Goal: Task Accomplishment & Management: Manage account settings

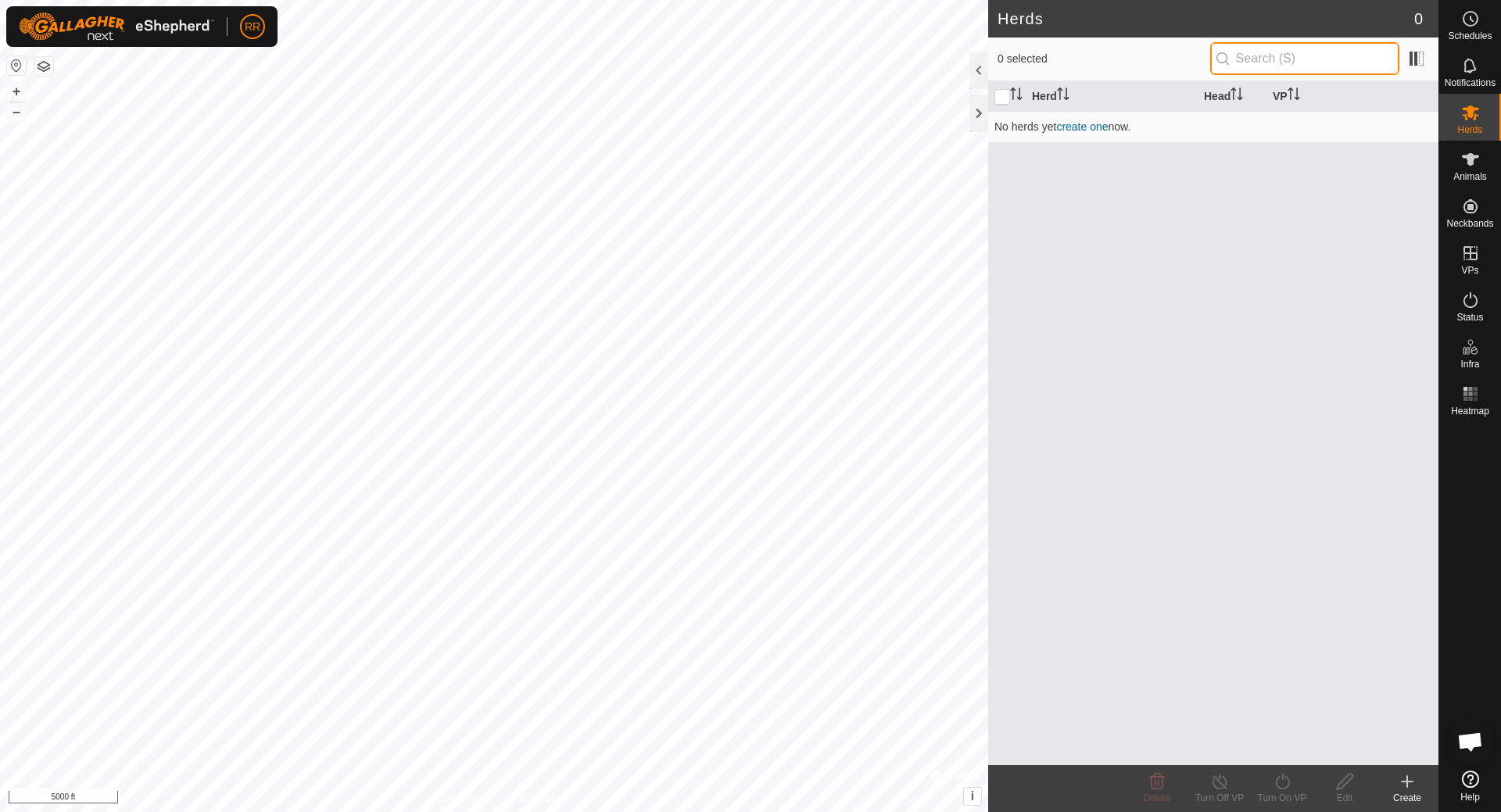
click at [1367, 56] on input "text" at bounding box center [1304, 59] width 189 height 33
click at [1327, 59] on input "text" at bounding box center [1304, 59] width 189 height 33
click at [1326, 53] on input "text" at bounding box center [1304, 59] width 189 height 33
paste input "49.1180175"
paste input "113.6337881"
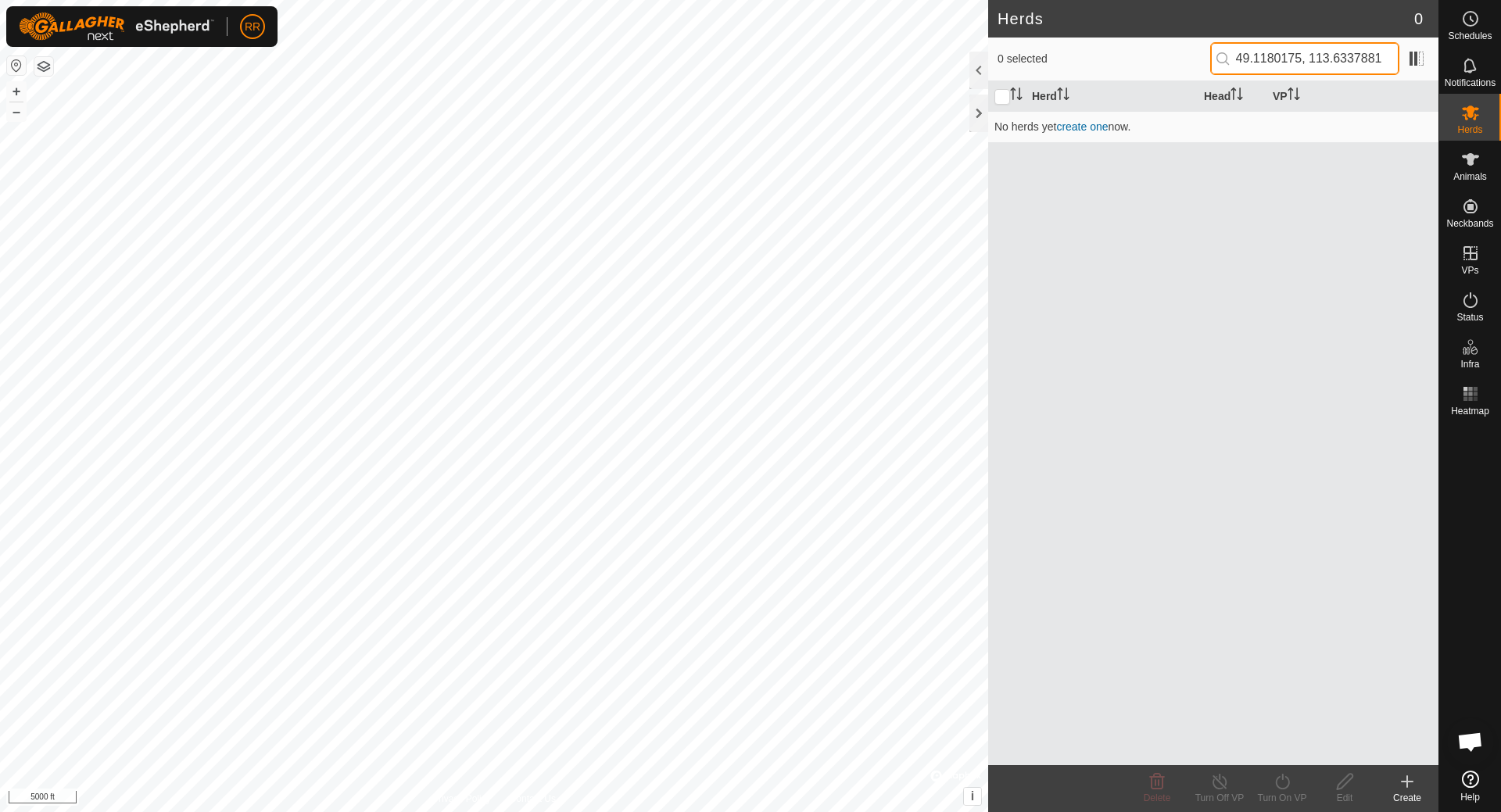
type input "49.1180175, 113.6337881"
click at [1413, 60] on span at bounding box center [1417, 59] width 25 height 25
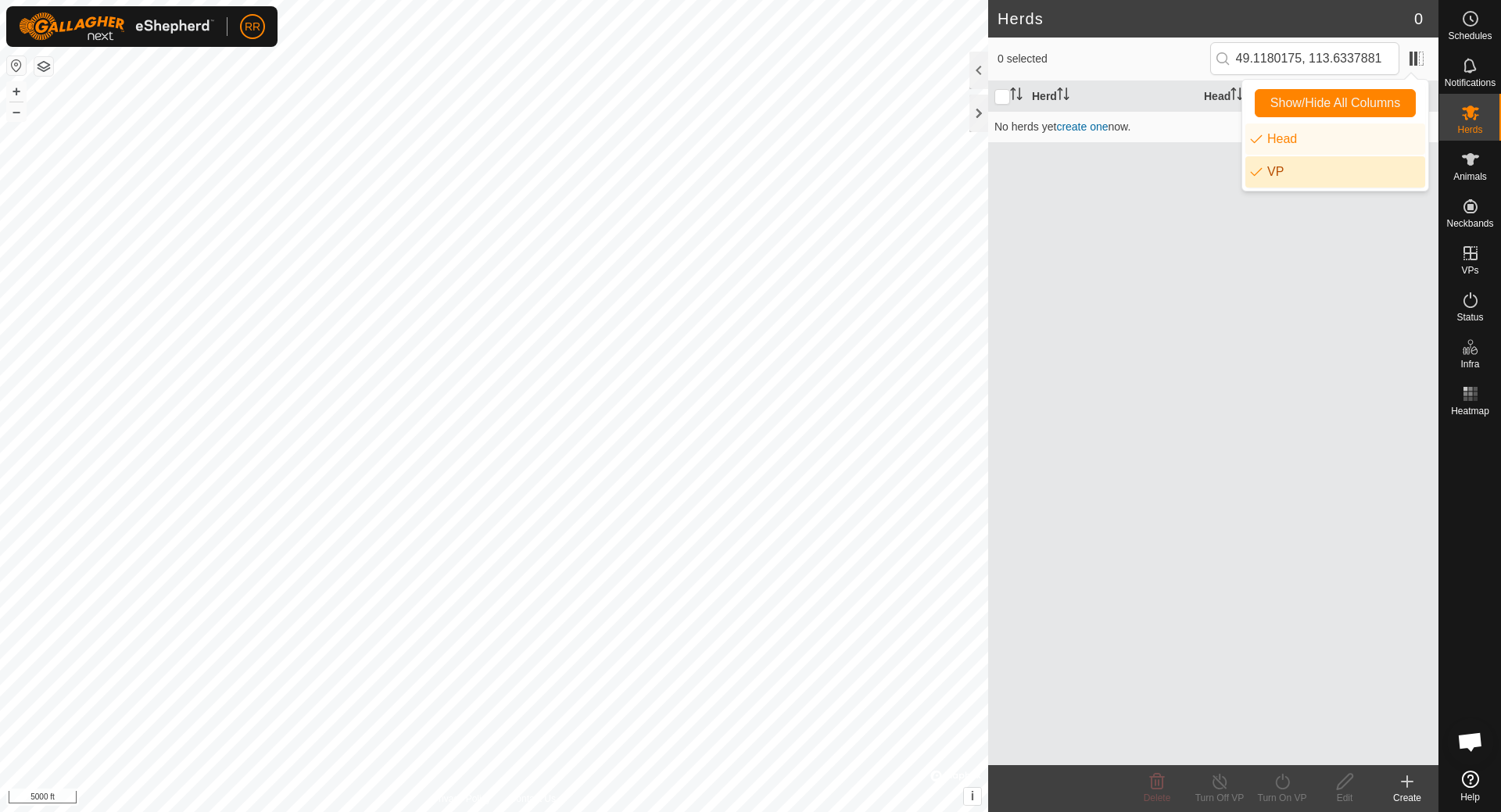
click at [1196, 194] on div "Herd Head VP No herds yet create one now." at bounding box center [1214, 423] width 451 height 684
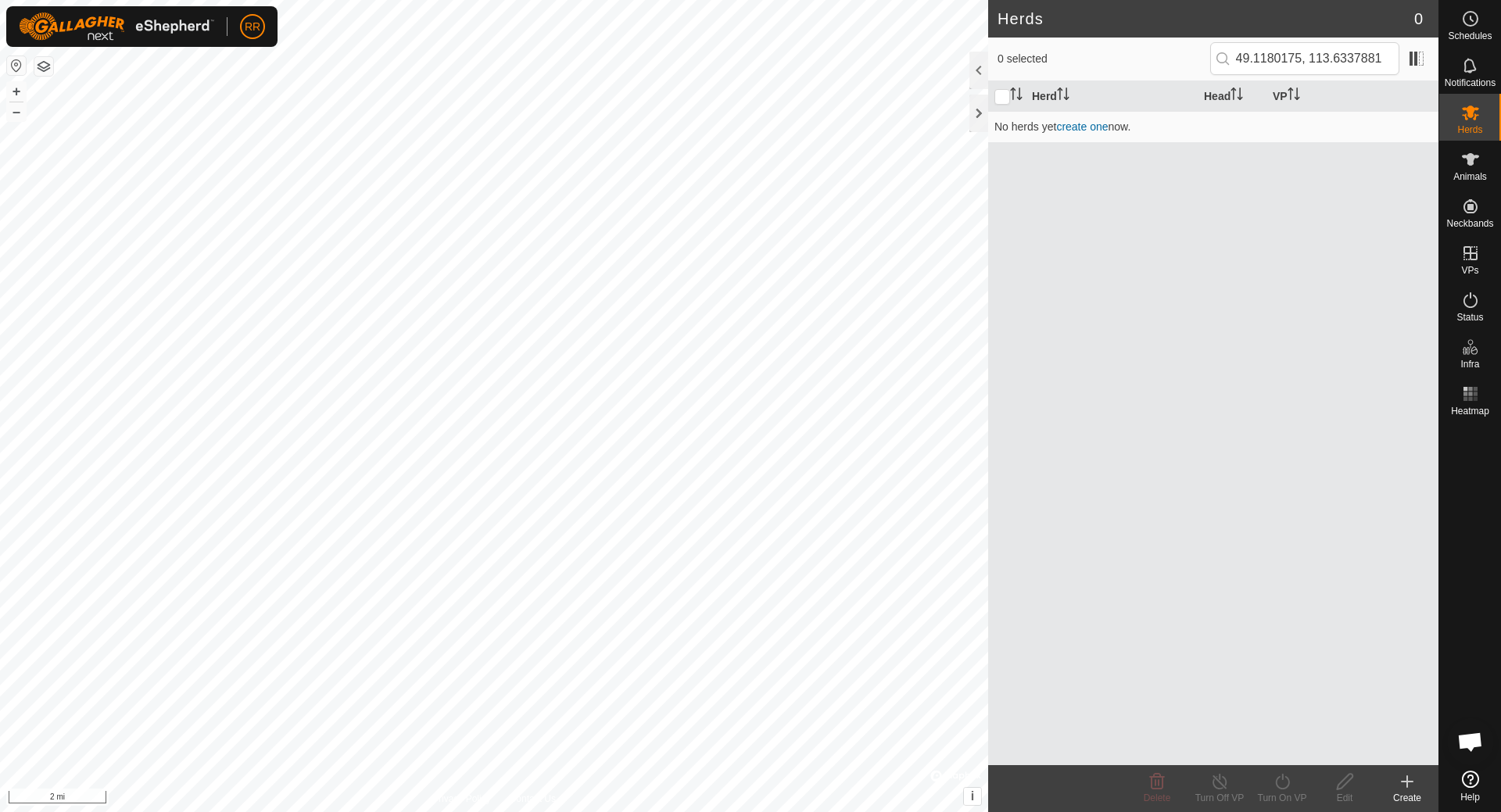
click at [1402, 790] on icon at bounding box center [1407, 781] width 19 height 19
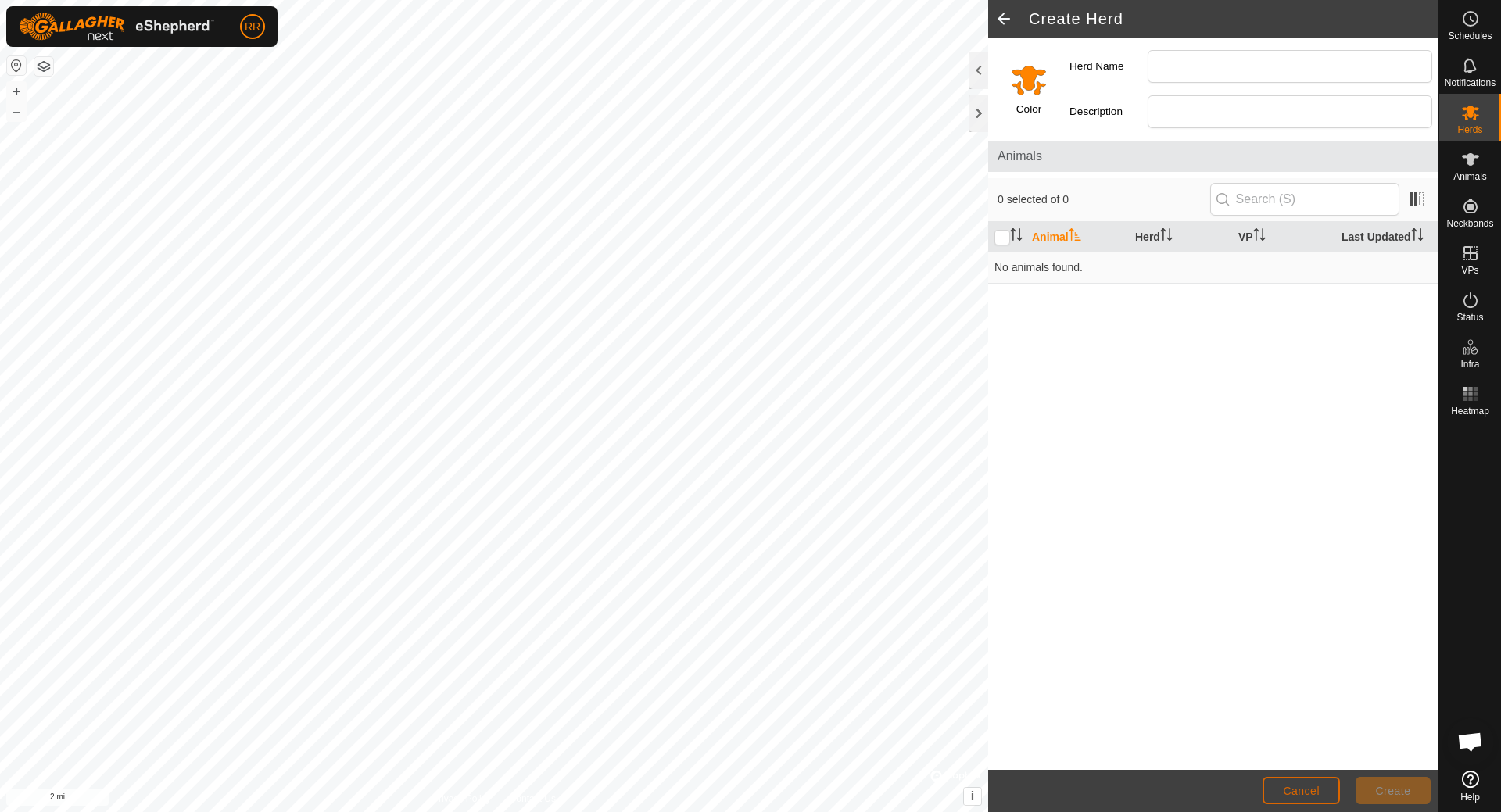
click at [1313, 791] on span "Cancel" at bounding box center [1301, 791] width 37 height 12
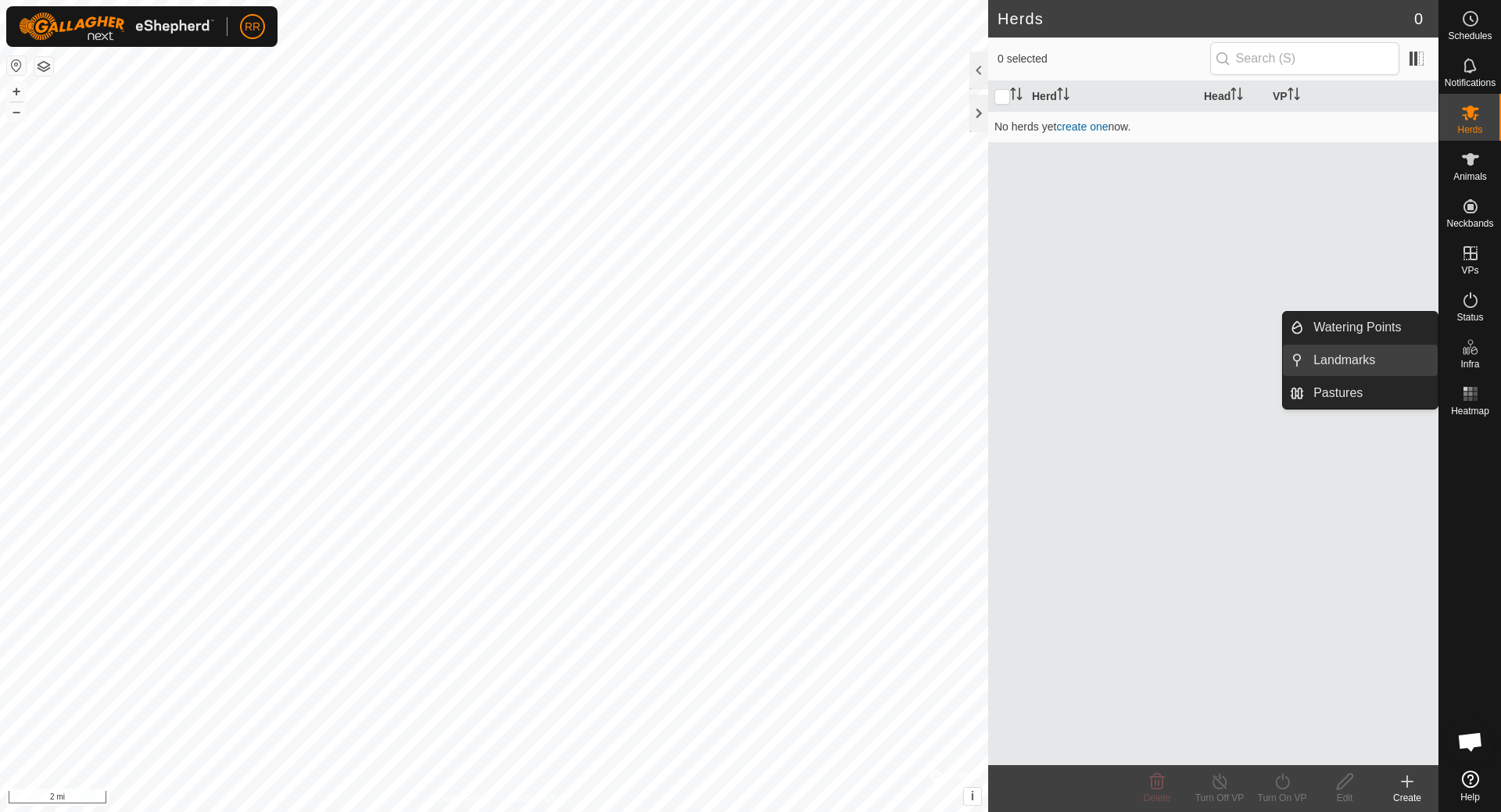
click at [1388, 367] on link "Landmarks" at bounding box center [1371, 361] width 134 height 31
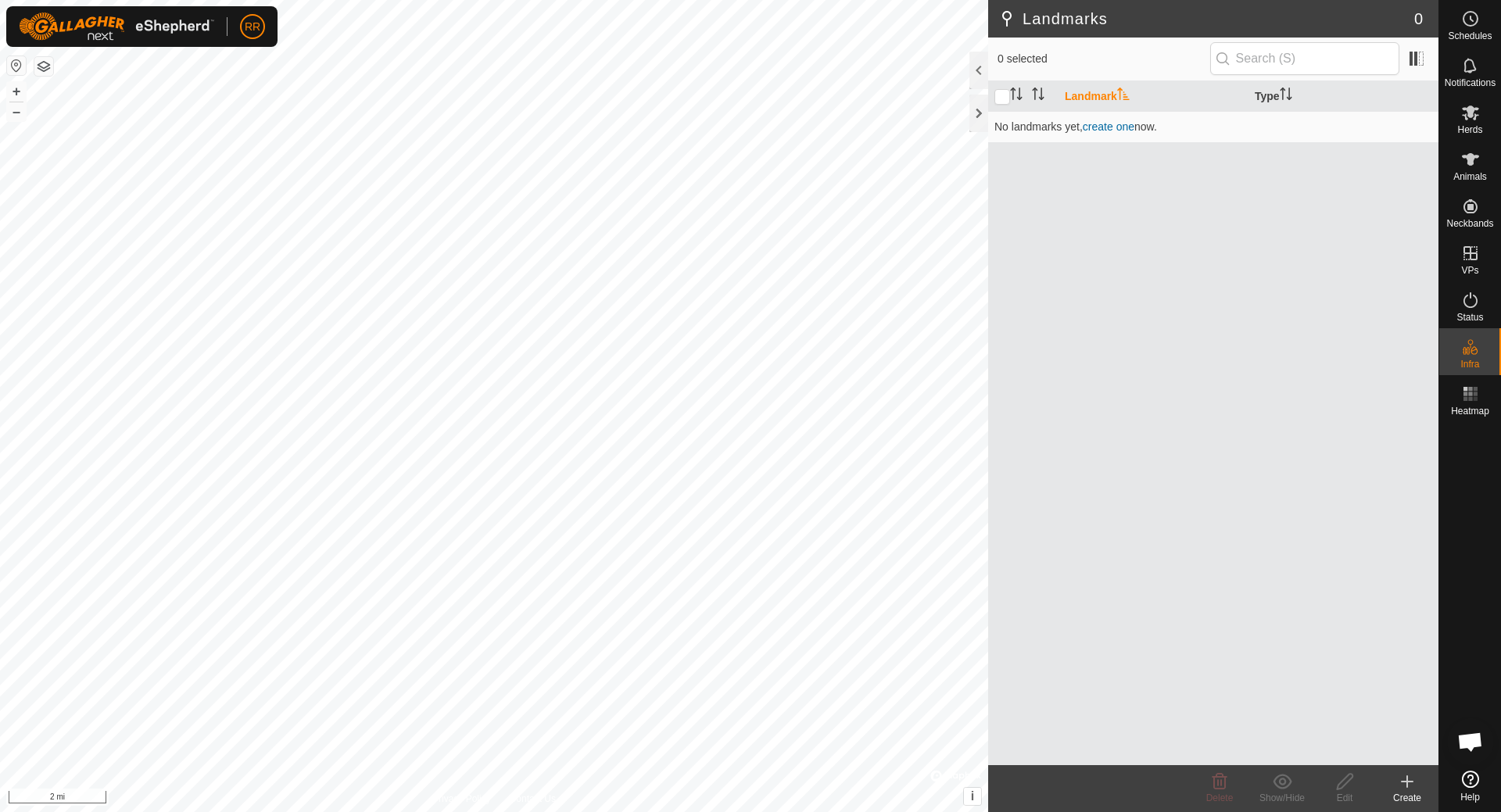
click at [1127, 92] on icon "Activate to sort" at bounding box center [1123, 93] width 12 height 12
click at [1001, 96] on input "checkbox" at bounding box center [1002, 97] width 16 height 16
checkbox input "true"
click at [1466, 303] on icon at bounding box center [1470, 300] width 19 height 19
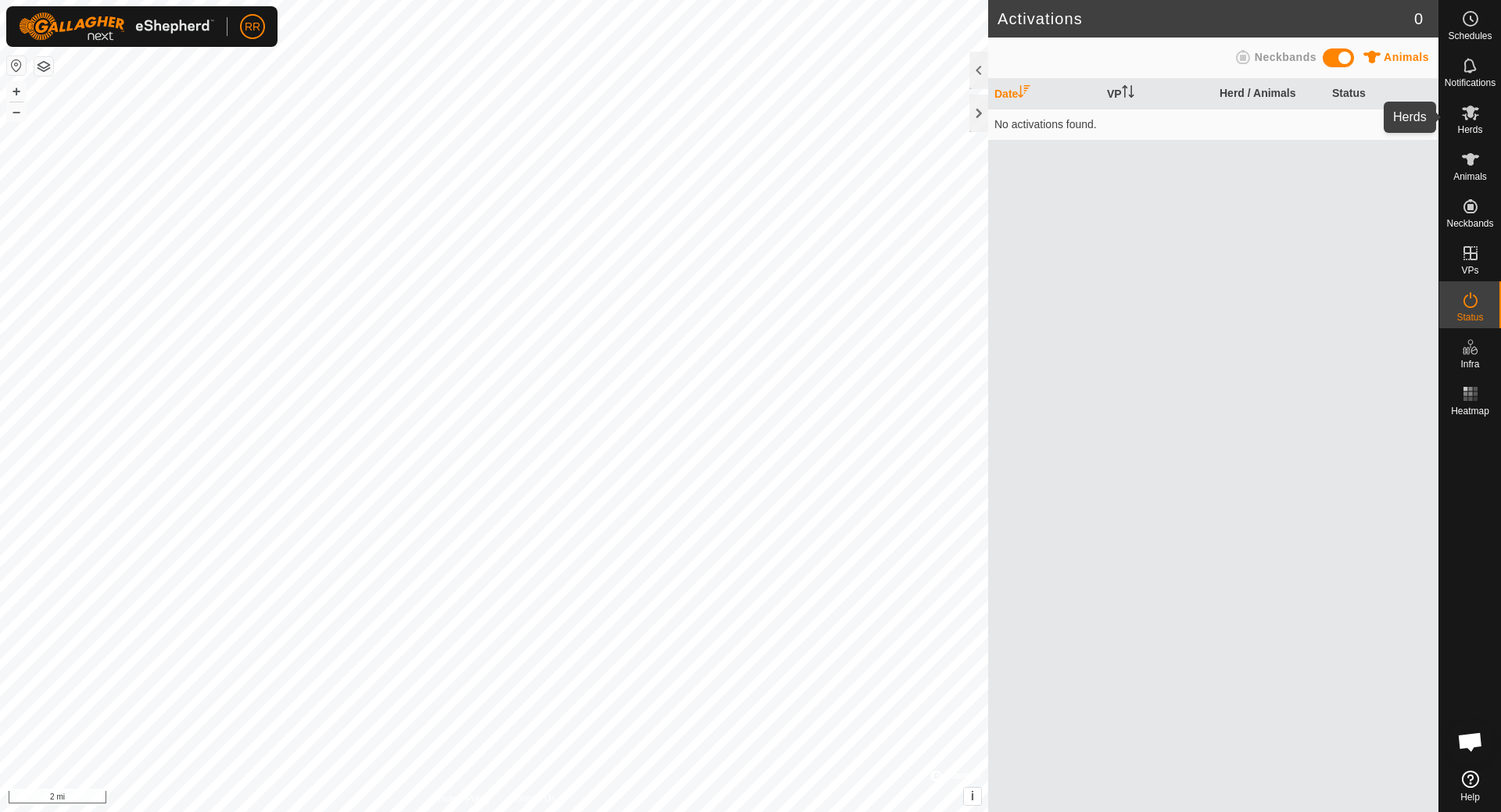
click at [1471, 118] on icon at bounding box center [1470, 112] width 19 height 19
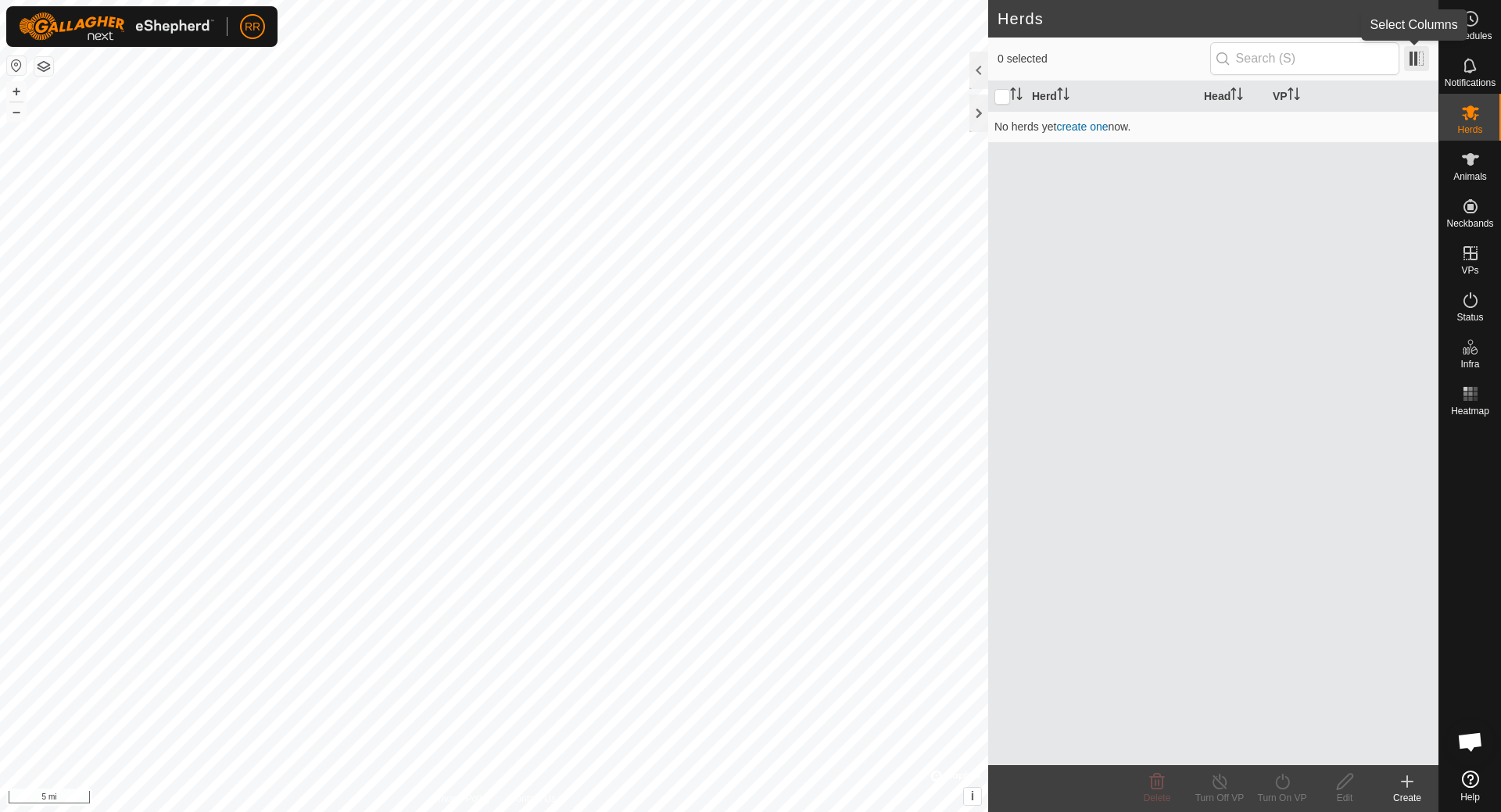
click at [1418, 61] on span at bounding box center [1417, 59] width 25 height 25
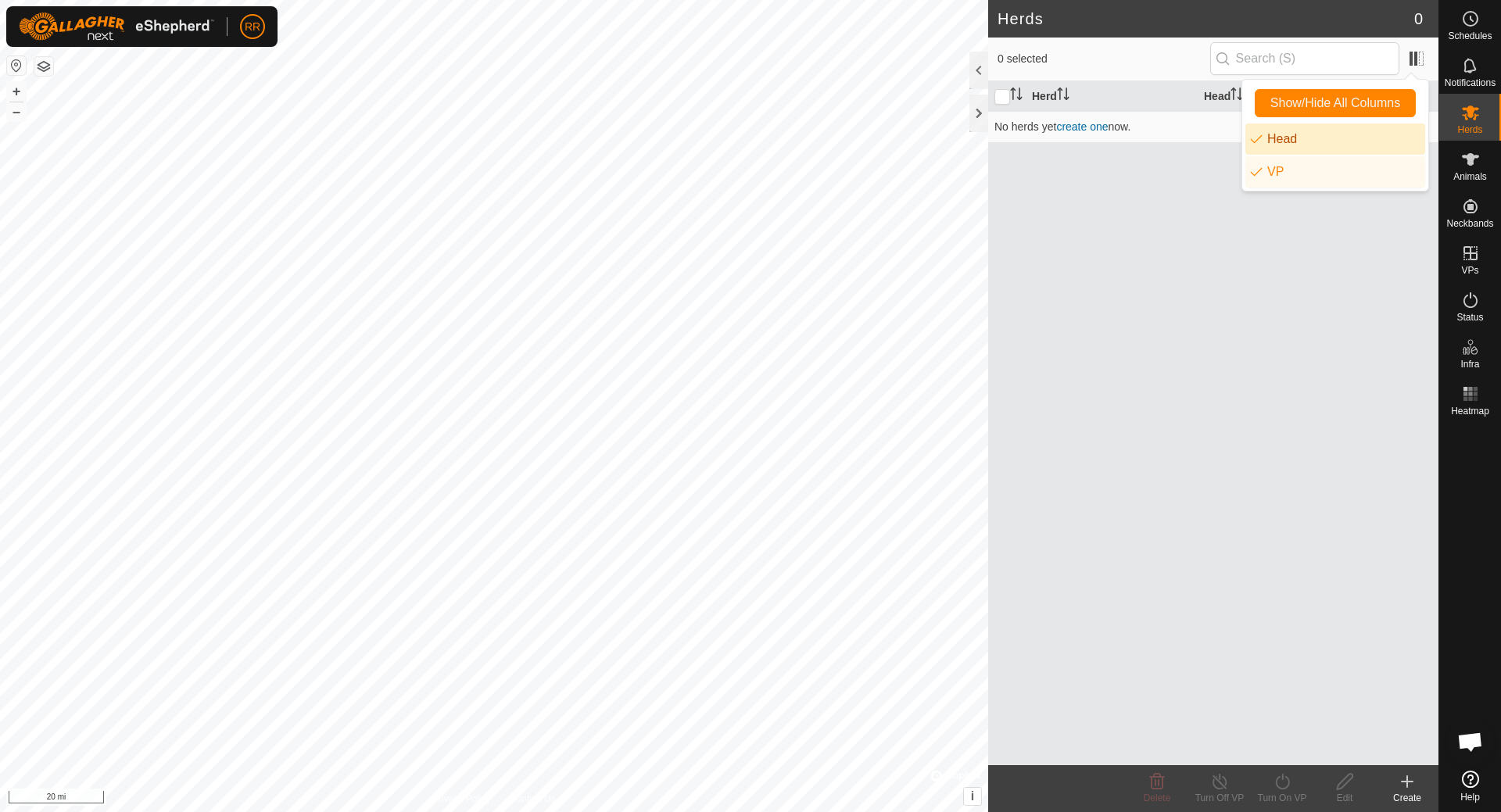
click at [1402, 781] on icon at bounding box center [1407, 781] width 11 height 0
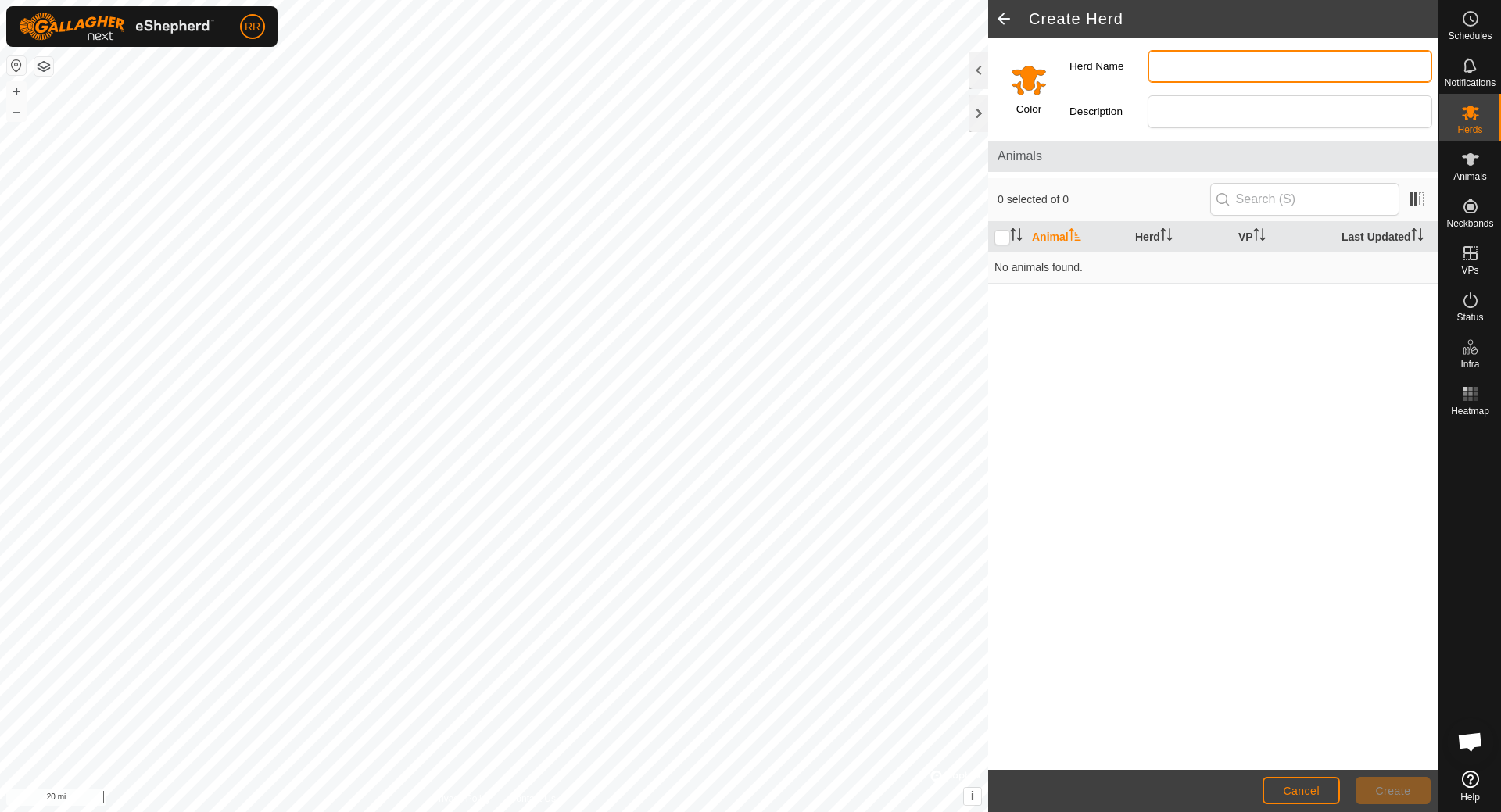
click at [1170, 60] on input "Herd Name" at bounding box center [1290, 67] width 285 height 33
type input "Rons Farm"
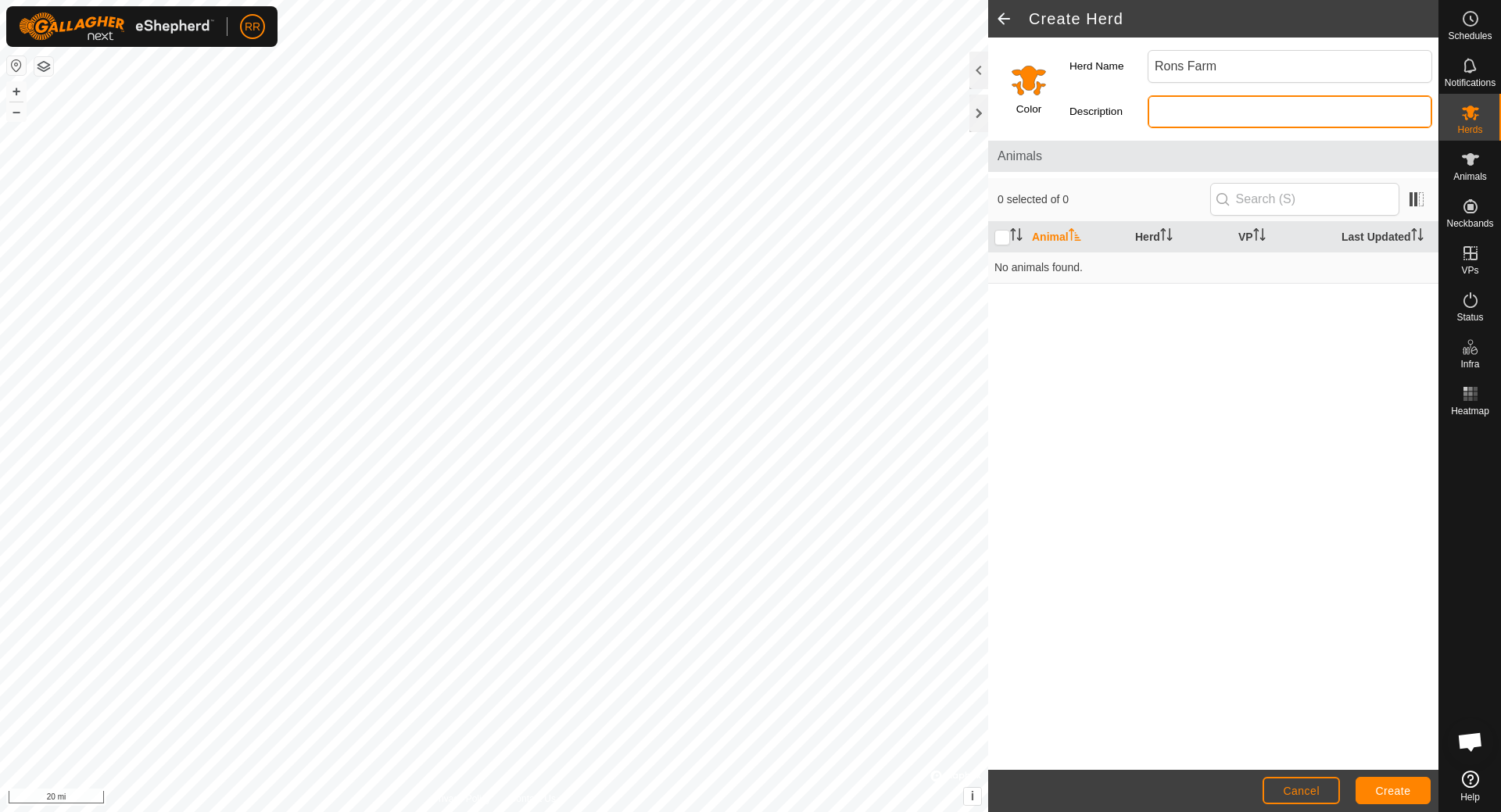
click at [1216, 107] on input "Description" at bounding box center [1290, 112] width 285 height 33
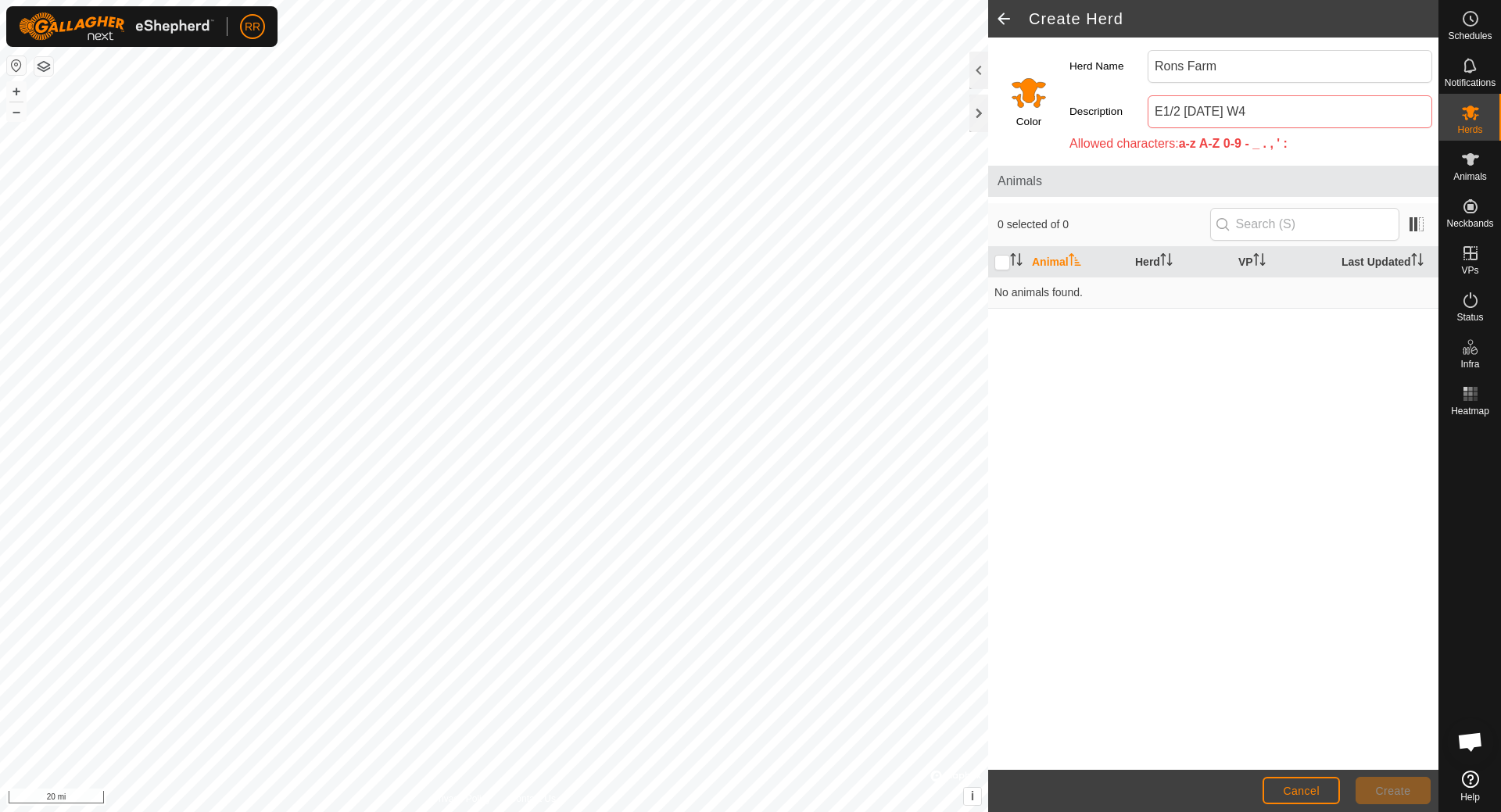
click at [1196, 170] on div "Animals" at bounding box center [1214, 182] width 451 height 31
click at [1100, 145] on span "Allowed characters:" at bounding box center [1125, 144] width 110 height 13
drag, startPoint x: 1199, startPoint y: 115, endPoint x: 1215, endPoint y: 111, distance: 16.5
click at [1200, 115] on input "E1/2 [DATE] W4" at bounding box center [1290, 112] width 285 height 33
click at [1209, 111] on input "E1/2 14 2-28 W4" at bounding box center [1290, 112] width 285 height 33
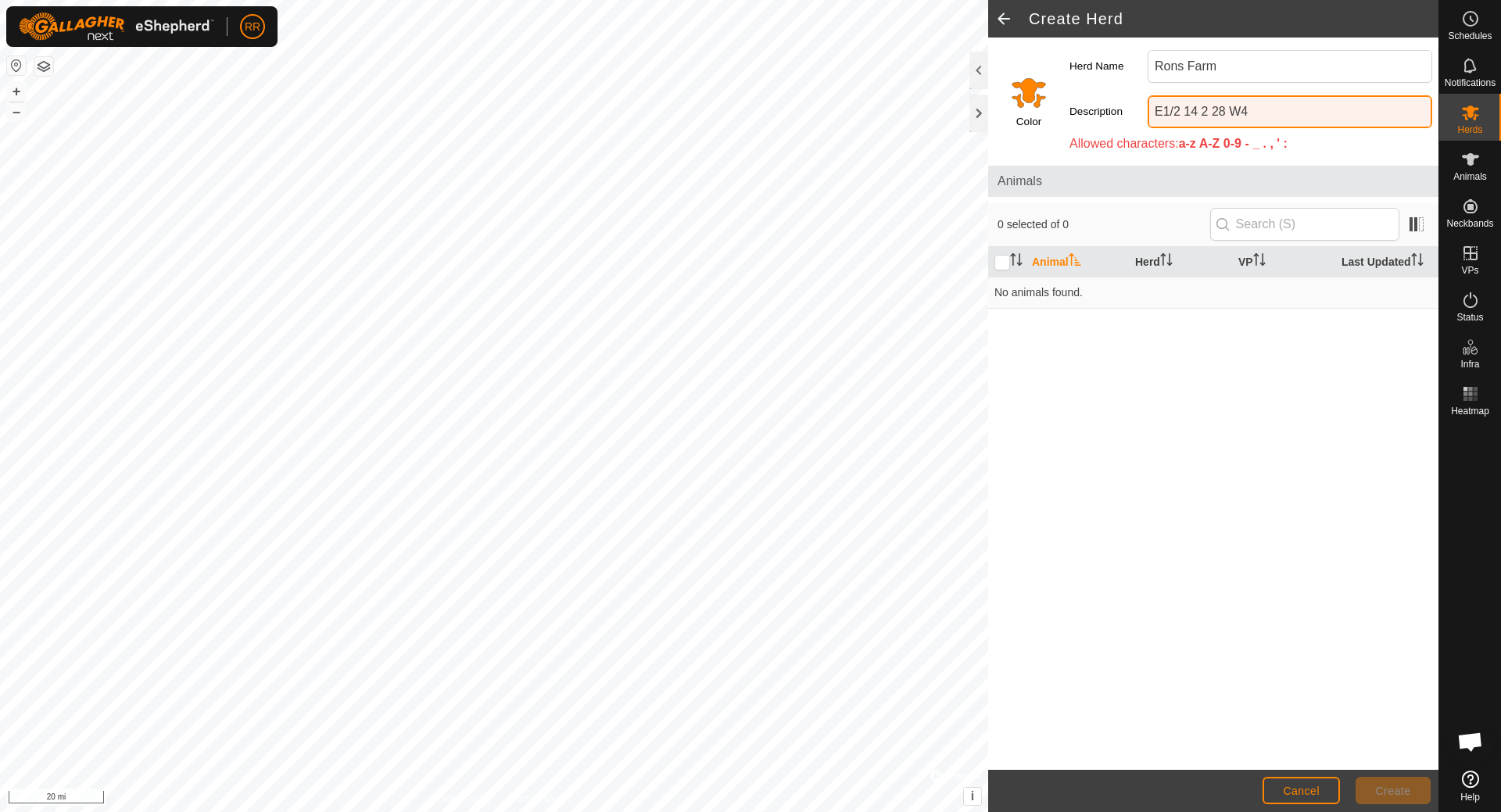
click at [1328, 111] on input "E1/2 14 2 28 W4" at bounding box center [1290, 112] width 285 height 33
click at [1173, 110] on input "E1/2 14 2 28 W4" at bounding box center [1290, 112] width 285 height 33
drag, startPoint x: 1181, startPoint y: 110, endPoint x: 1166, endPoint y: 110, distance: 15.0
click at [1166, 110] on input "E1/2 14 2 28 W4" at bounding box center [1290, 112] width 285 height 33
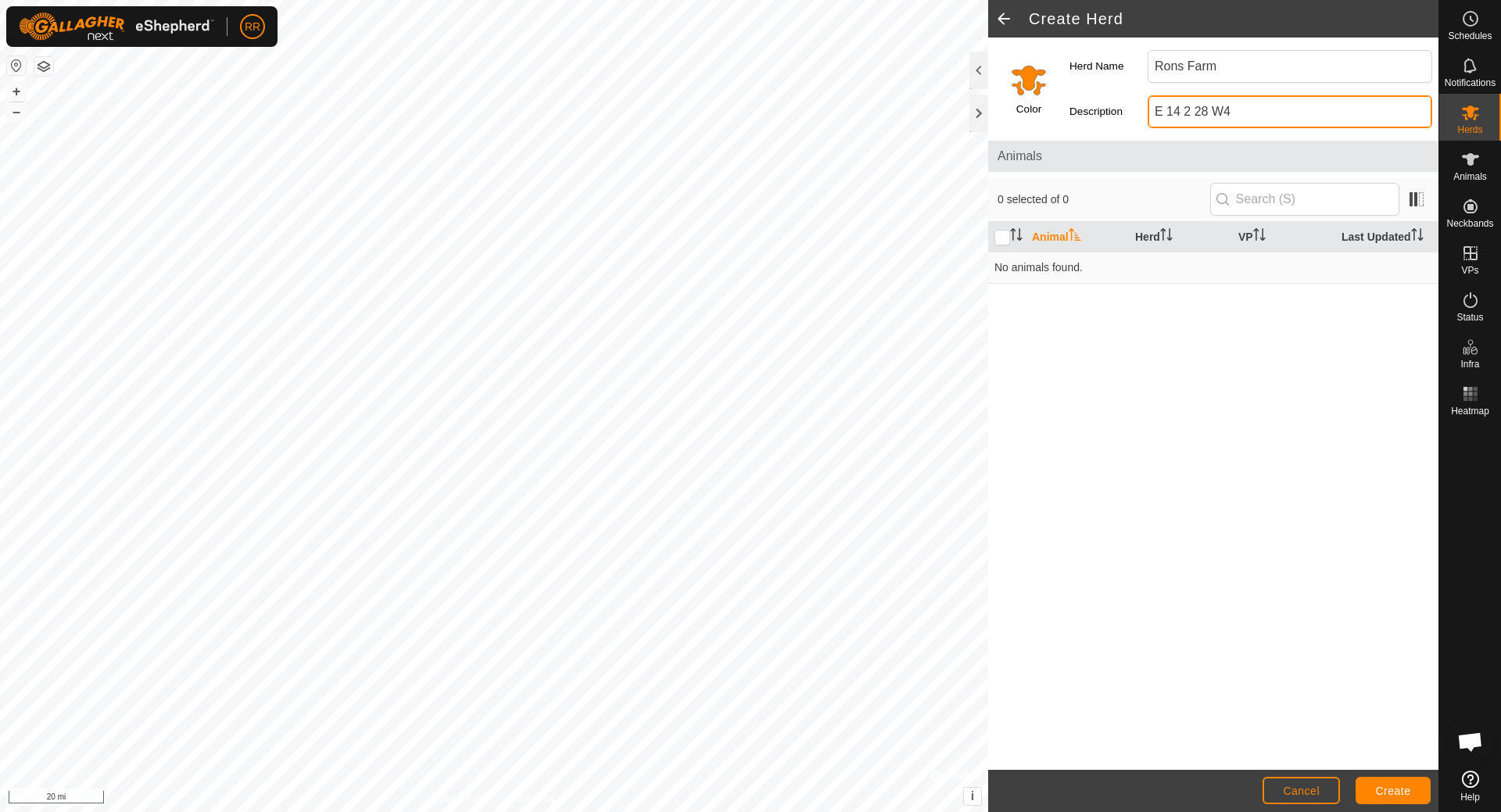
click at [1177, 111] on input "E 14 2 28 W4" at bounding box center [1290, 112] width 285 height 33
click at [1196, 111] on input "E 14-2 28 W4" at bounding box center [1290, 112] width 285 height 33
click at [1164, 112] on input "E [DATE] W4" at bounding box center [1290, 112] width 285 height 33
click at [1294, 113] on input "E 0.5 [DATE] W4" at bounding box center [1290, 112] width 285 height 33
type input "E 0.5 [DATE] W4"
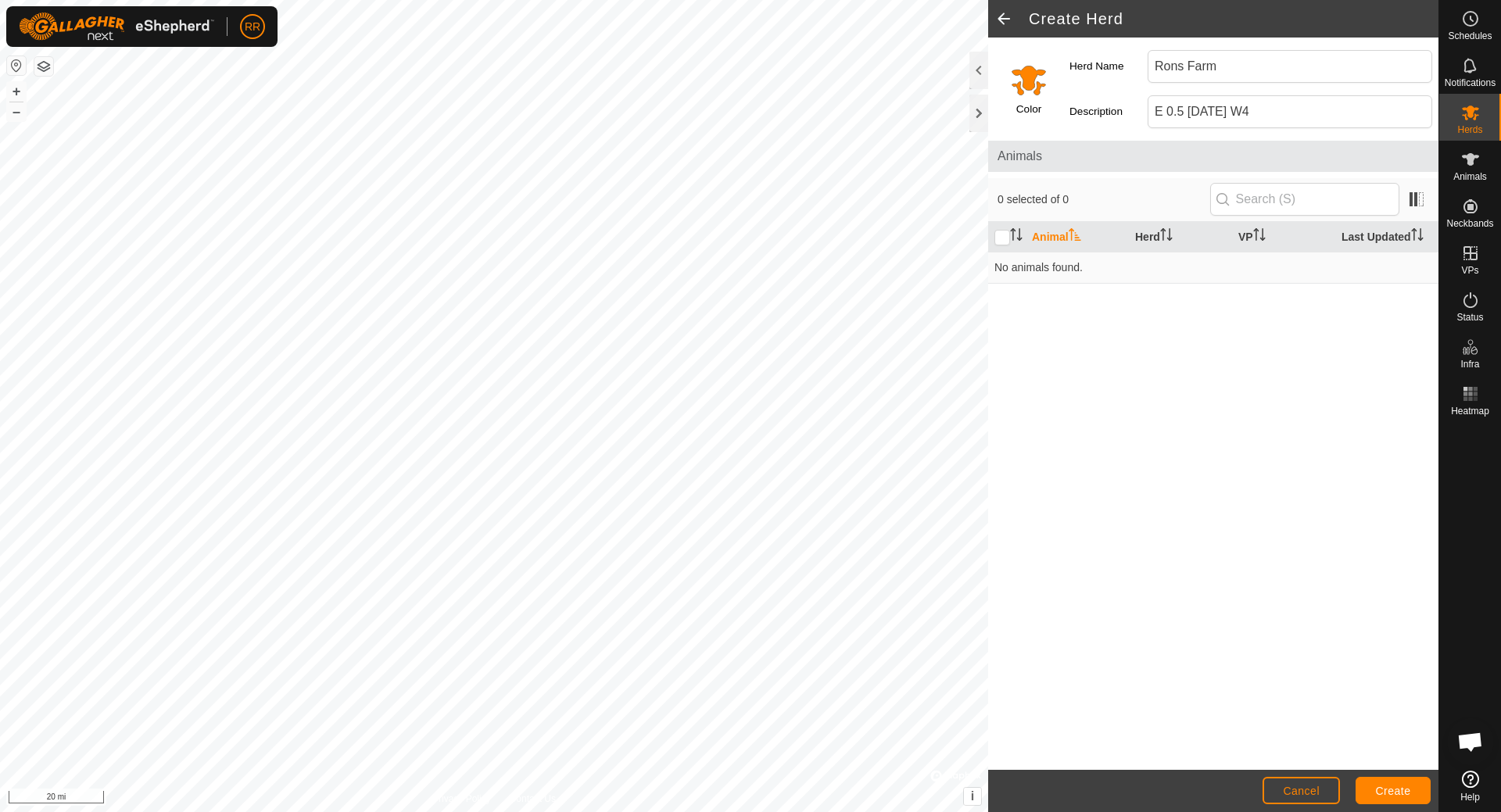
click at [1244, 299] on div "Animal Herd VP Last Updated No animals found." at bounding box center [1214, 496] width 451 height 548
click at [1401, 788] on span "Create" at bounding box center [1394, 791] width 36 height 12
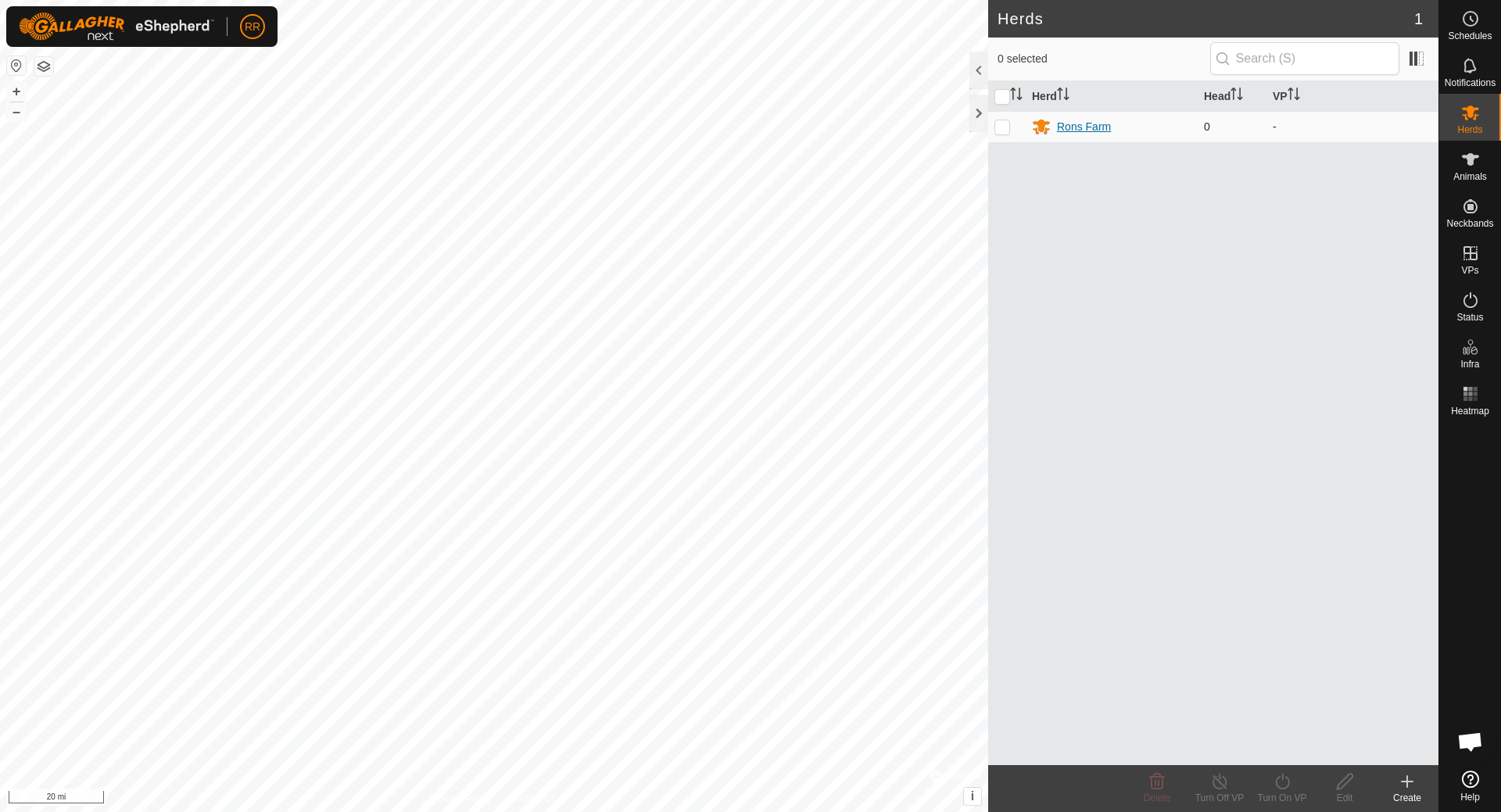
click at [1085, 125] on div "Rons Farm" at bounding box center [1083, 127] width 54 height 17
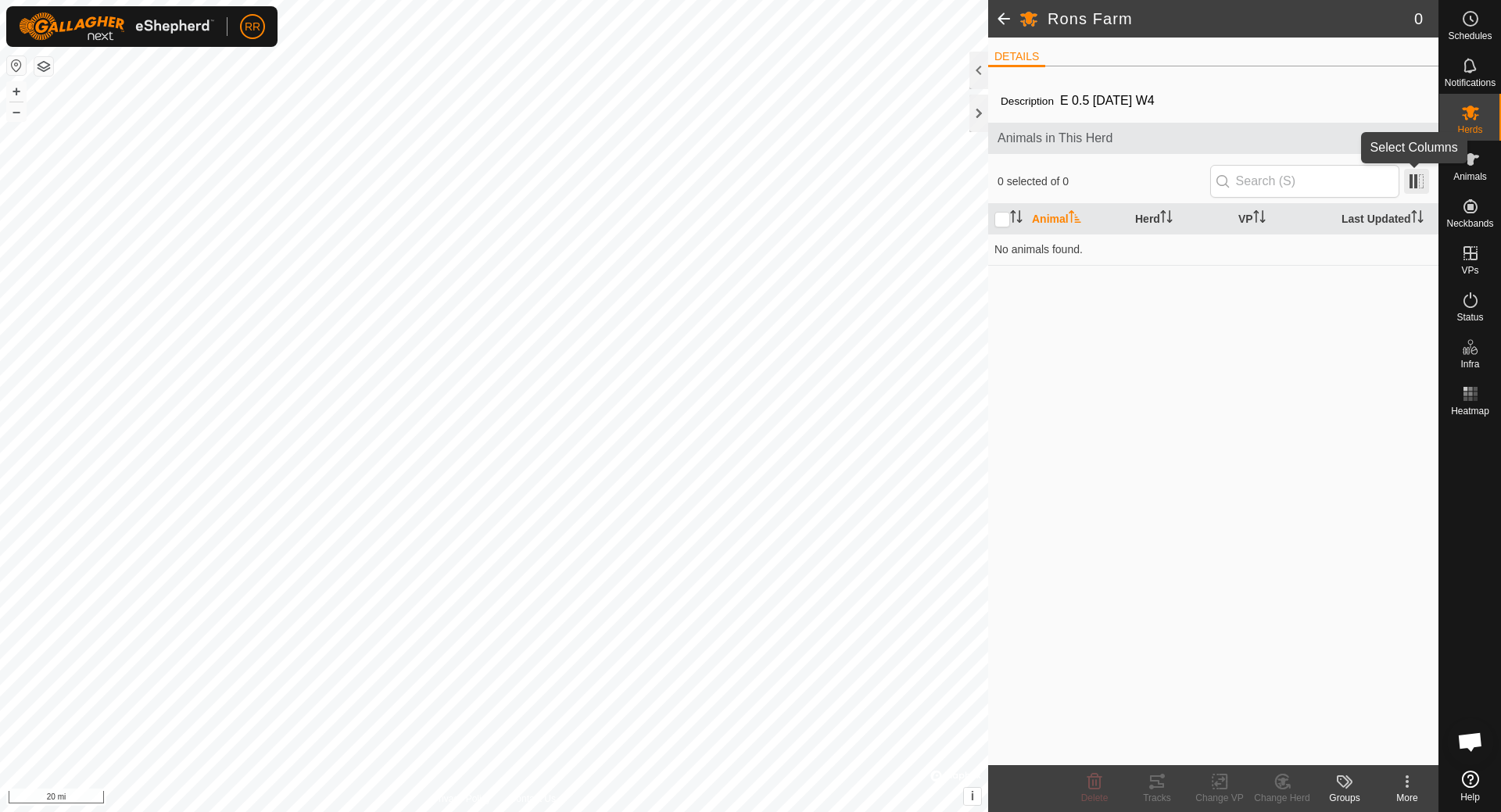
click at [1414, 181] on span at bounding box center [1417, 182] width 25 height 25
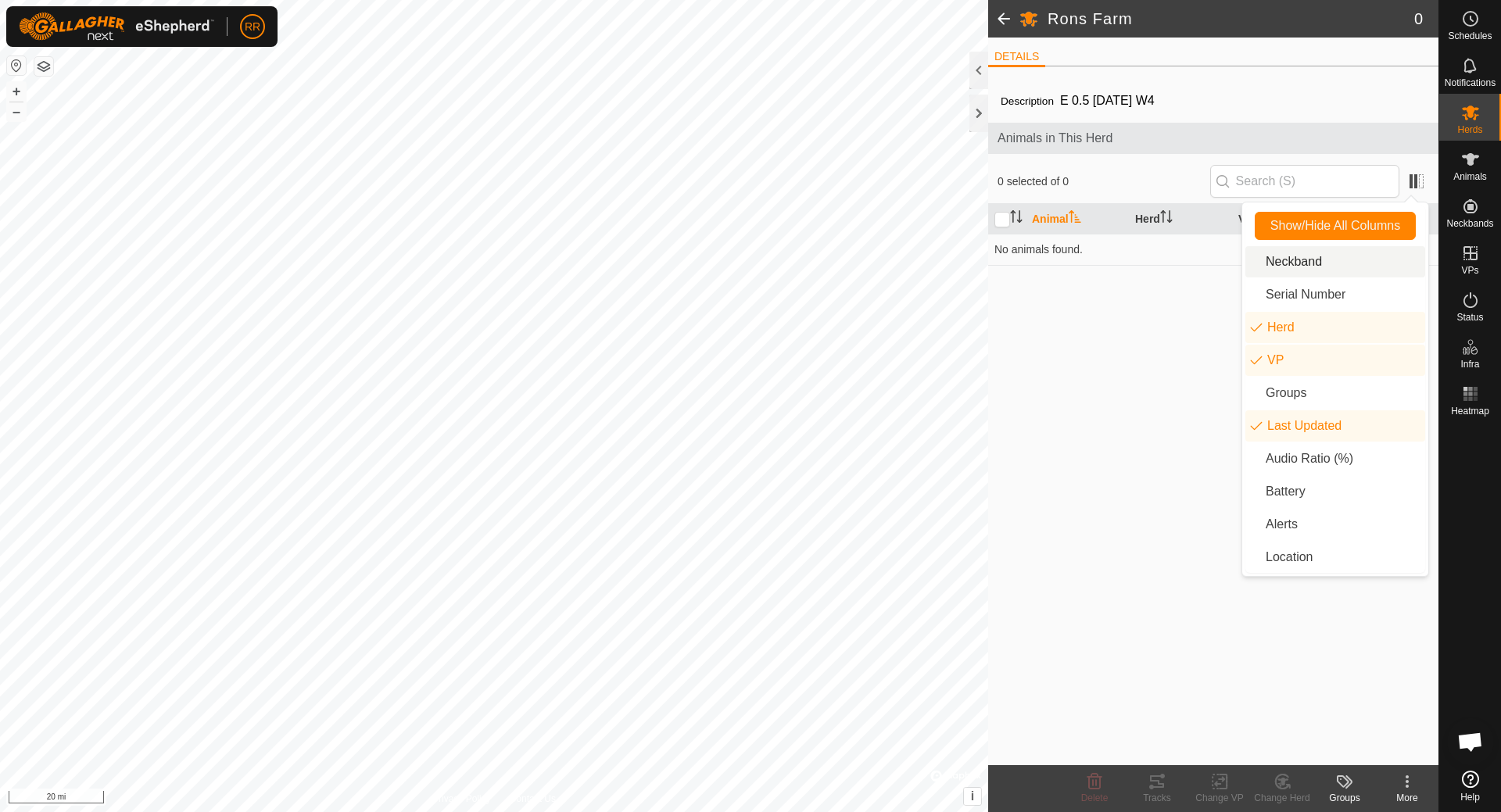
click at [1317, 264] on li "Neckband" at bounding box center [1336, 262] width 180 height 31
click at [1327, 295] on li "Serial Number" at bounding box center [1336, 295] width 180 height 31
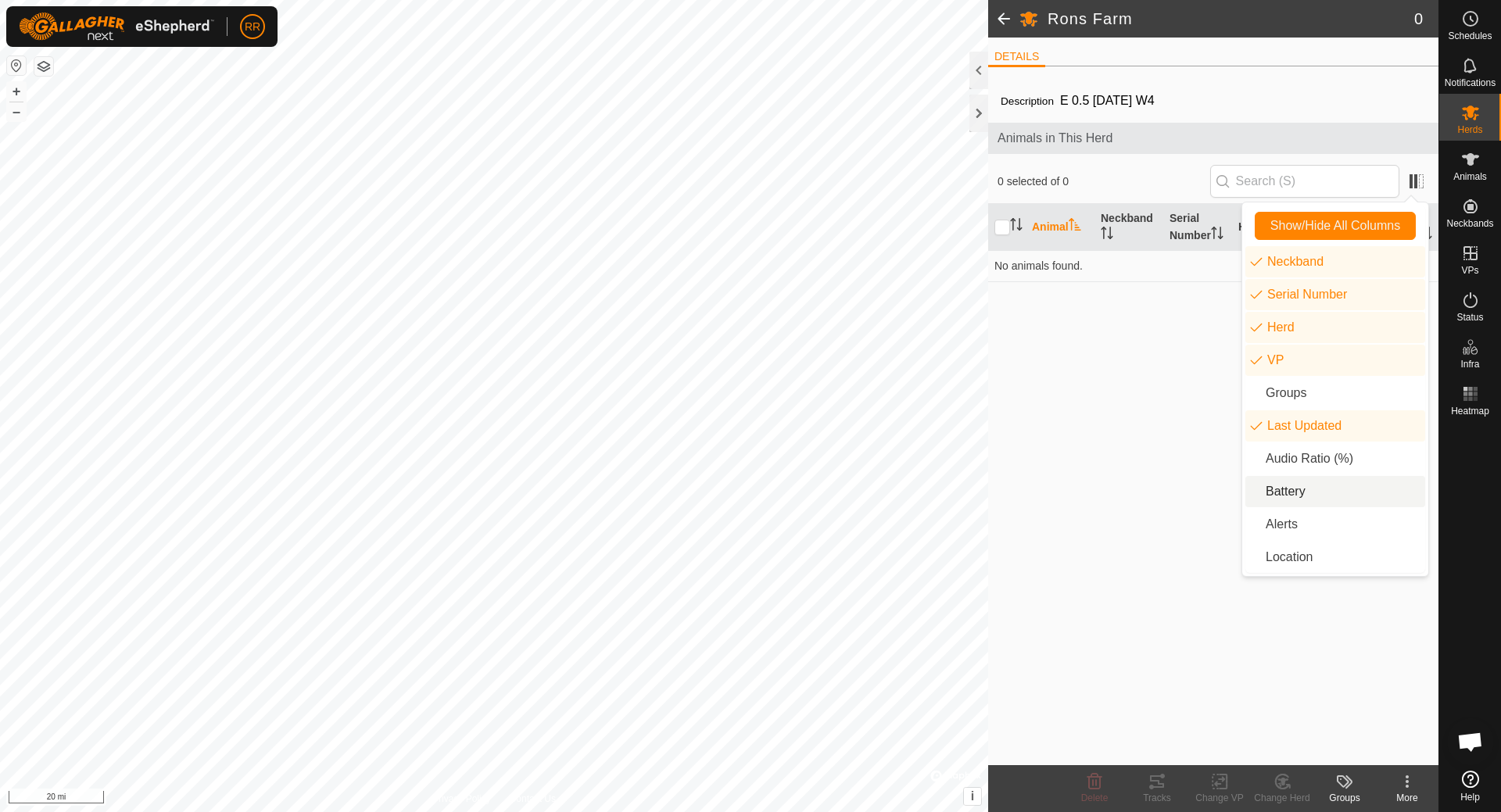
click at [1298, 491] on li "Battery" at bounding box center [1336, 492] width 180 height 31
click at [1302, 521] on li "Alerts" at bounding box center [1336, 525] width 180 height 31
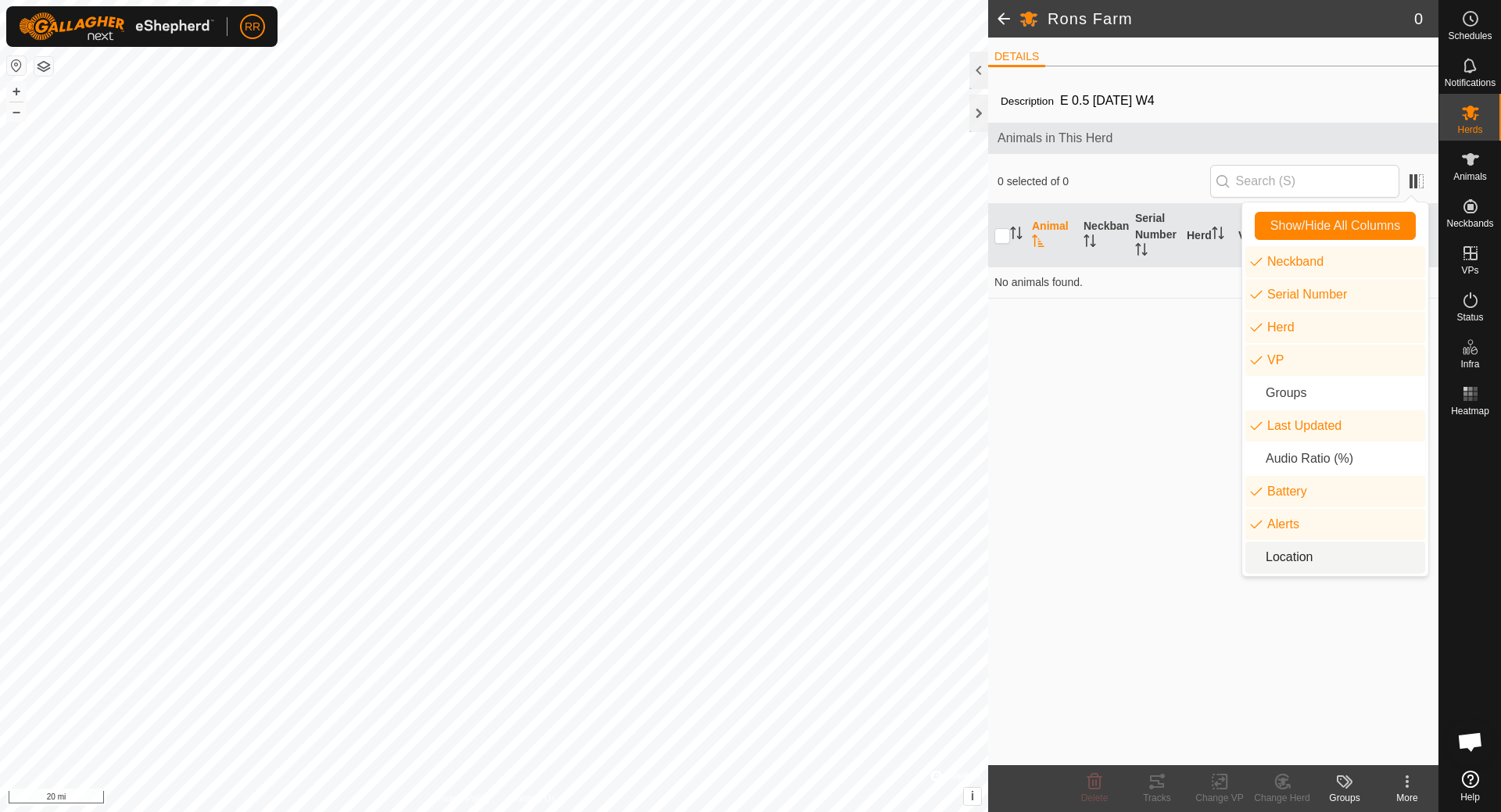
click at [1309, 556] on li "Location" at bounding box center [1336, 557] width 180 height 31
click at [1304, 460] on li "Audio Ratio (%)" at bounding box center [1336, 459] width 180 height 31
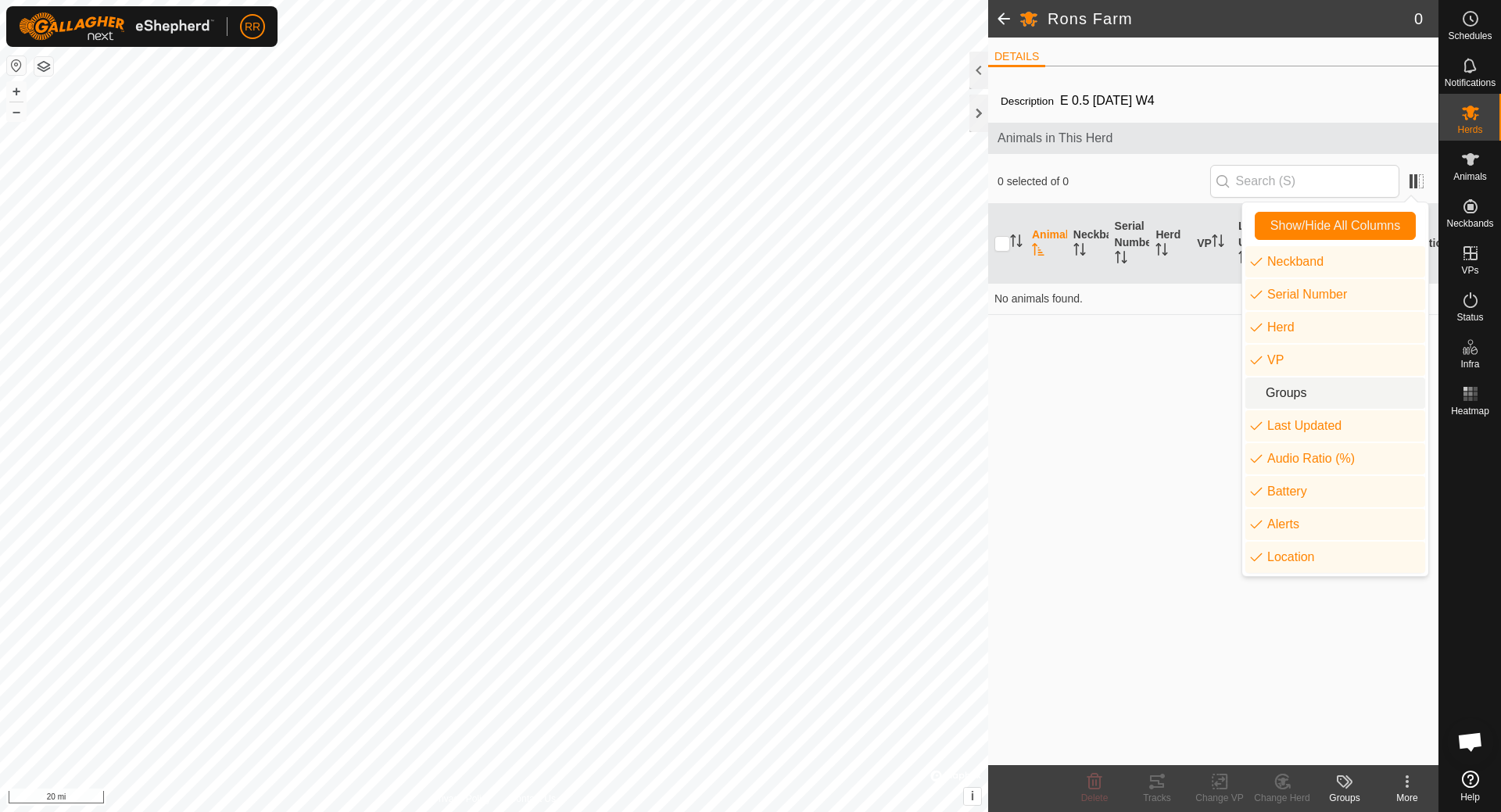
click at [1283, 385] on li "Groups" at bounding box center [1336, 393] width 180 height 31
click at [1105, 440] on div "Description E 0.5 [DATE] W4 Animals in This Herd 0 selected of 0 Animal Neckban…" at bounding box center [1214, 423] width 451 height 687
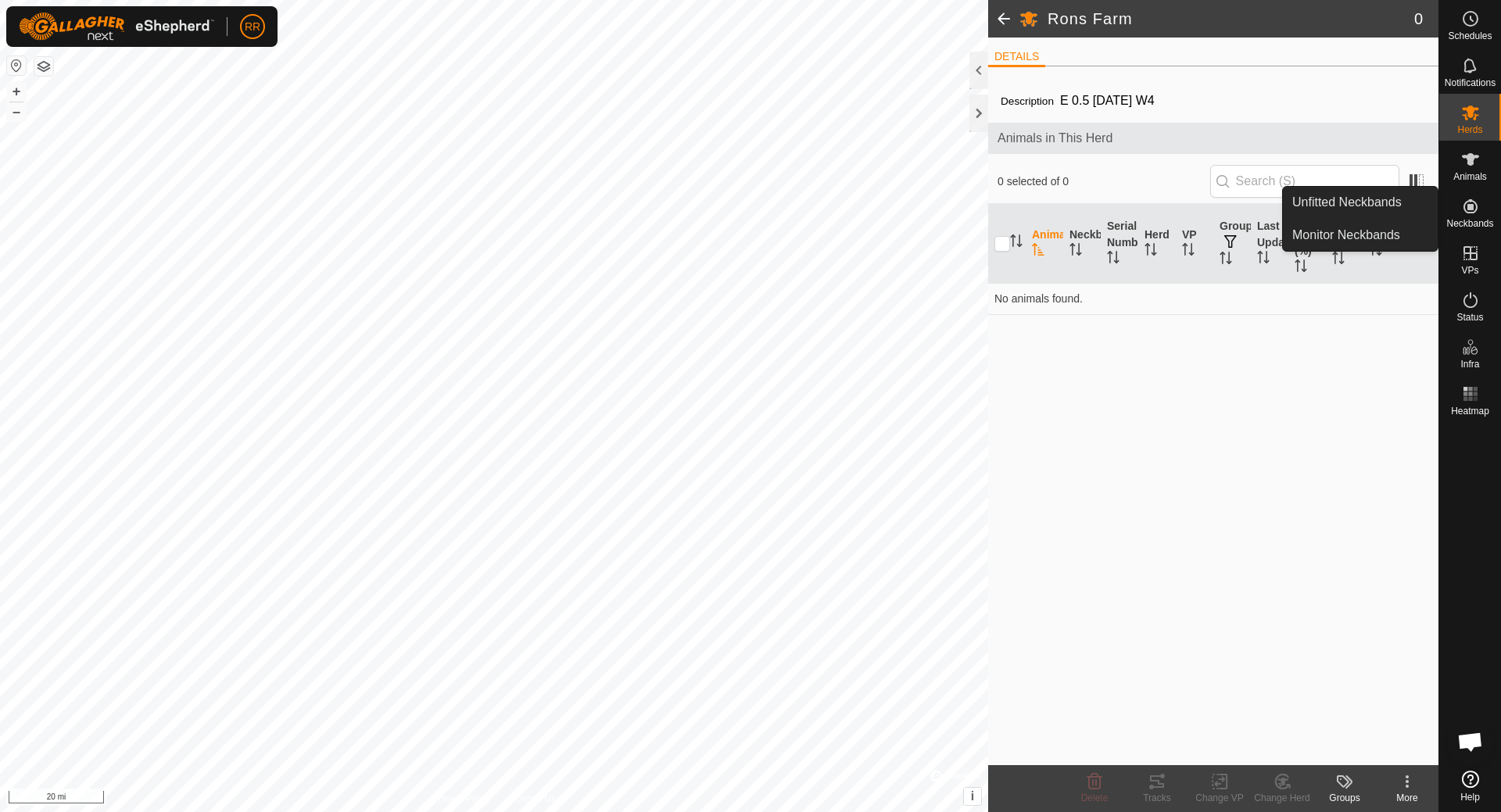
click at [1471, 210] on icon at bounding box center [1470, 206] width 14 height 14
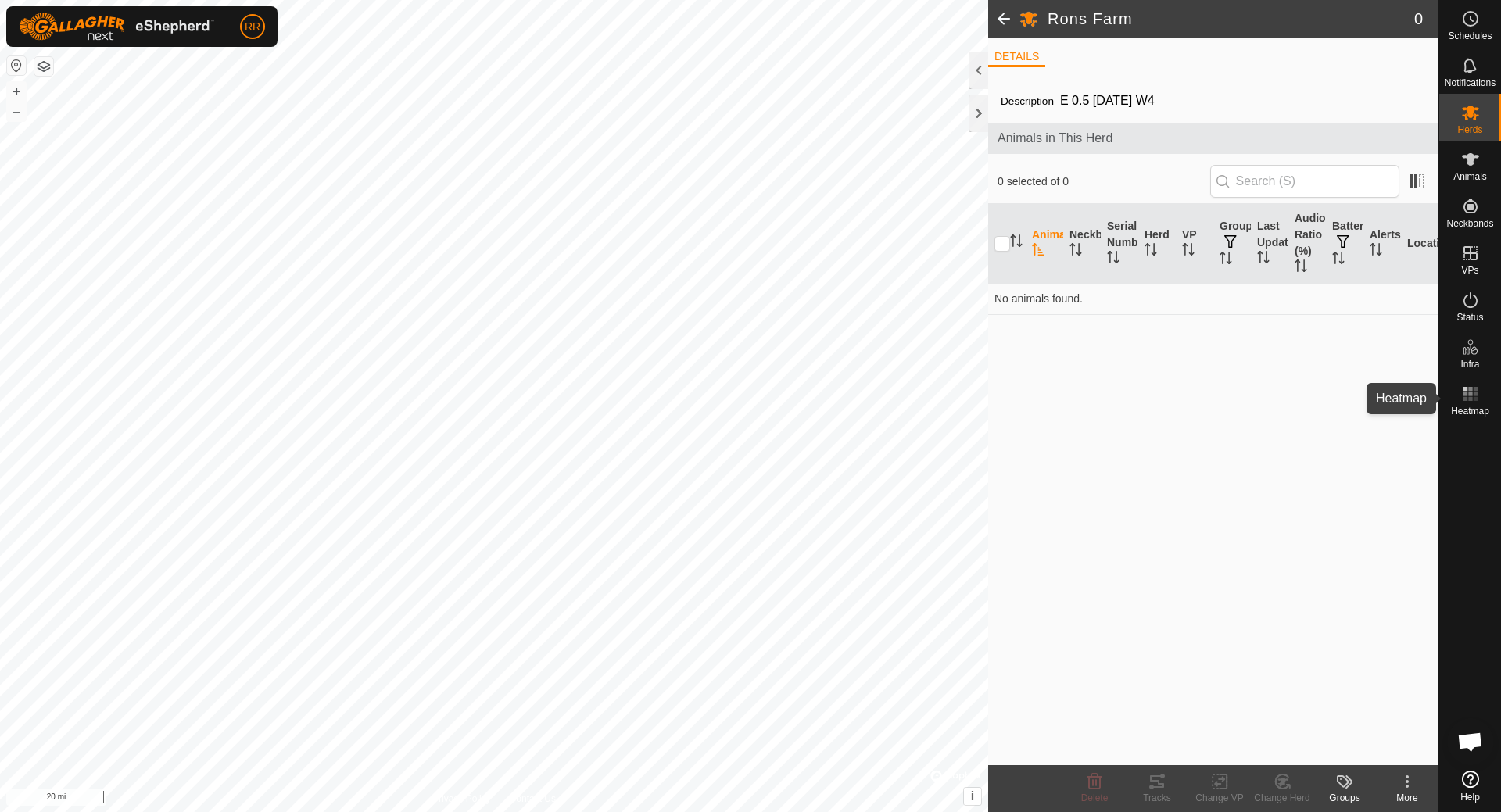
click at [1470, 404] on es-heatmap-svg-icon at bounding box center [1470, 394] width 28 height 25
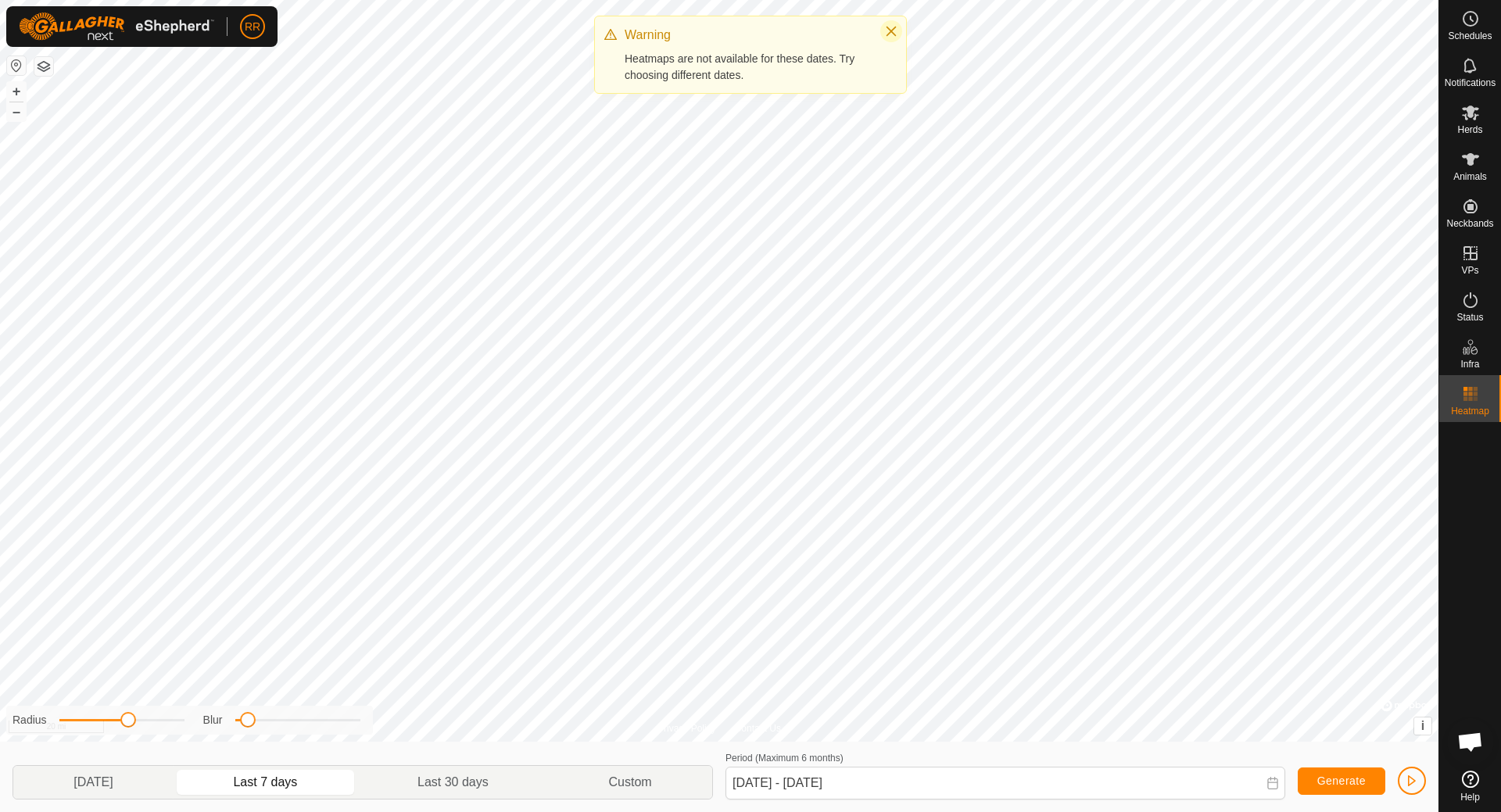
click at [889, 33] on icon "Close" at bounding box center [892, 31] width 10 height 10
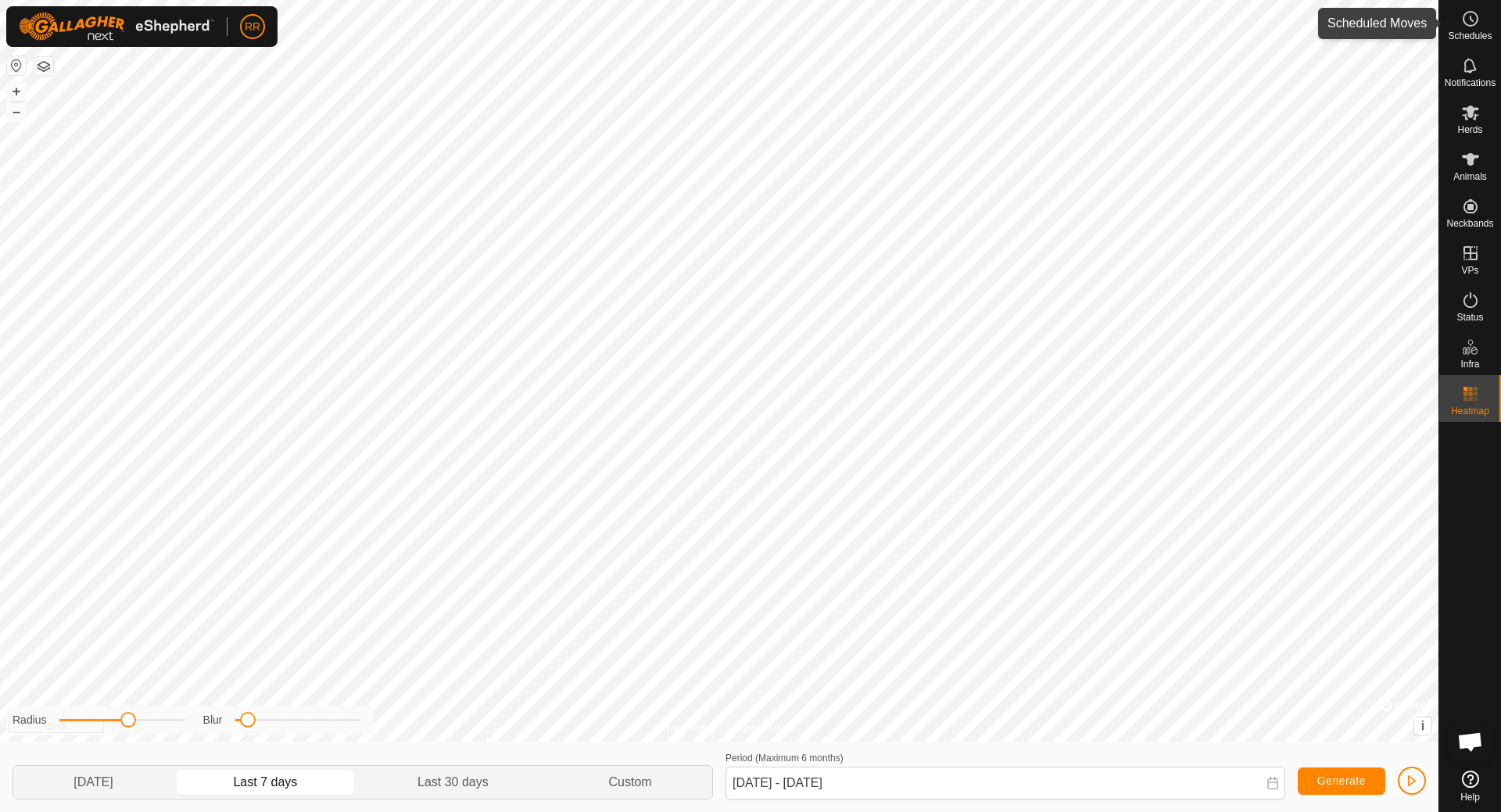
click at [1472, 21] on icon at bounding box center [1471, 19] width 2 height 5
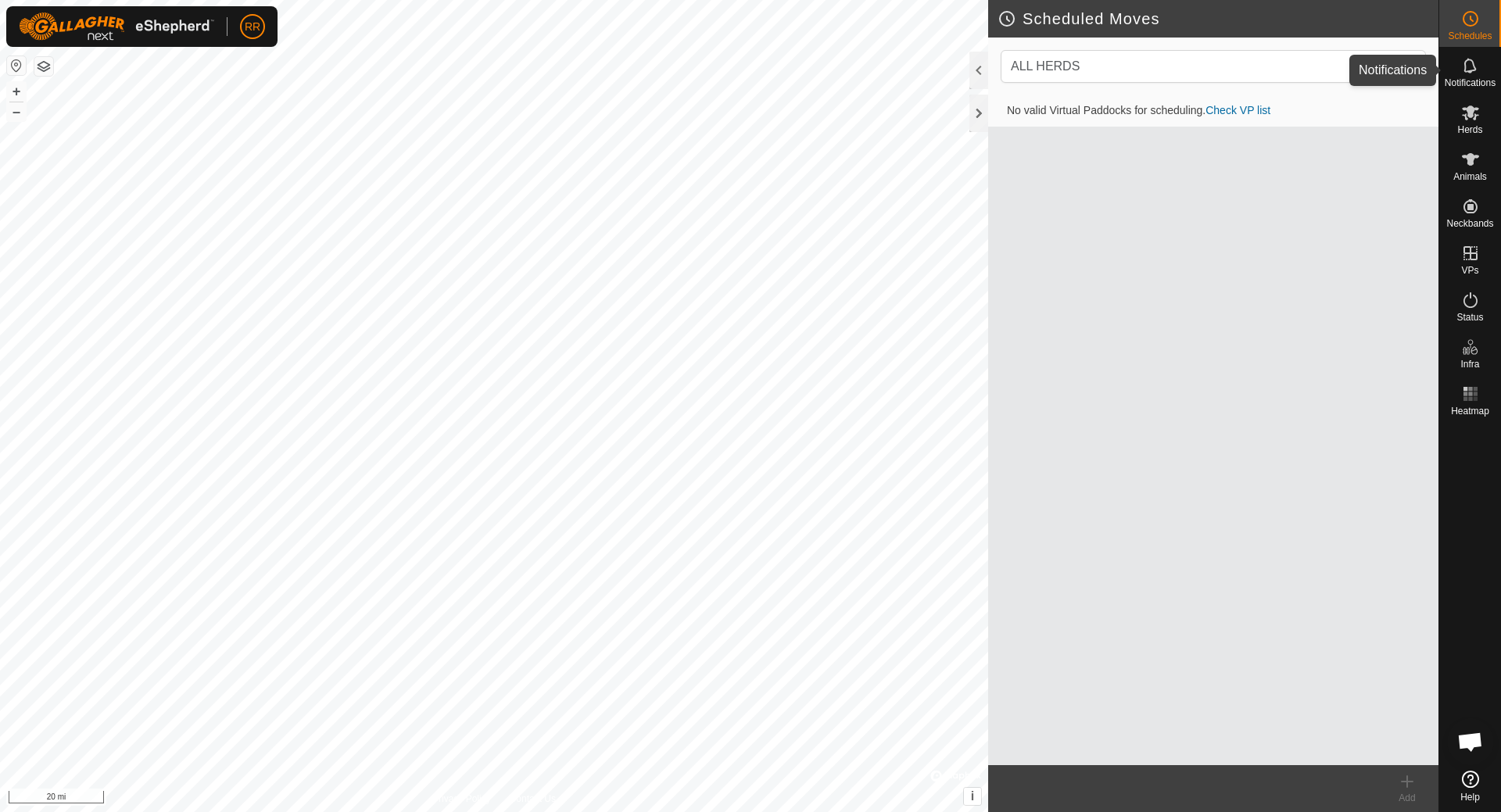
click at [1461, 79] on span "Notifications" at bounding box center [1470, 83] width 51 height 9
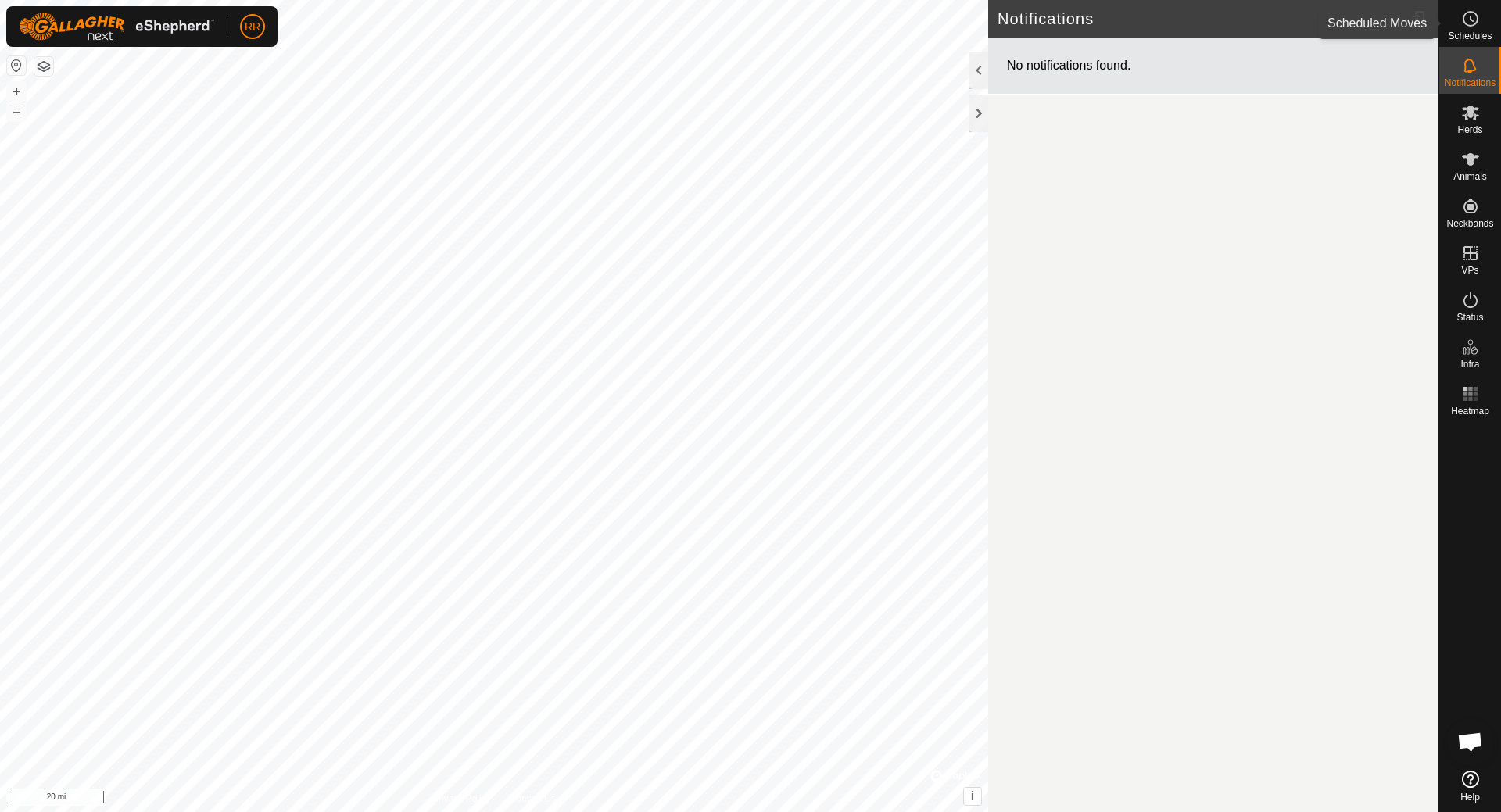
click at [1471, 21] on icon at bounding box center [1471, 19] width 2 height 5
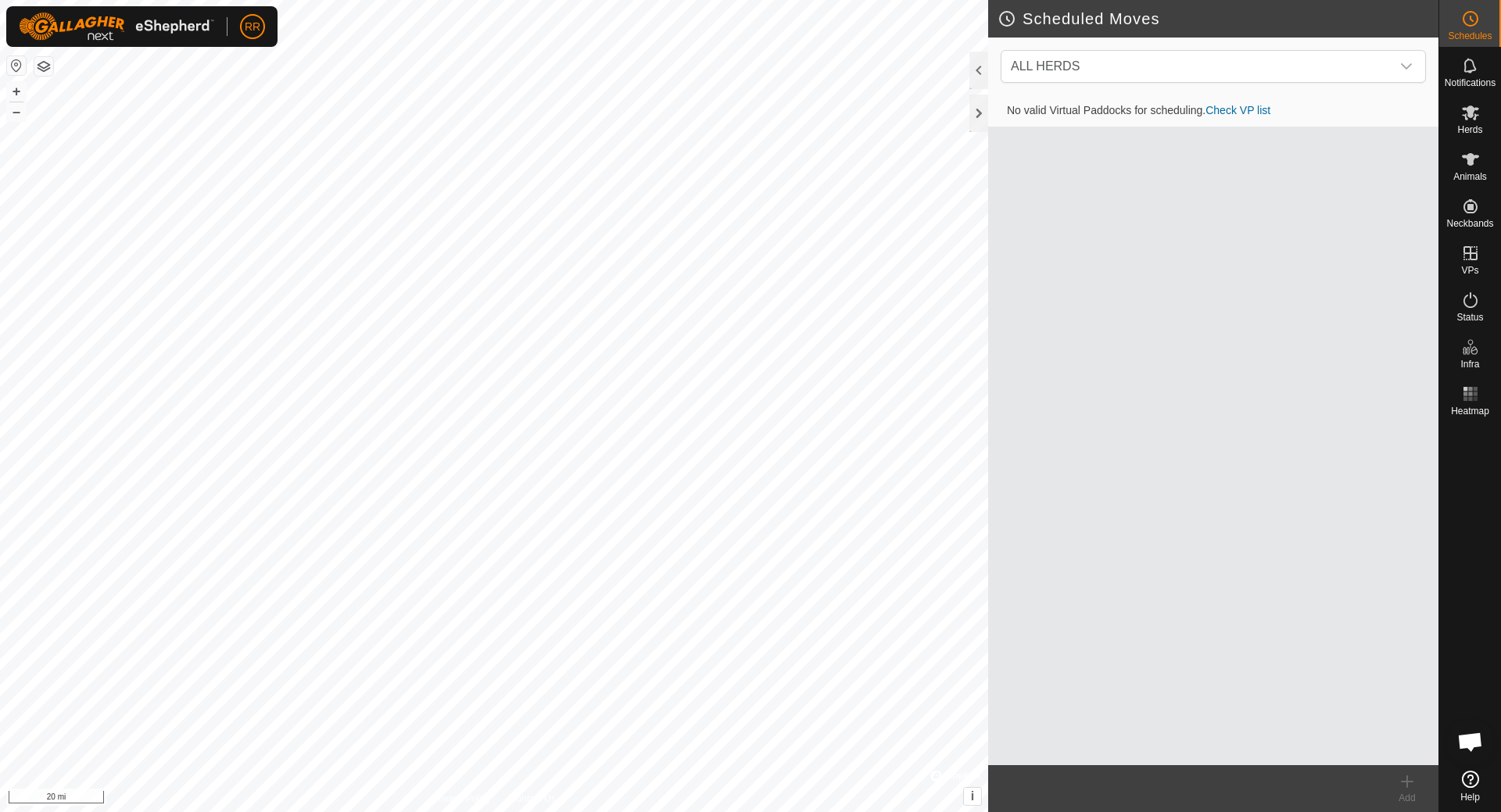
click at [1474, 744] on span "Open chat" at bounding box center [1470, 743] width 26 height 22
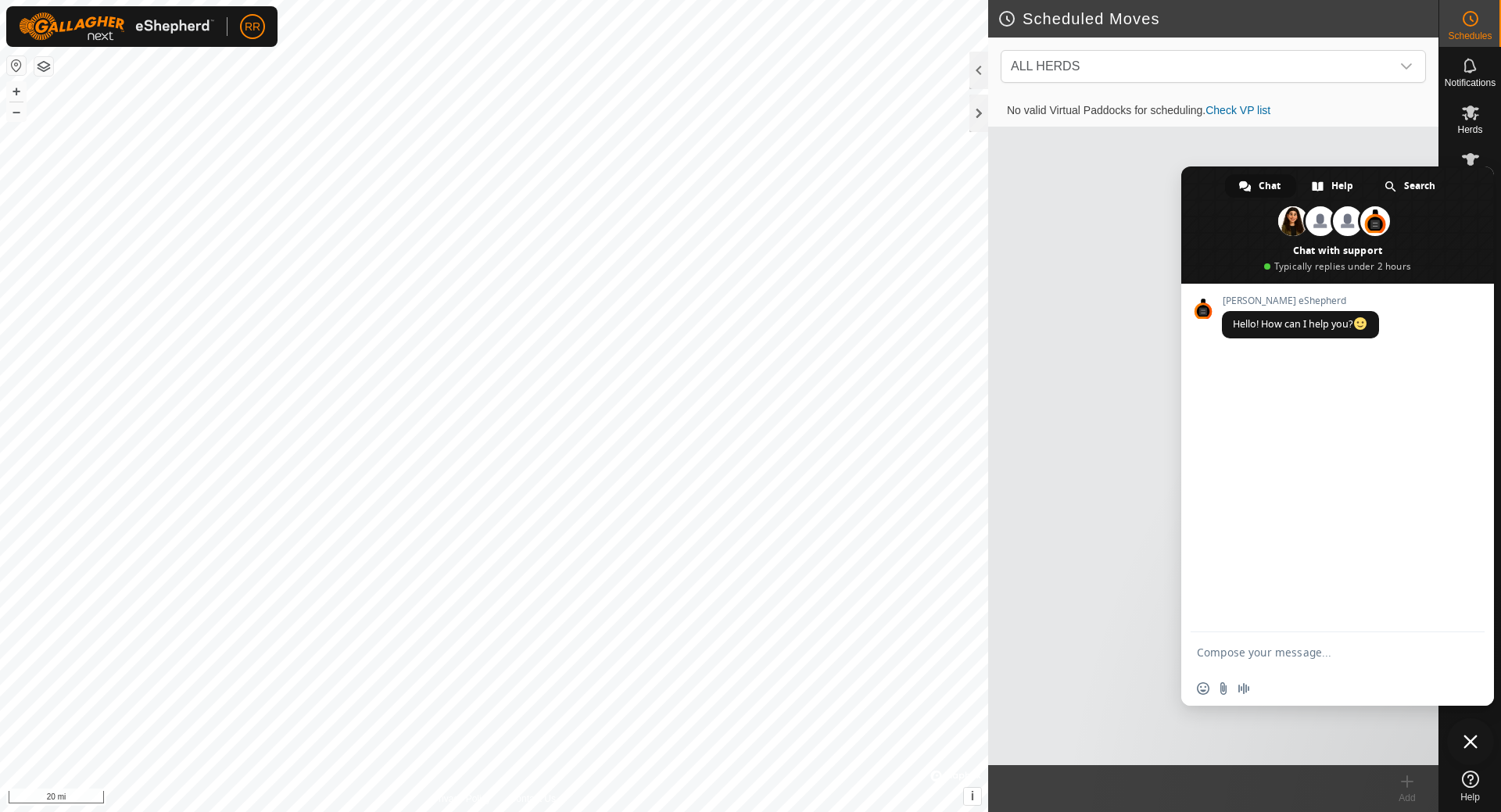
click at [1269, 657] on textarea "Compose your message..." at bounding box center [1320, 652] width 247 height 14
type textarea "I'll like to create my boundaries"
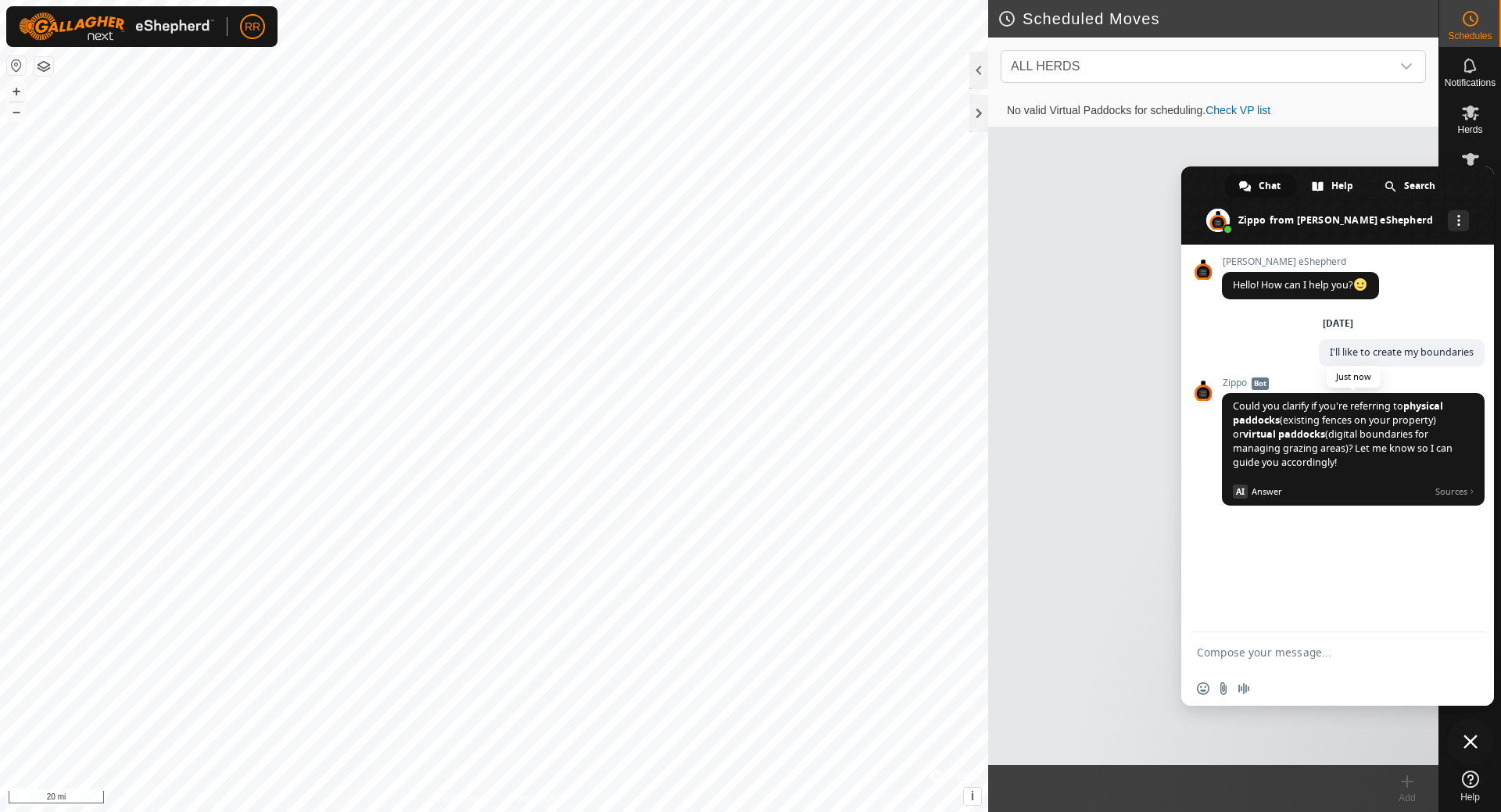
scroll to position [41, 0]
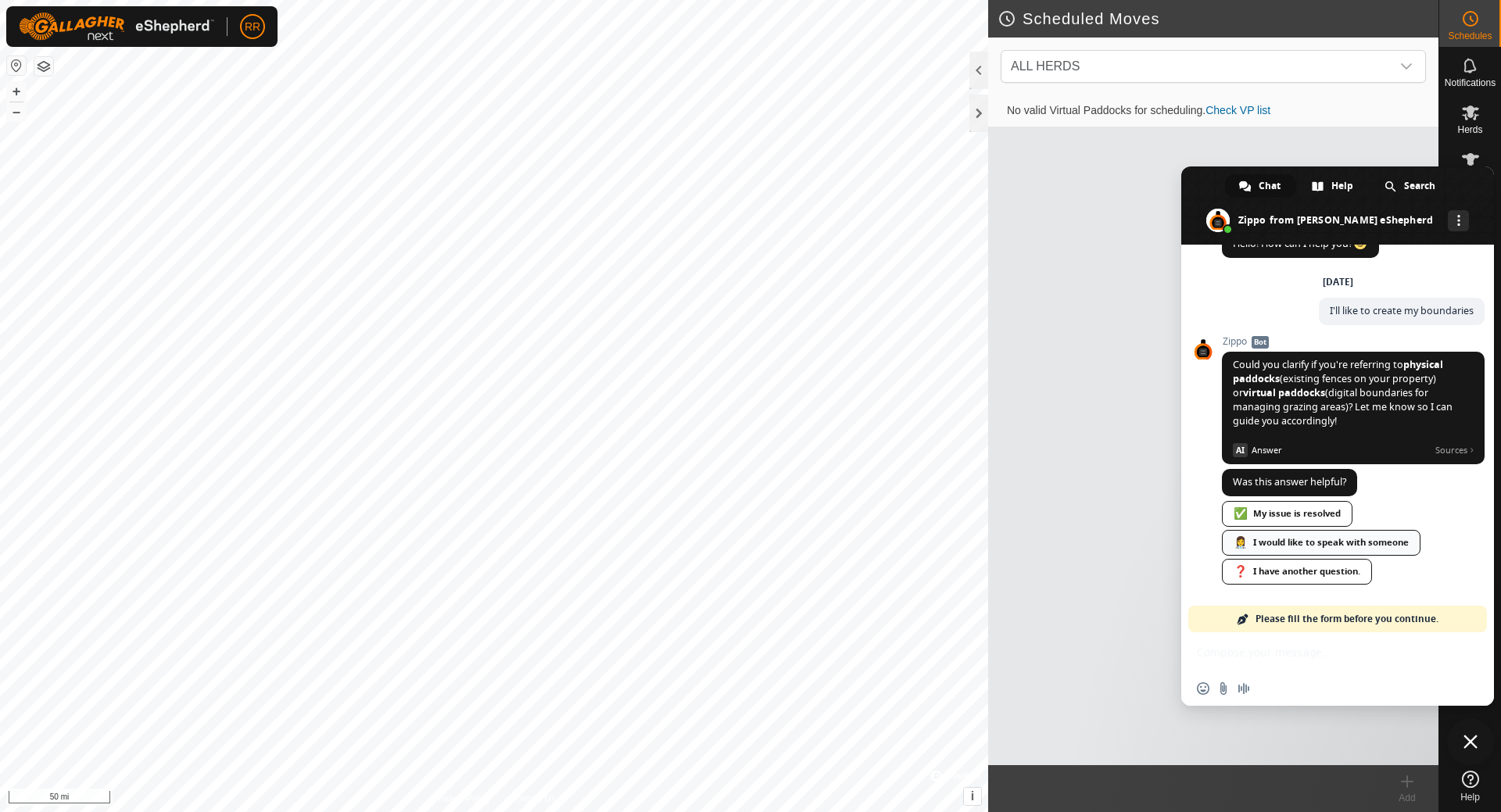
click at [1269, 545] on div "👩‍⚕️ I would like to speak with someone" at bounding box center [1321, 542] width 199 height 26
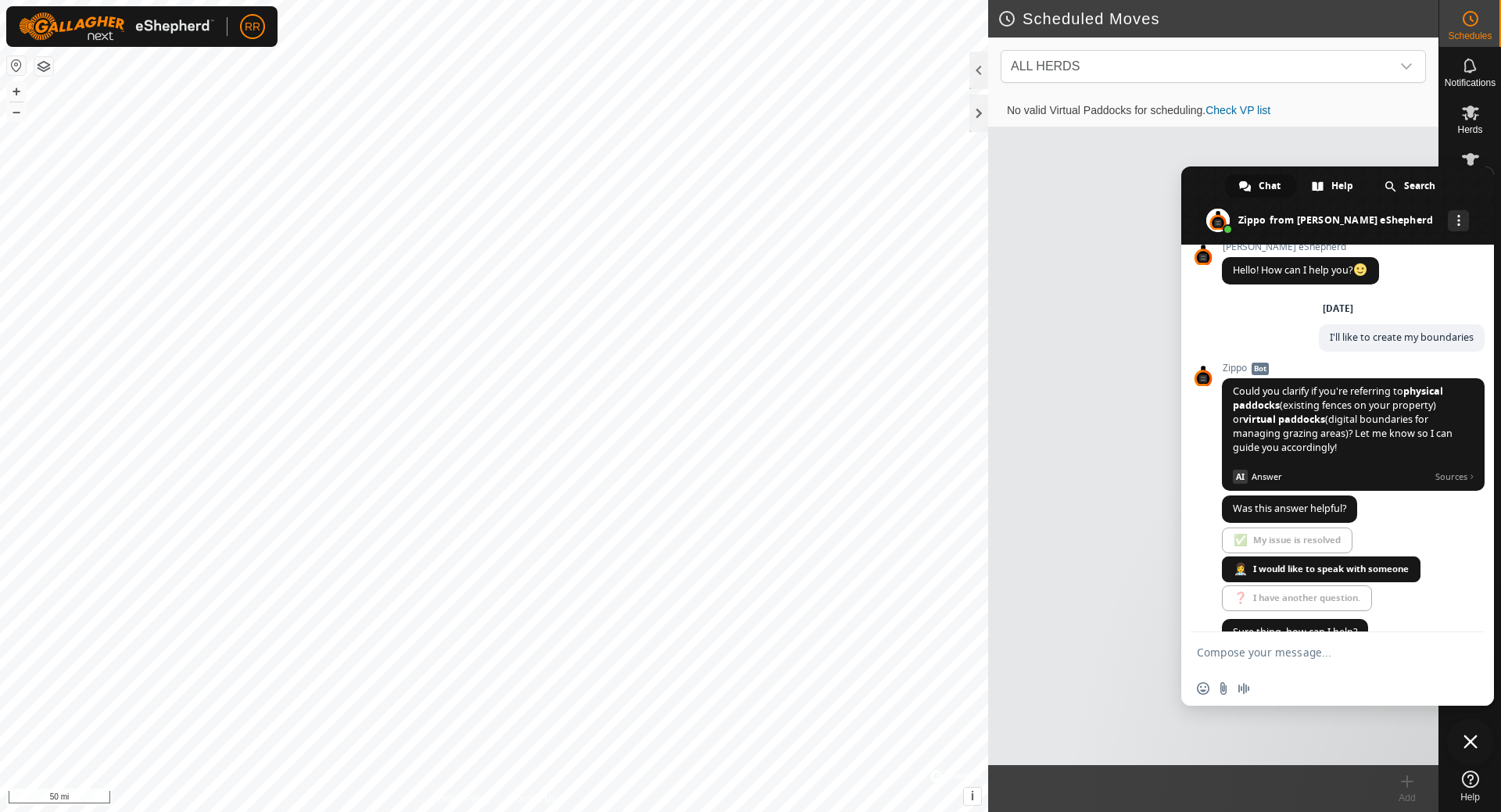
scroll to position [47, 0]
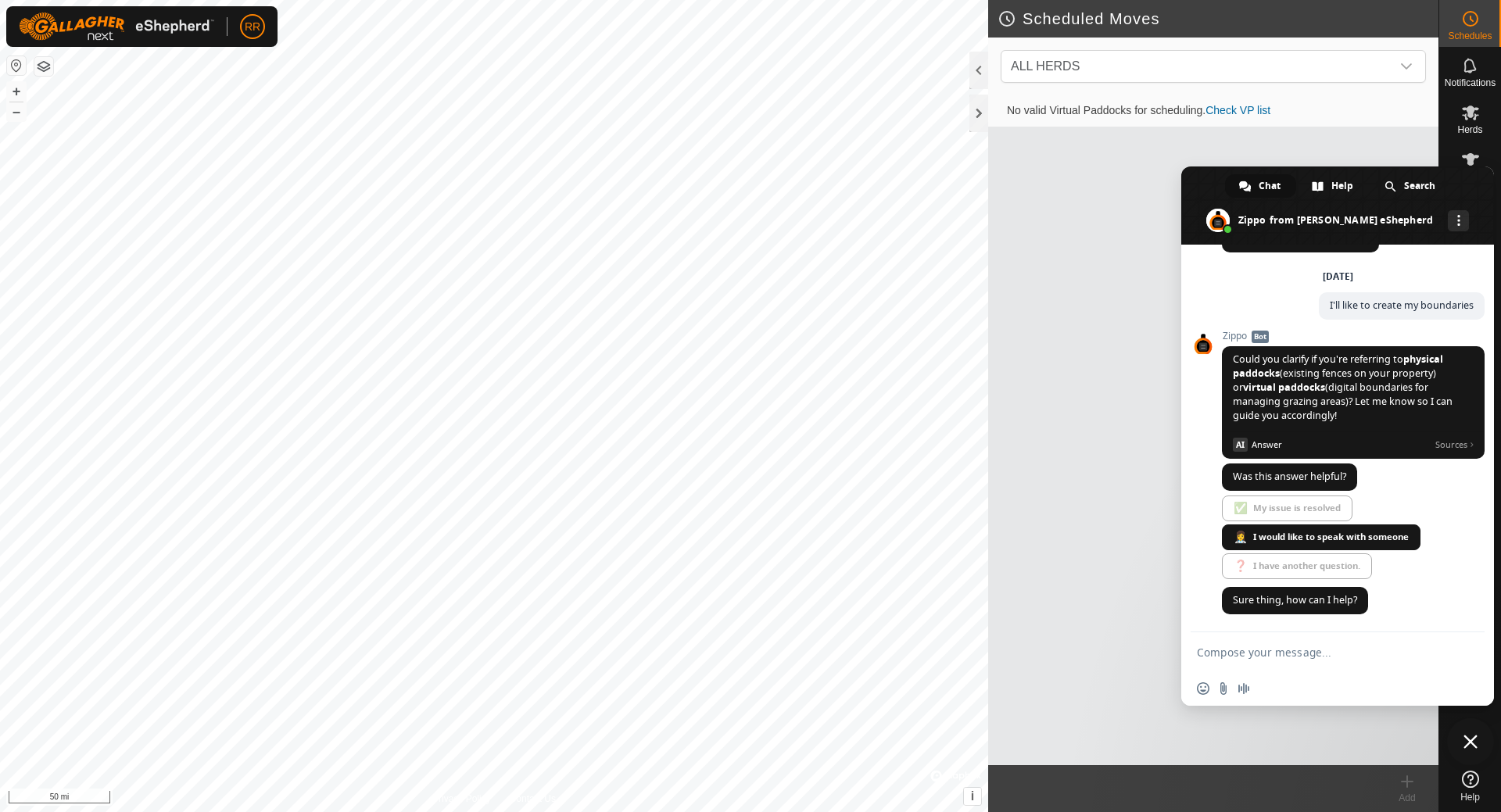
click at [1210, 653] on textarea "Compose your message..." at bounding box center [1320, 652] width 247 height 14
drag, startPoint x: 1275, startPoint y: 641, endPoint x: 1289, endPoint y: 634, distance: 15.7
click at [1276, 640] on textarea "I have the eSherdherd neckbands and would like to start creating the boundaries…" at bounding box center [1320, 649] width 247 height 42
click at [1296, 673] on div "Insert an emoji Send a file Audio message" at bounding box center [1338, 689] width 313 height 35
click at [1231, 663] on textarea "I have the eShepherd neckbands and would like to start creating the boundaries …" at bounding box center [1320, 649] width 247 height 42
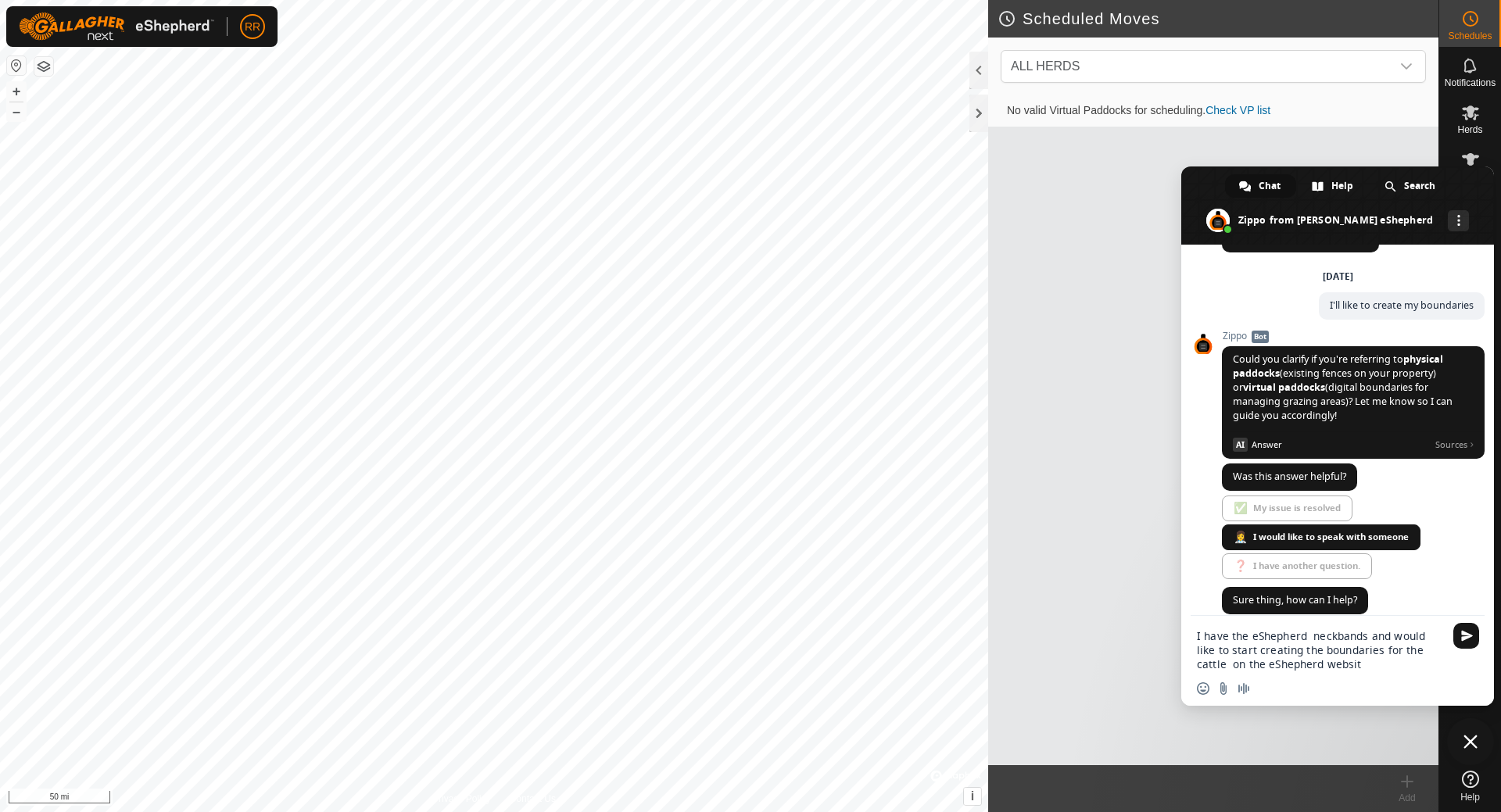
type textarea "I have the eShepherd neckbands and would like to start creating the boundaries …"
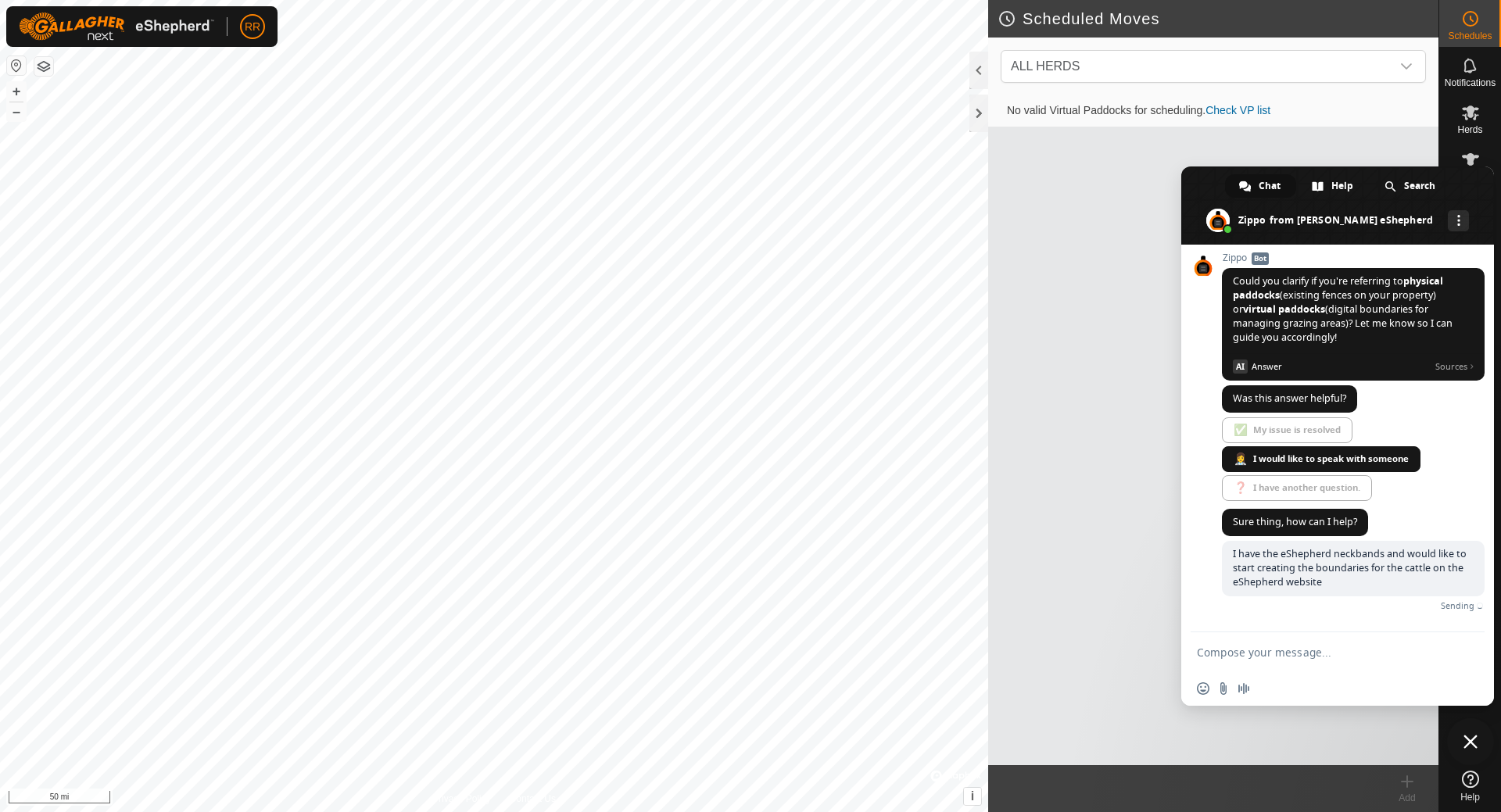
scroll to position [113, 0]
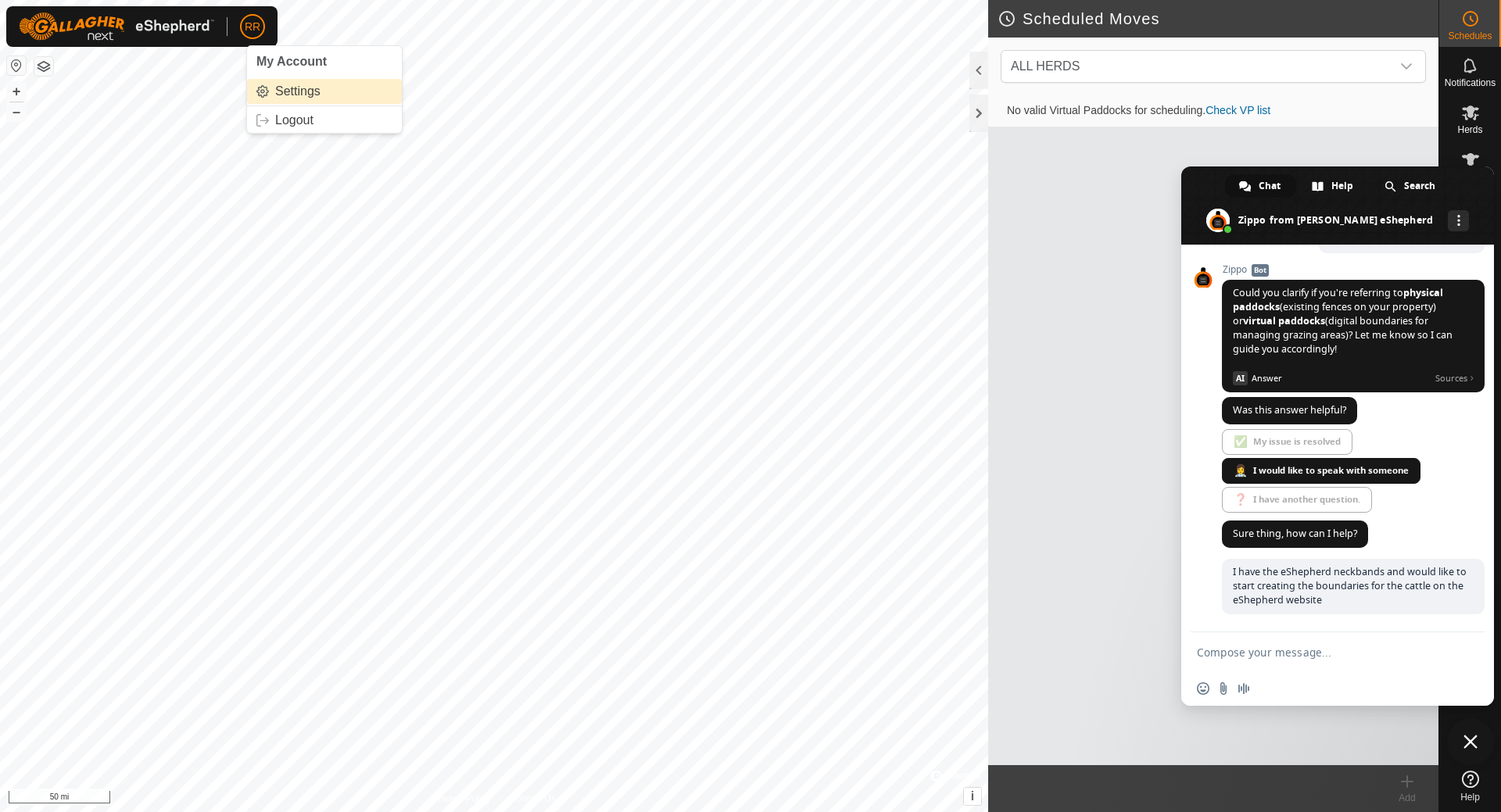
click at [294, 94] on link "Settings" at bounding box center [324, 92] width 155 height 25
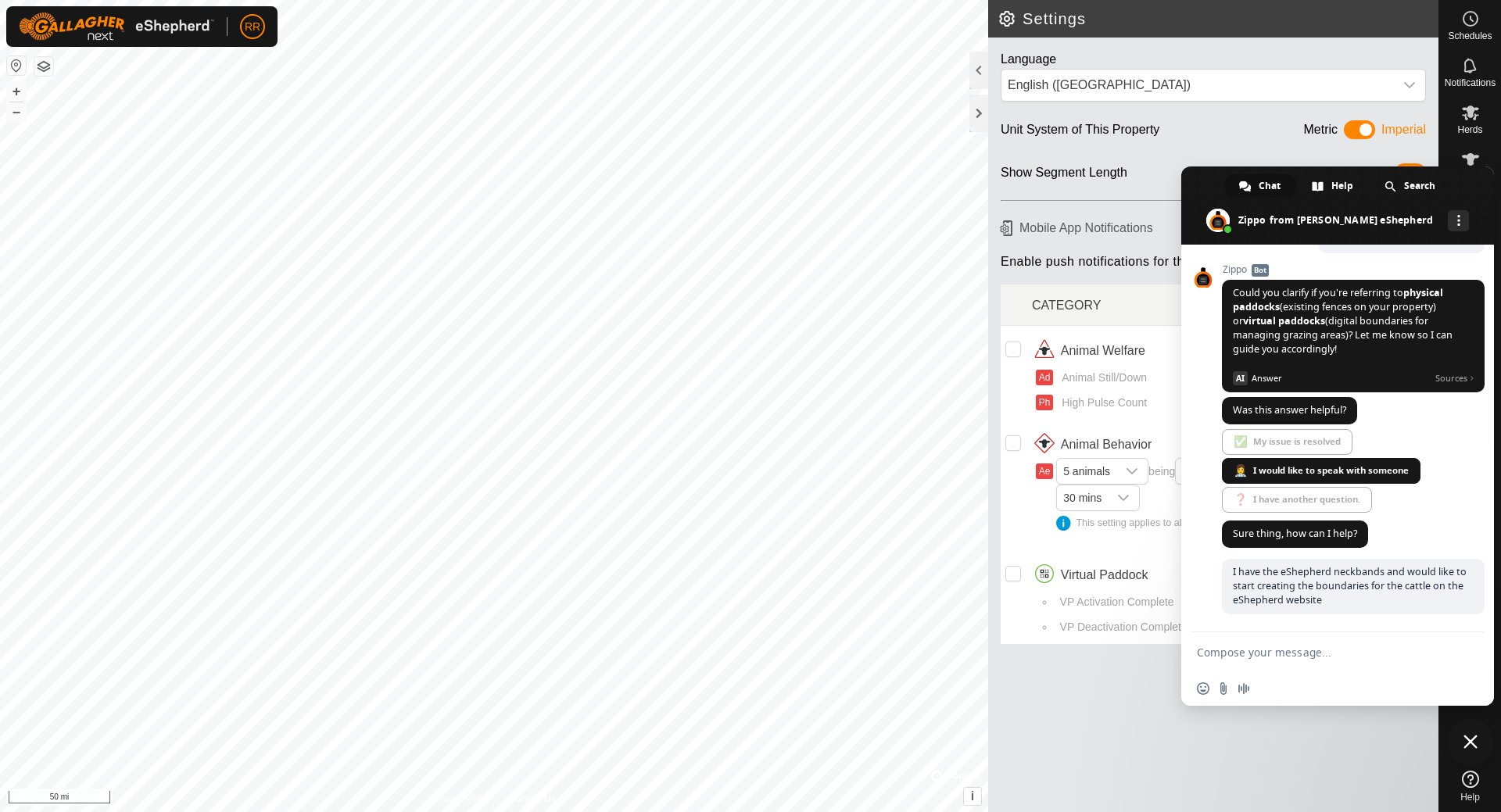
click at [1132, 333] on td "Animal Welfare Immediate Ad Animal Still/Down Ph High Pulse Count" at bounding box center [1229, 373] width 394 height 94
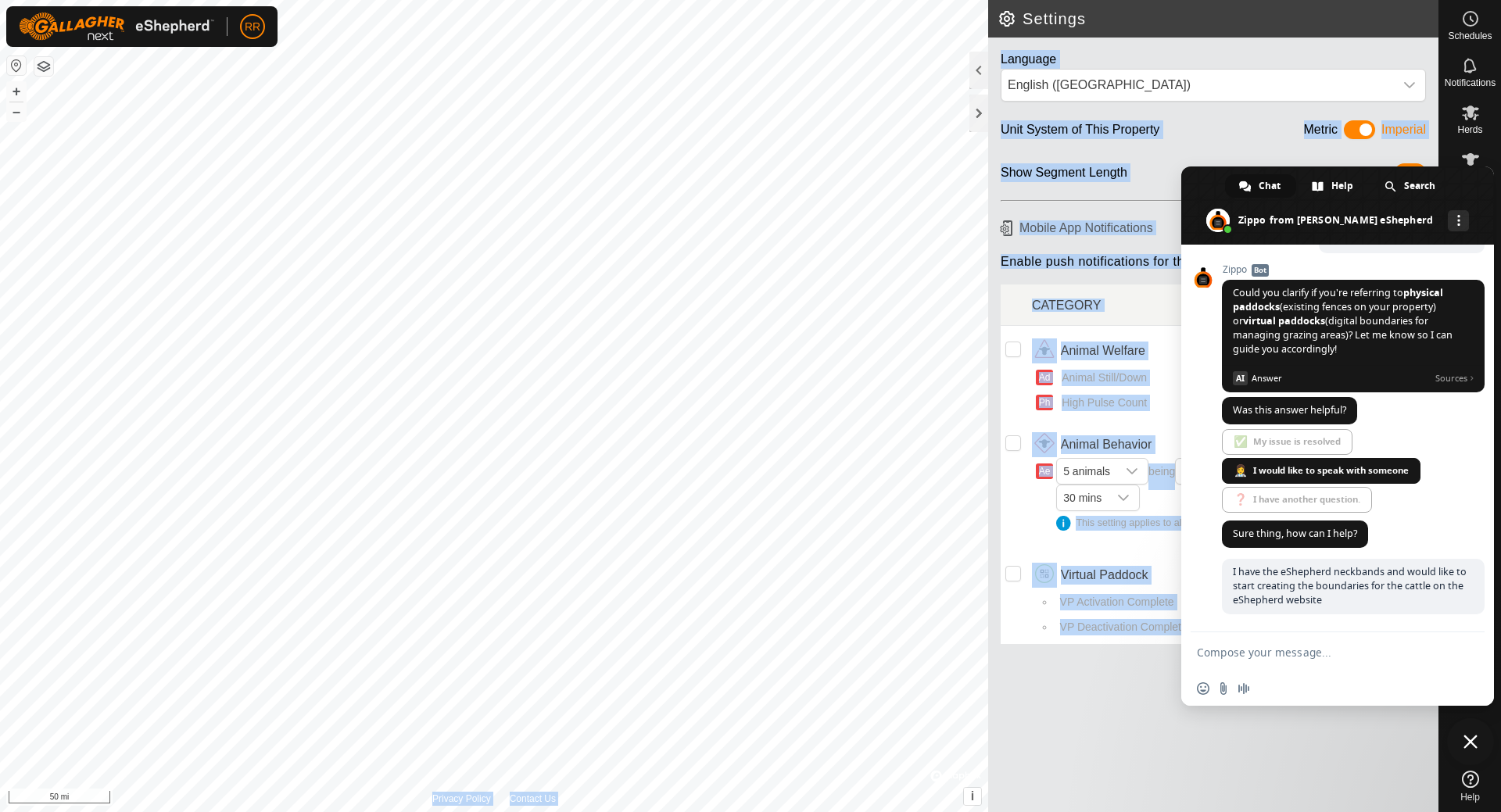
click at [942, 48] on div "Settings Language English (US) Unit System of This Property Metric Imperial Sho…" at bounding box center [719, 406] width 1439 height 812
click at [1078, 708] on div "Language English (US) Unit System of This Property Metric Imperial Show Segment…" at bounding box center [1214, 424] width 451 height 775
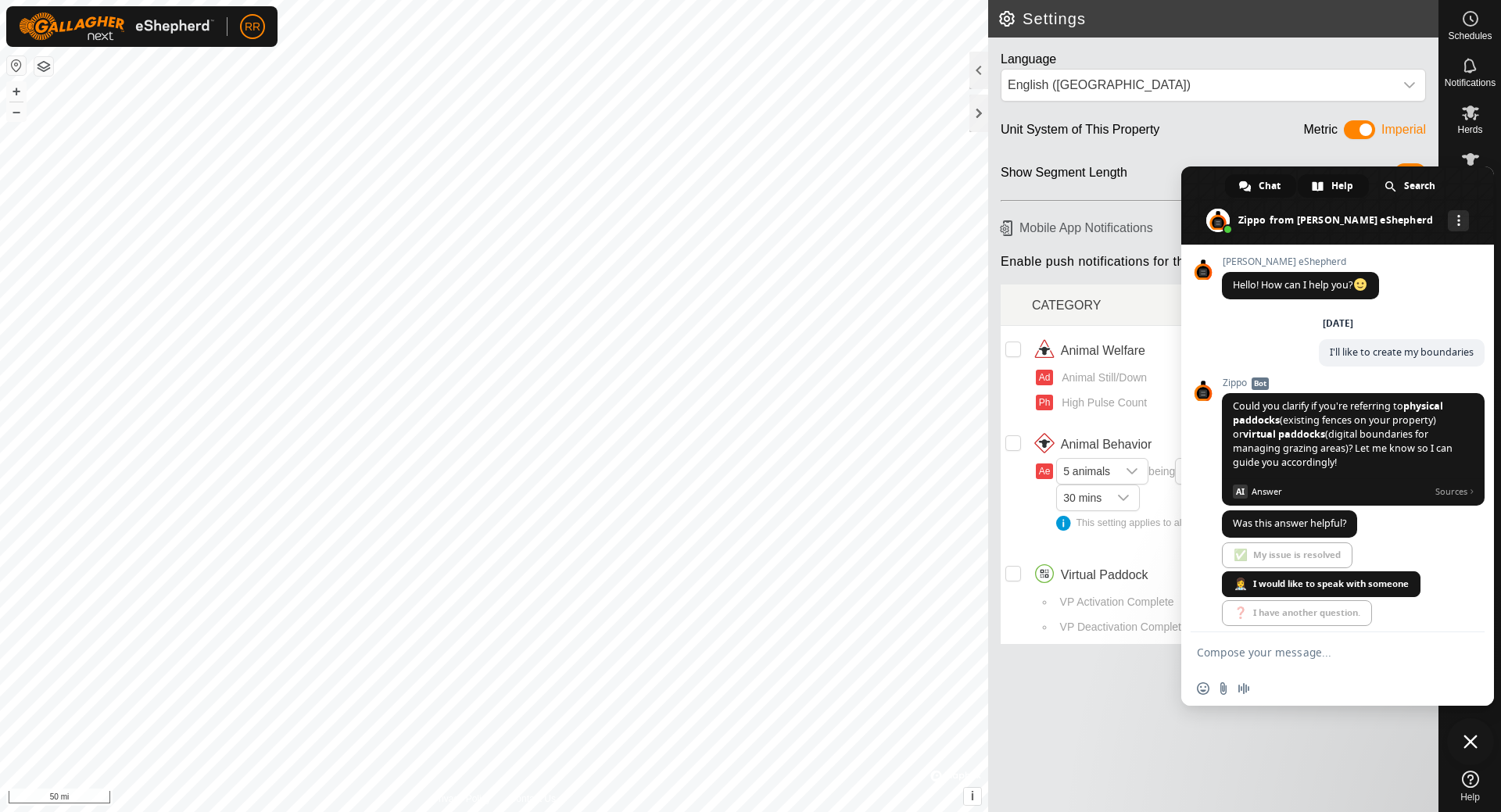
click at [1346, 185] on span "Help" at bounding box center [1342, 186] width 22 height 23
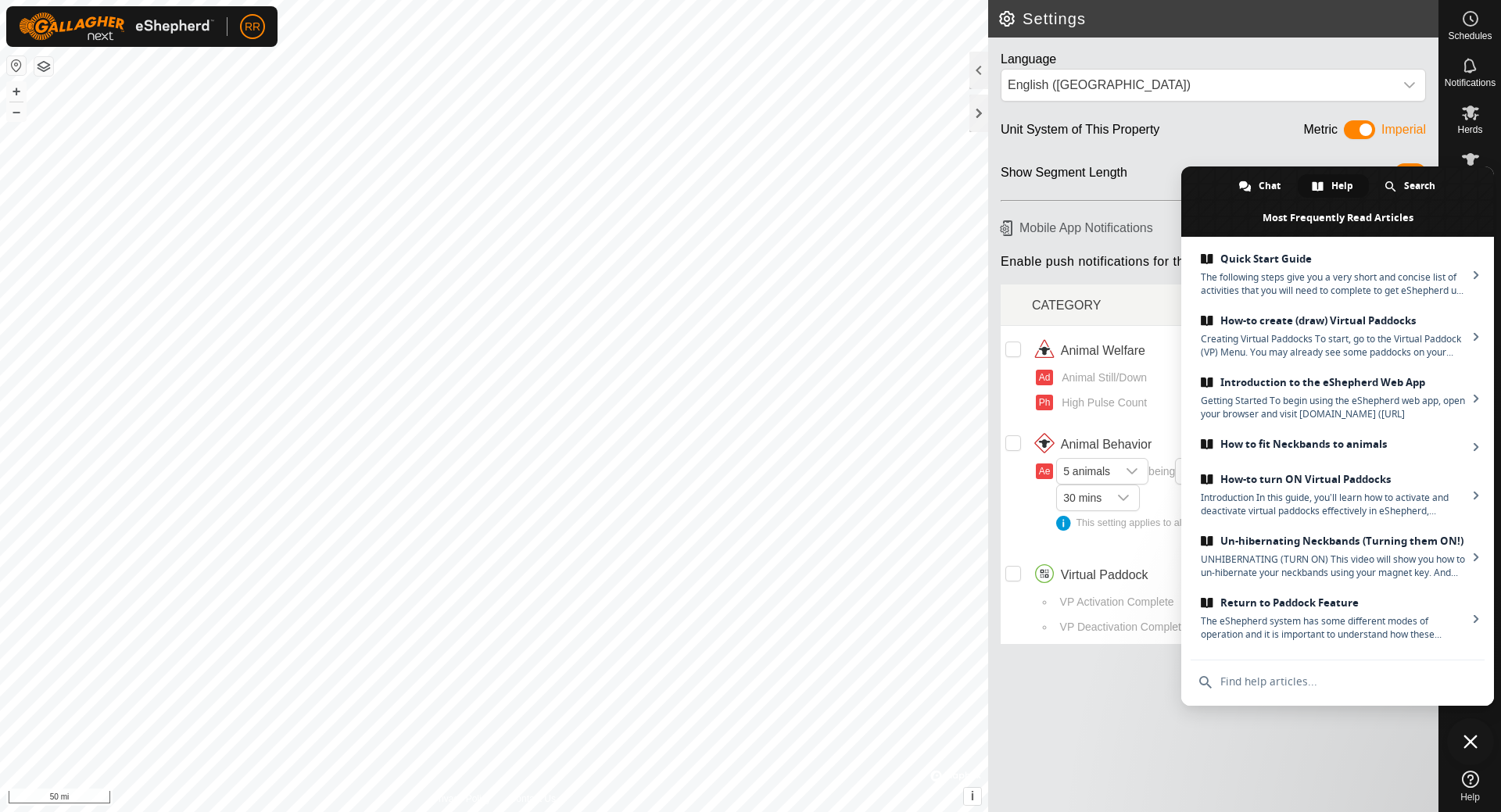
click at [1472, 787] on icon at bounding box center [1470, 779] width 17 height 17
drag, startPoint x: 1464, startPoint y: 181, endPoint x: 1367, endPoint y: 187, distance: 97.2
click at [1184, 181] on span at bounding box center [1338, 201] width 313 height 70
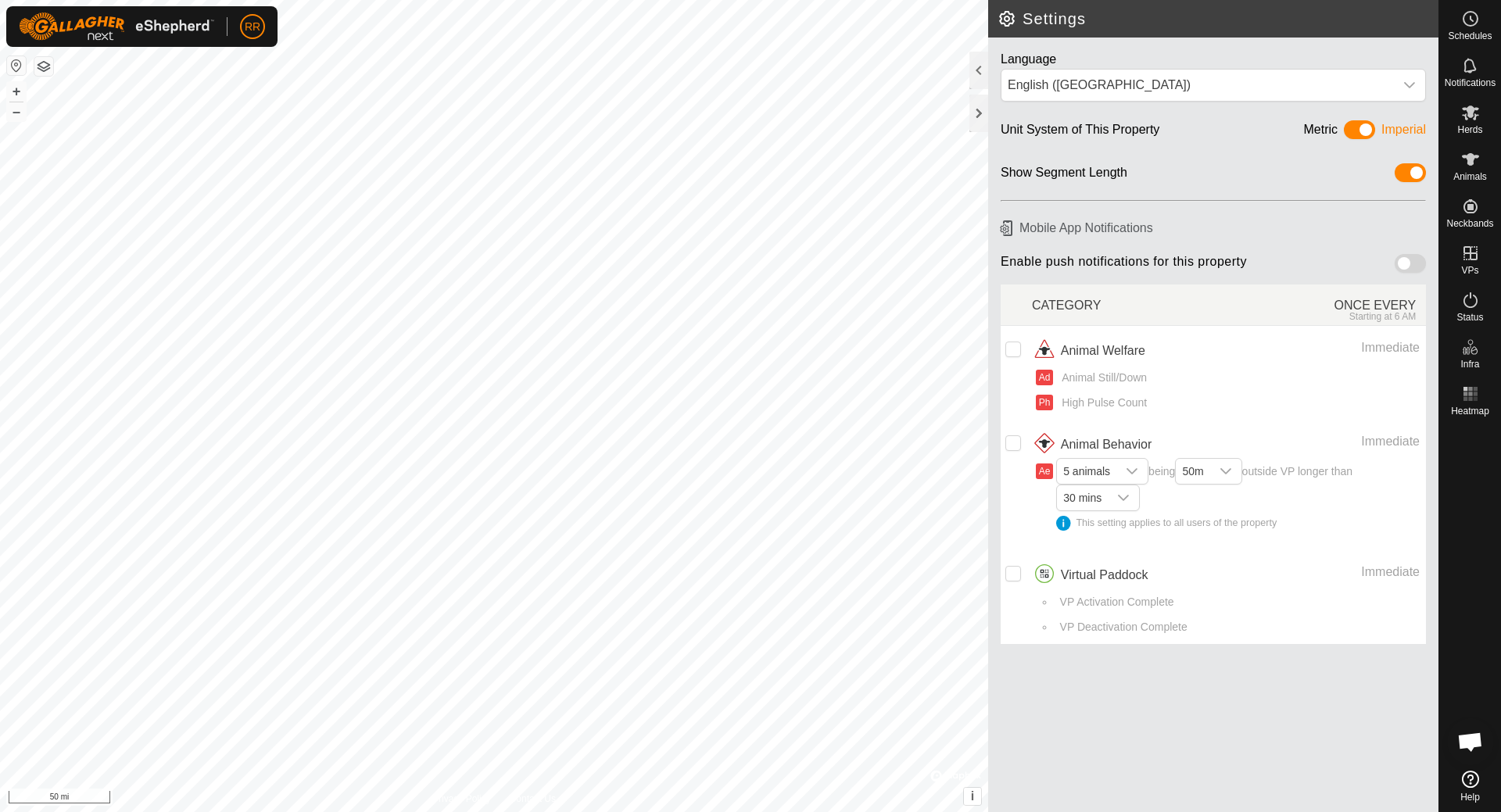
click at [1418, 172] on span at bounding box center [1411, 172] width 31 height 19
click at [1028, 229] on h6 "Mobile App Notifications" at bounding box center [1214, 227] width 438 height 27
click at [1401, 257] on link "In Rotation" at bounding box center [1371, 253] width 134 height 31
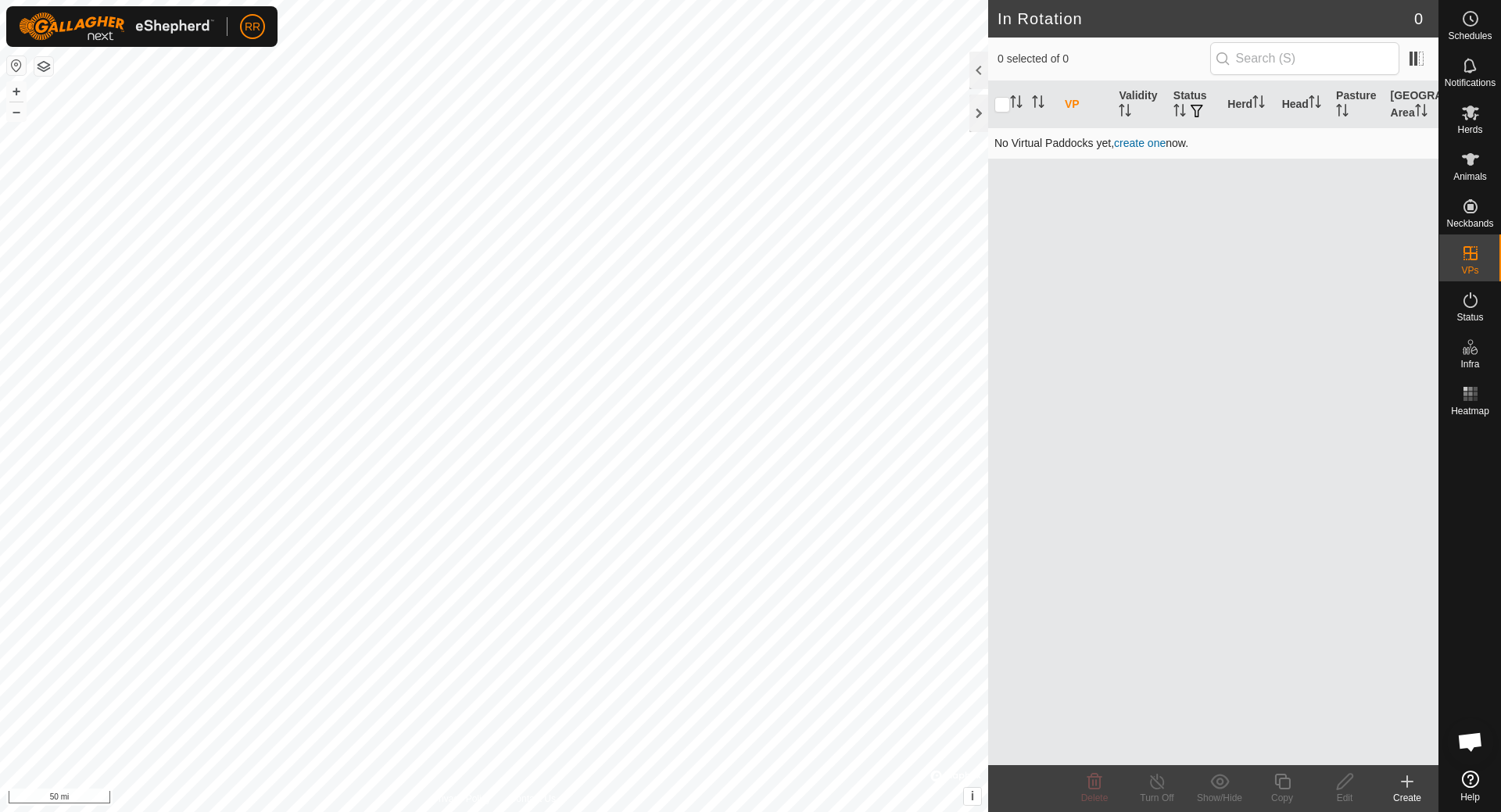
click at [1139, 146] on link "create one" at bounding box center [1140, 143] width 52 height 12
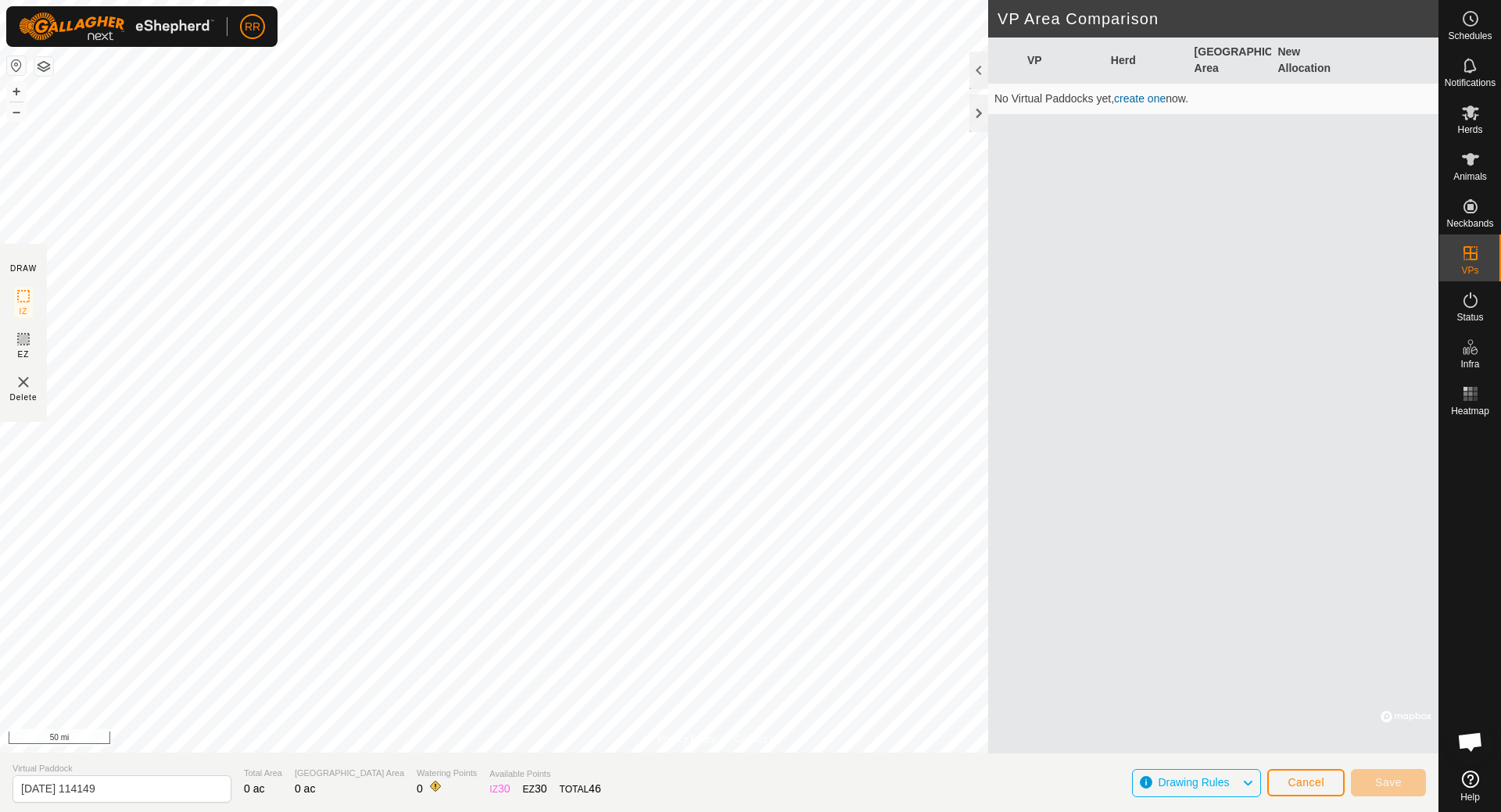
click at [10, 57] on button "button" at bounding box center [17, 65] width 19 height 19
click at [45, 67] on button "button" at bounding box center [44, 66] width 19 height 19
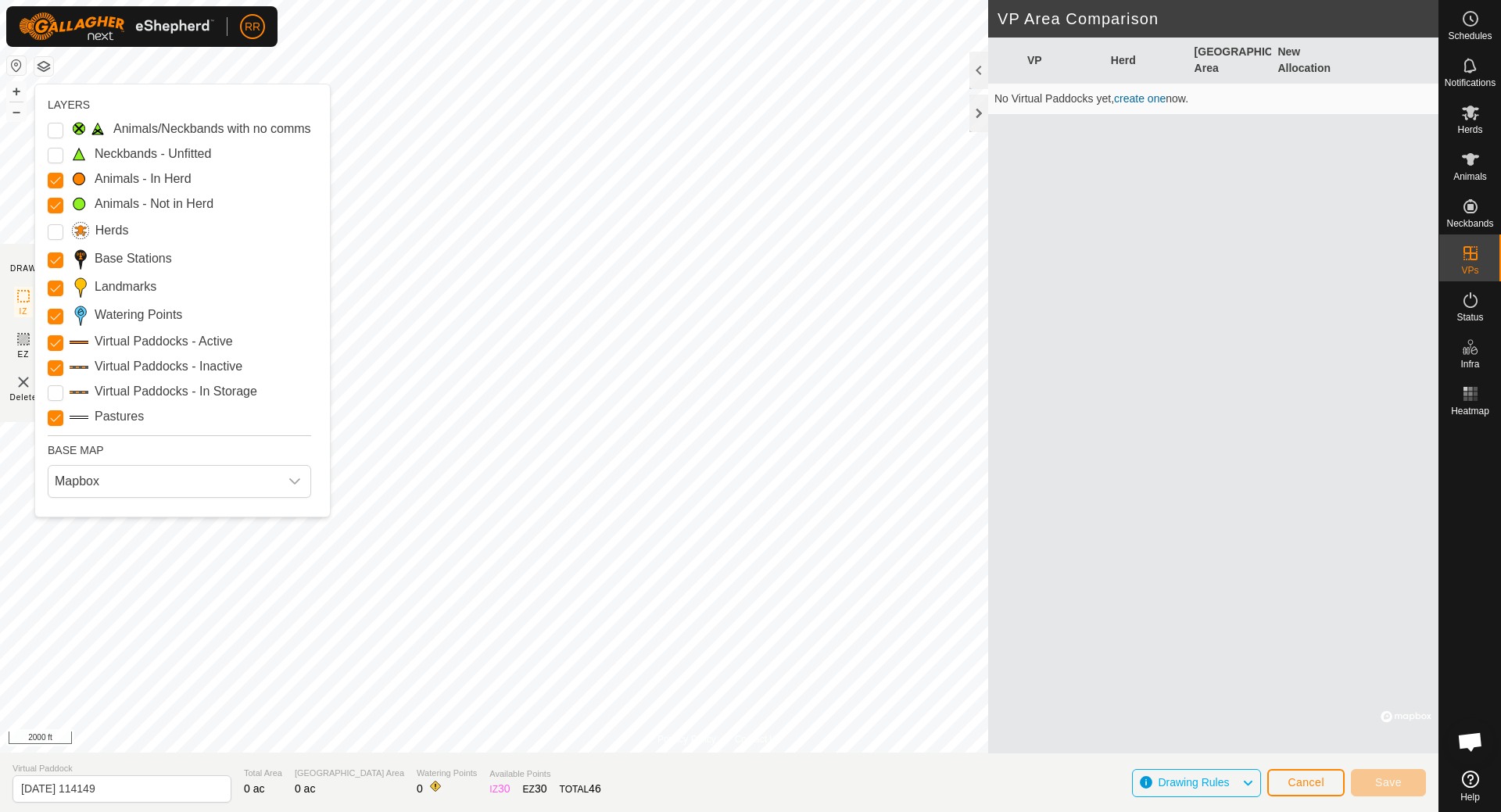
click at [107, 451] on div "BASE MAP" at bounding box center [179, 447] width 263 height 23
click at [301, 484] on div "dropdown trigger" at bounding box center [295, 481] width 31 height 31
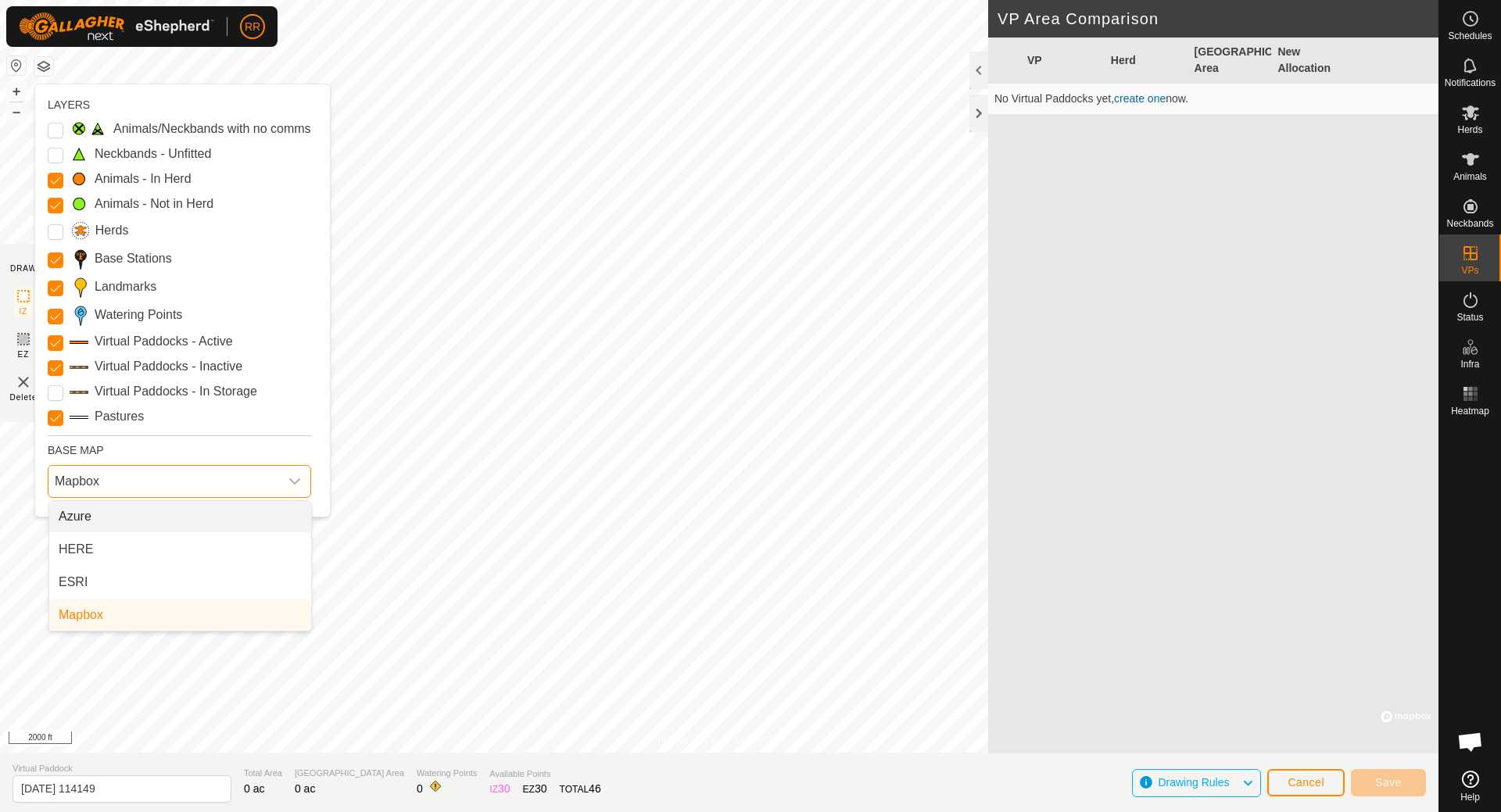
click at [293, 444] on div "BASE MAP" at bounding box center [179, 447] width 263 height 23
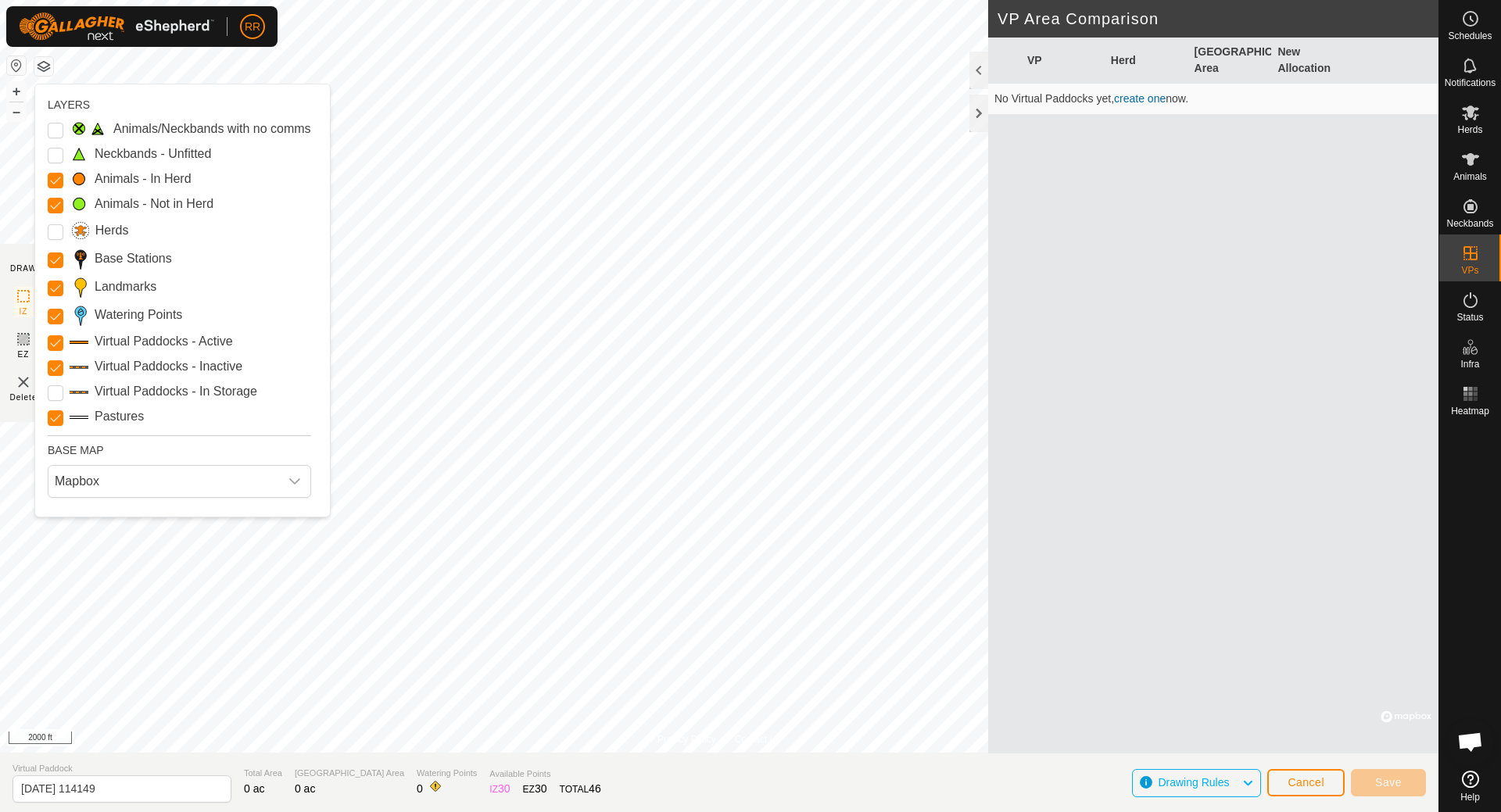
click at [17, 253] on section "DRAW IZ EZ Delete" at bounding box center [23, 333] width 47 height 178
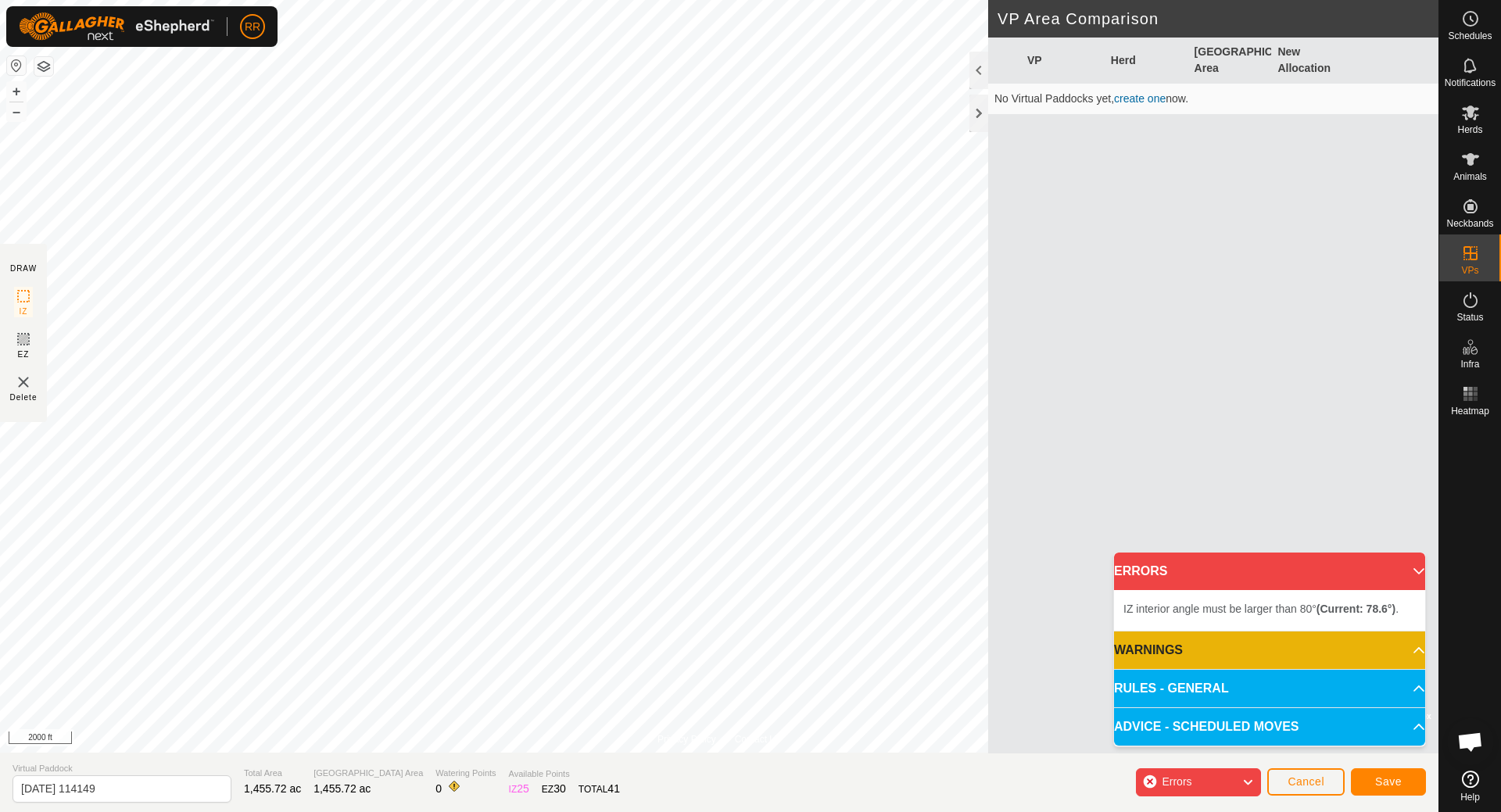
drag, startPoint x: 21, startPoint y: 87, endPoint x: 1223, endPoint y: 781, distance: 1388.0
click at [1223, 781] on div "Errors" at bounding box center [1199, 782] width 125 height 28
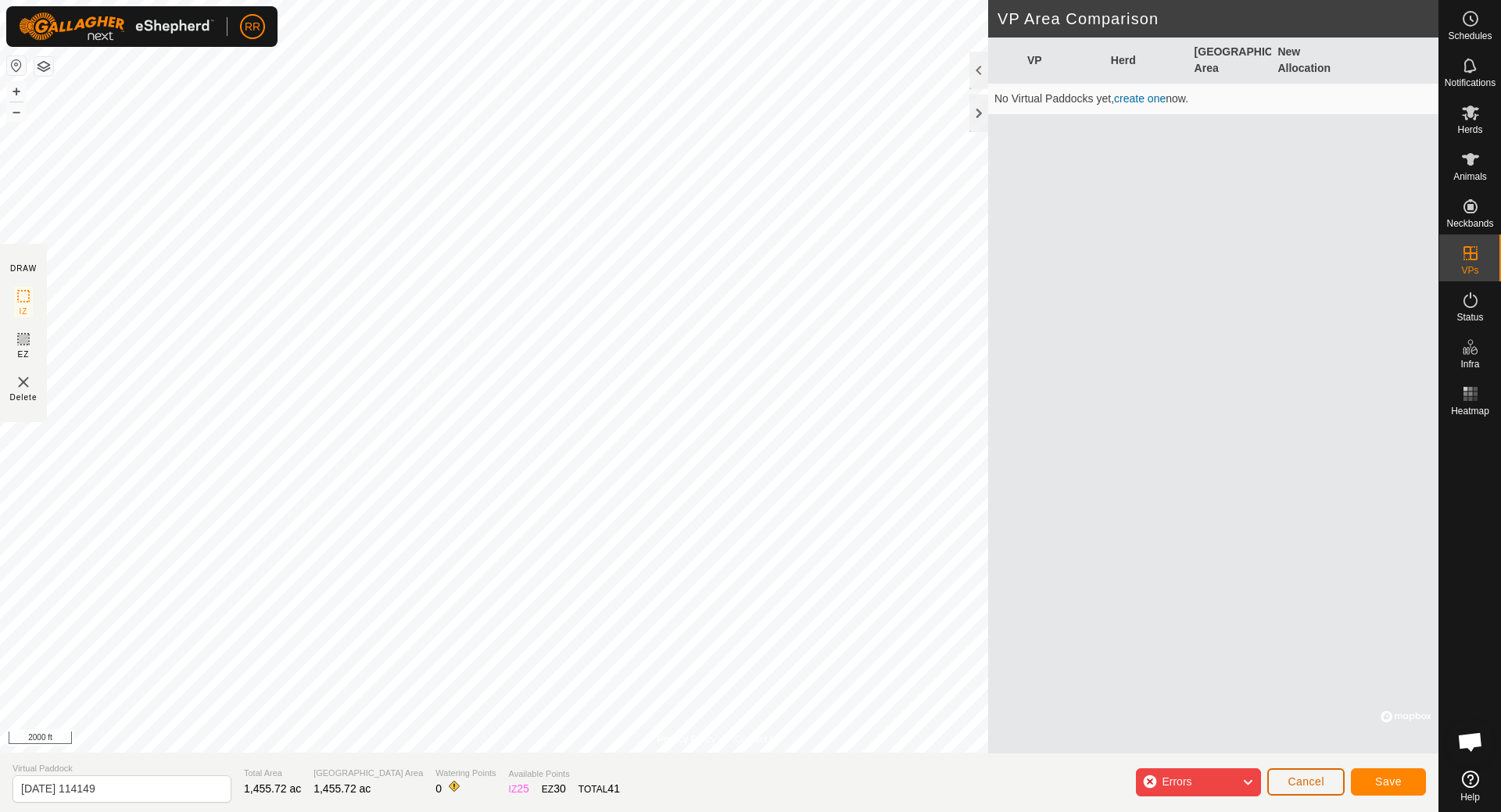
click at [1303, 777] on span "Cancel" at bounding box center [1306, 781] width 37 height 12
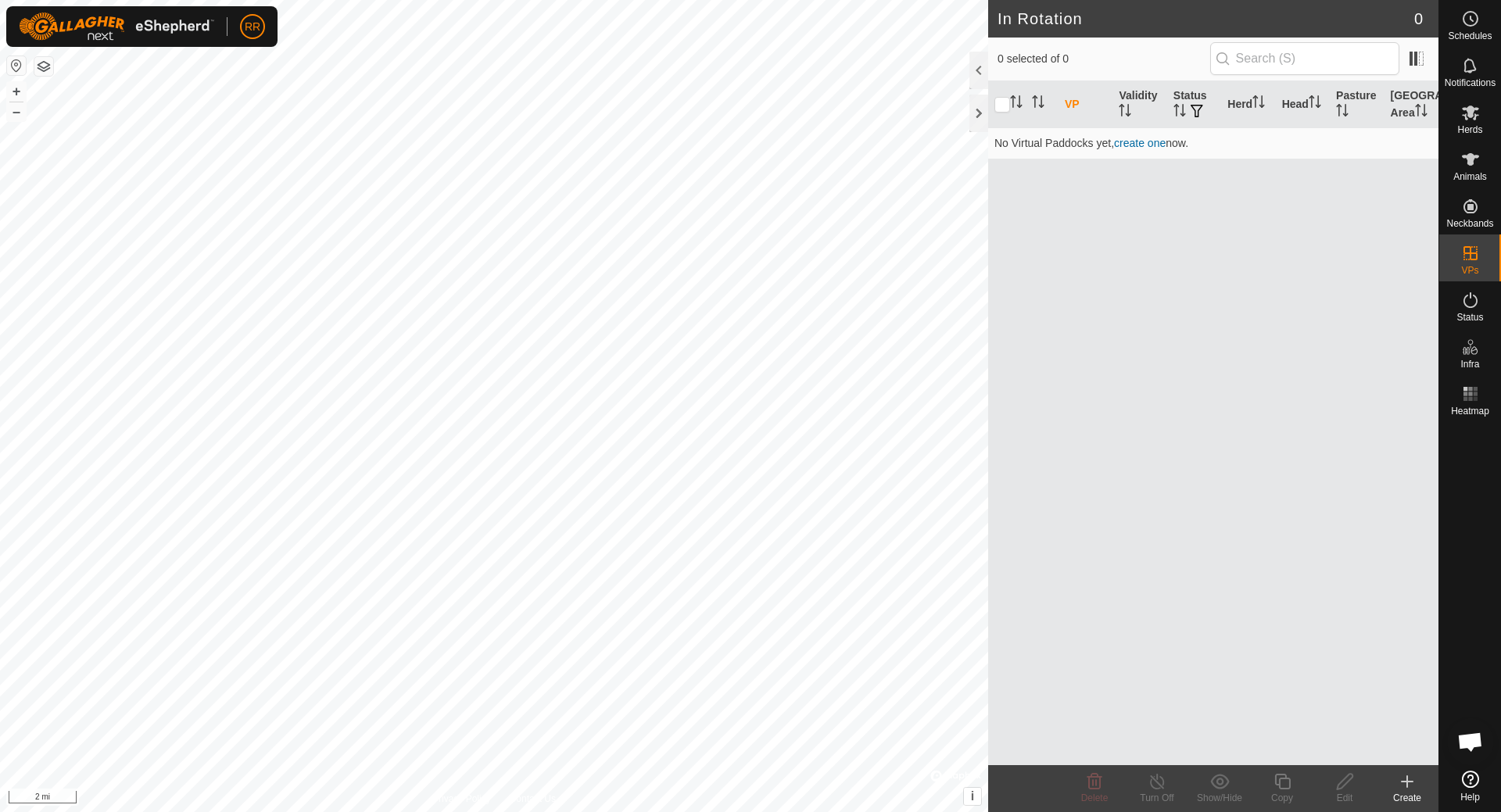
click at [42, 64] on button "button" at bounding box center [44, 66] width 19 height 19
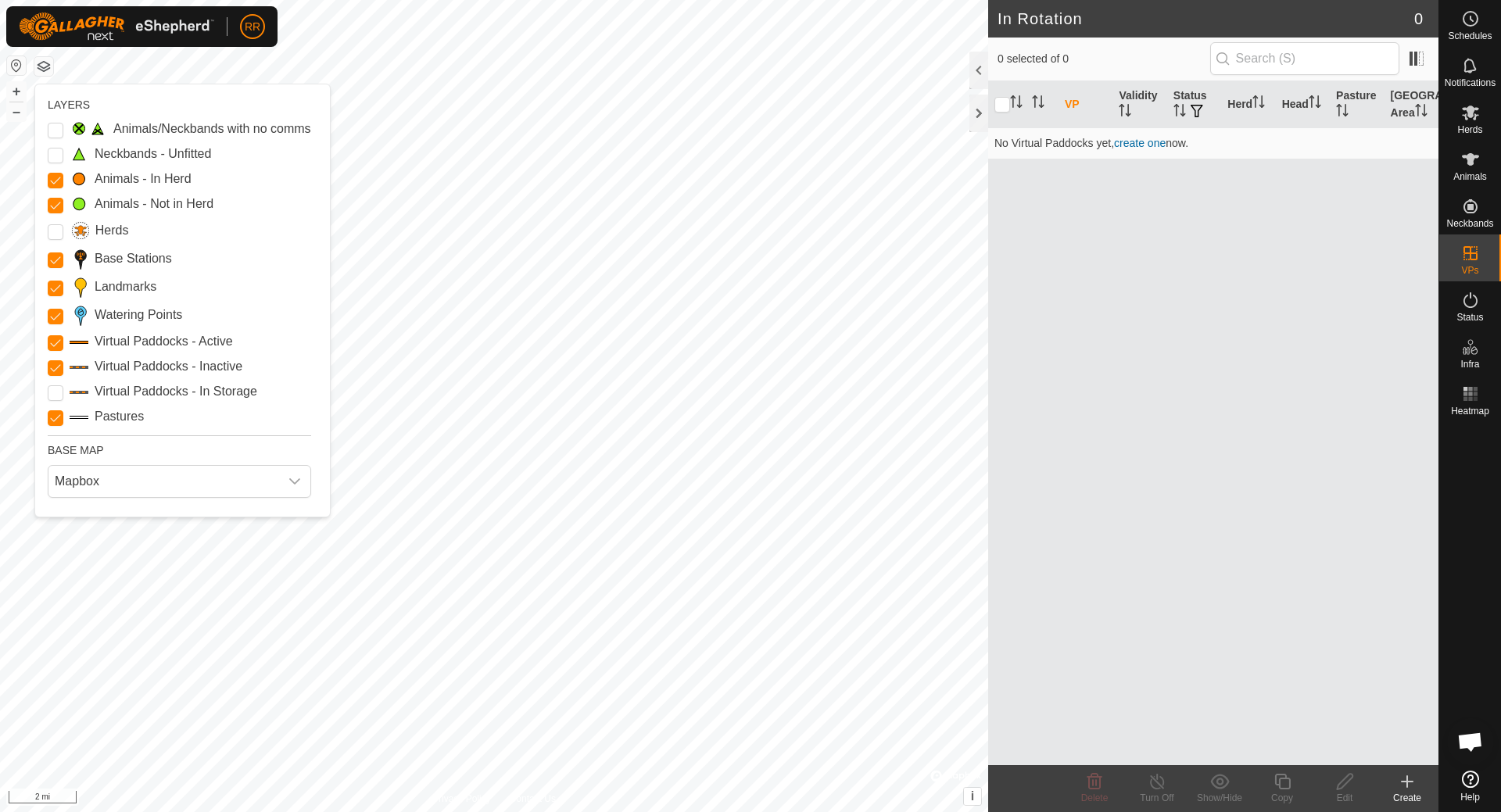
click at [141, 452] on div "BASE MAP" at bounding box center [179, 447] width 263 height 23
click at [301, 481] on icon "dropdown trigger" at bounding box center [294, 481] width 12 height 12
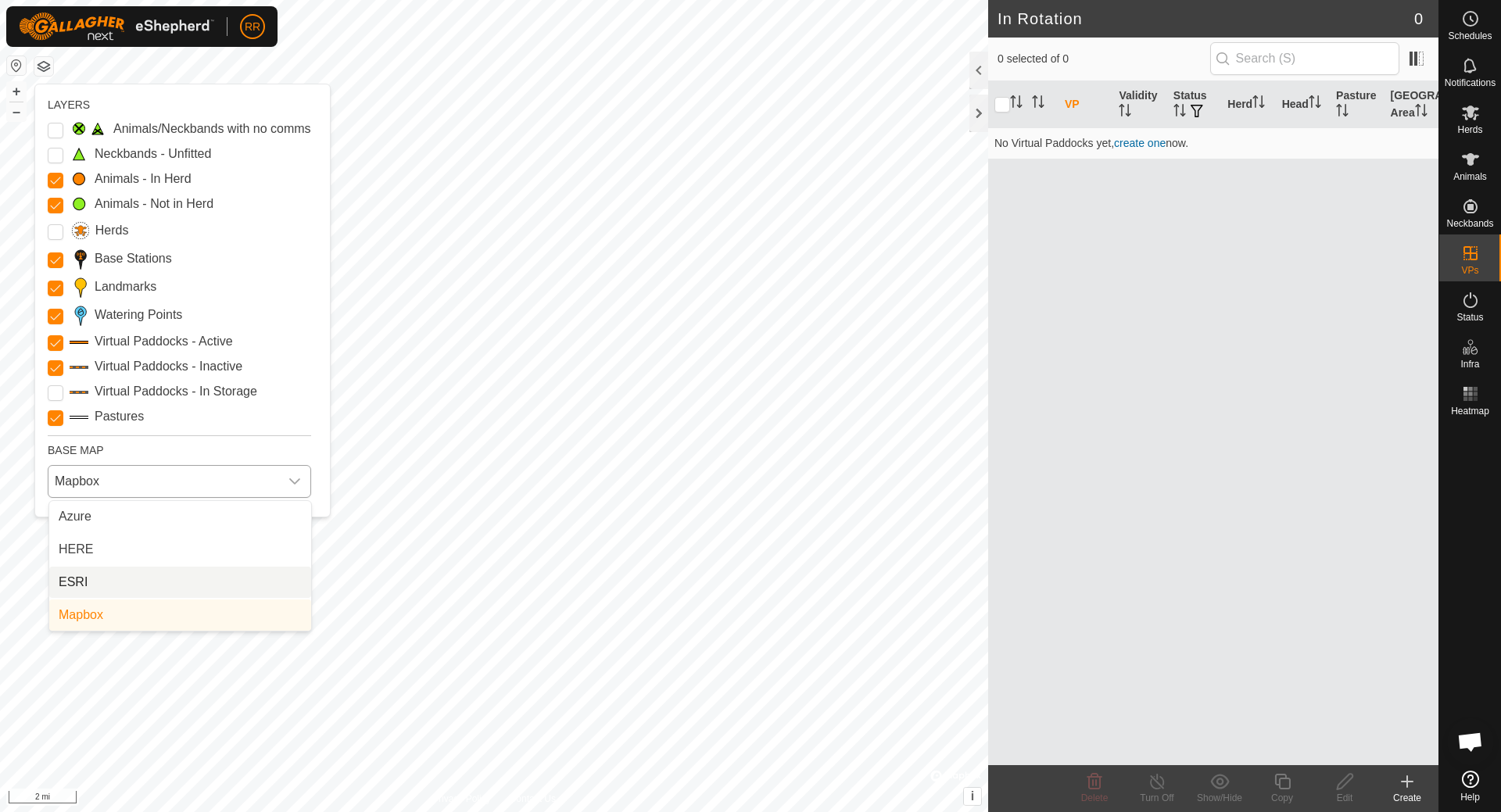
click at [124, 578] on li "ESRI" at bounding box center [180, 583] width 262 height 31
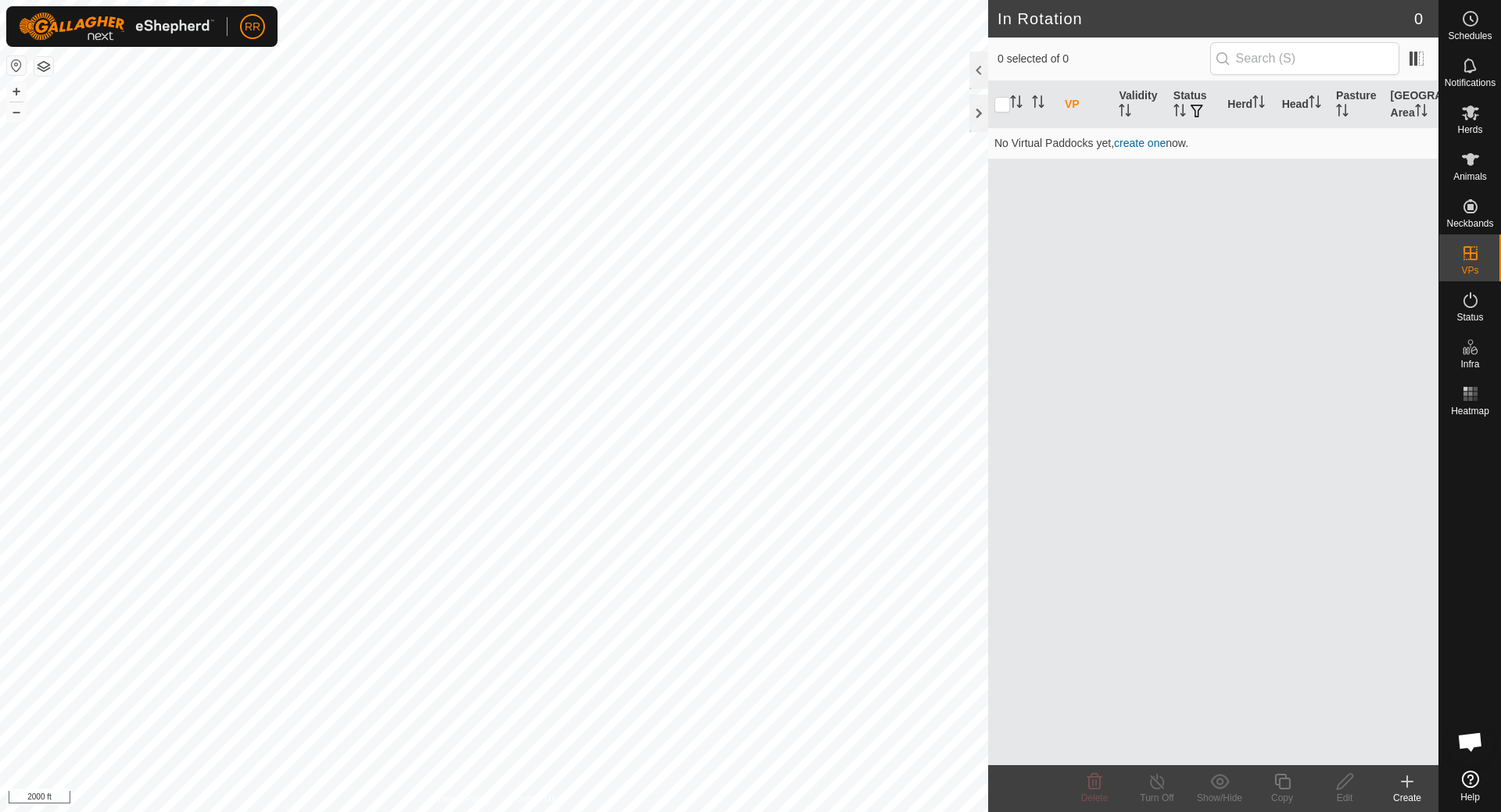
click at [14, 67] on button "button" at bounding box center [17, 65] width 19 height 19
click at [41, 69] on button "button" at bounding box center [44, 66] width 19 height 19
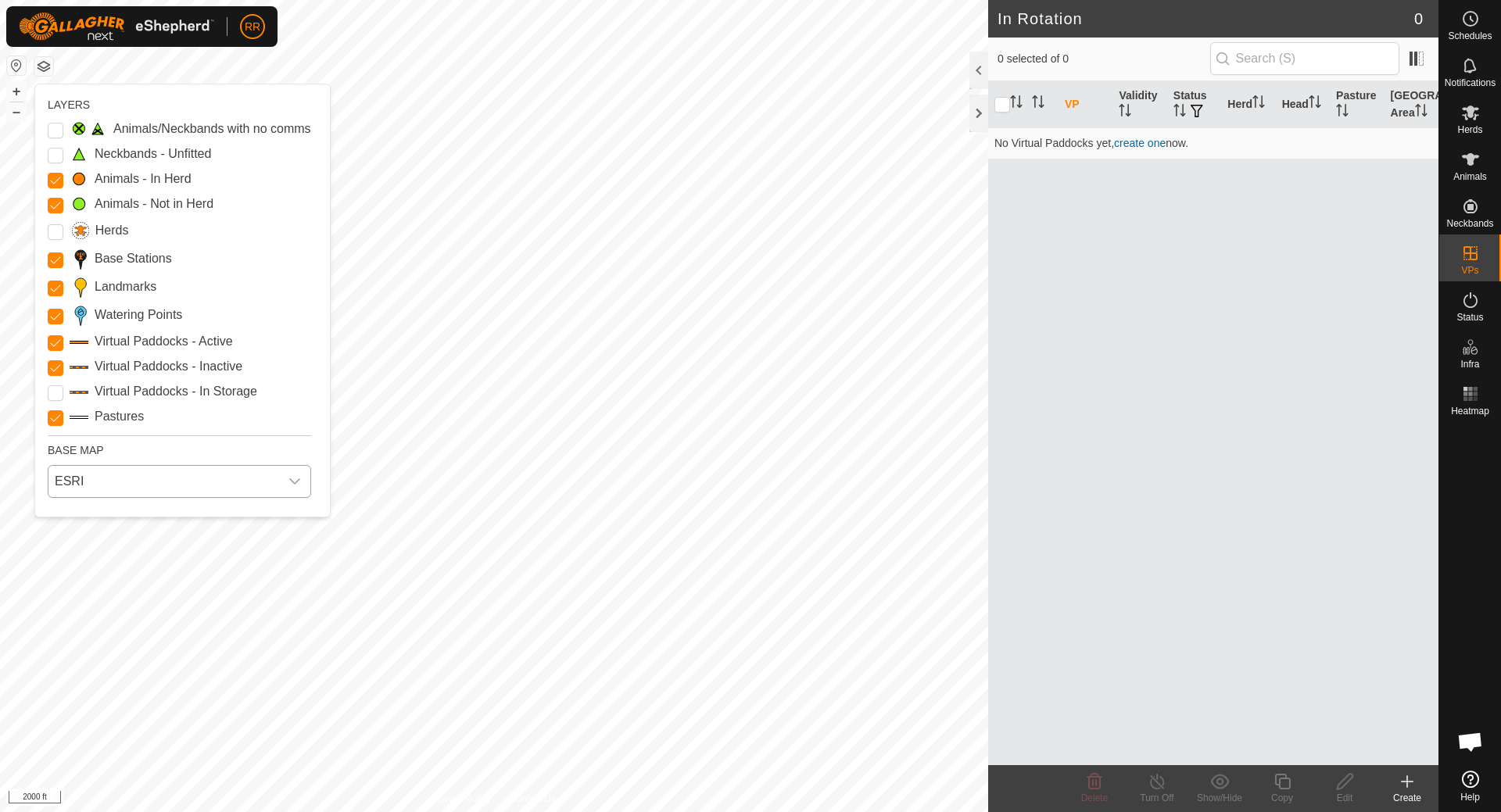
click at [293, 487] on icon "dropdown trigger" at bounding box center [294, 481] width 12 height 12
click at [167, 549] on li "HERE" at bounding box center [180, 550] width 262 height 31
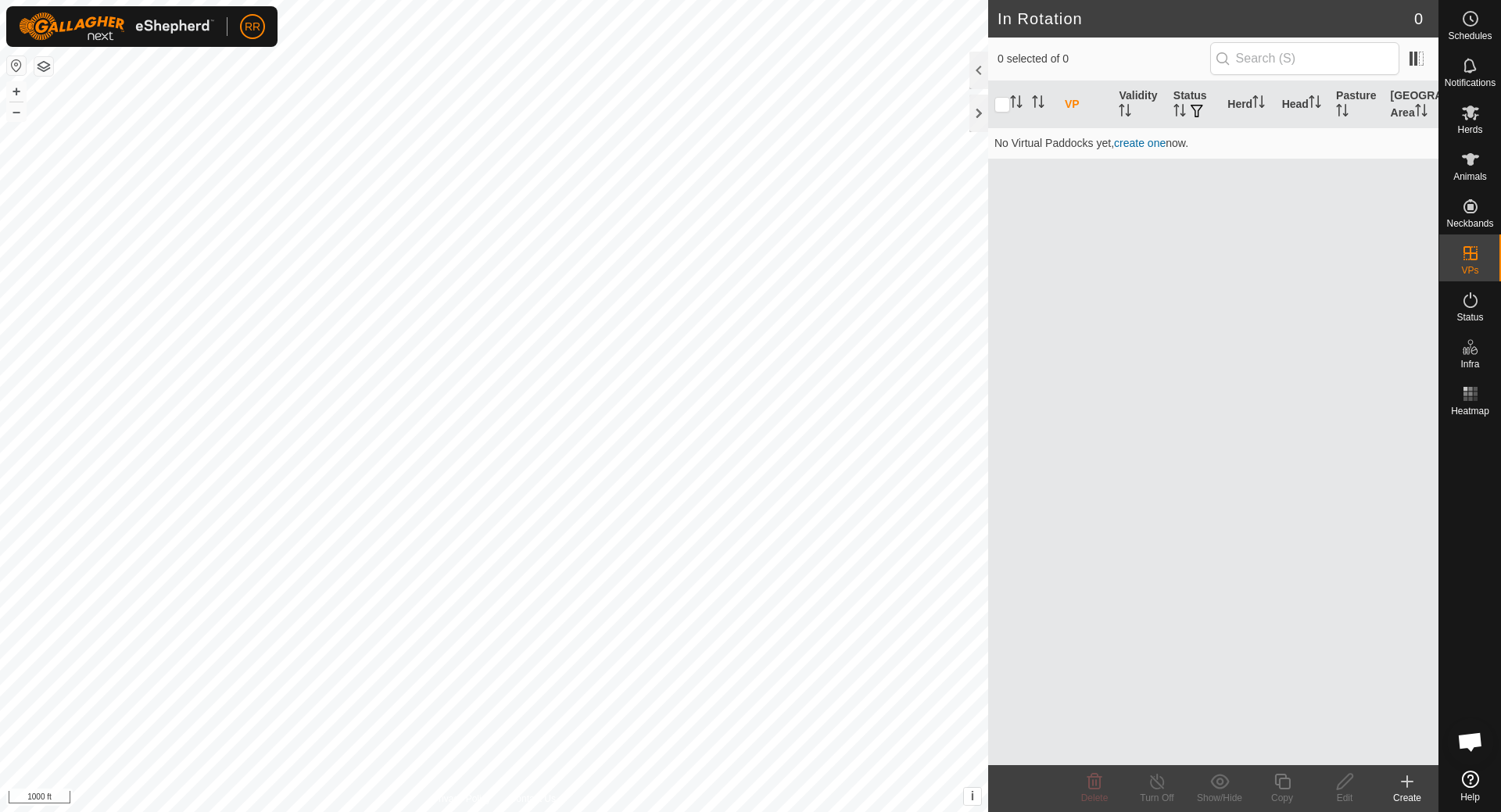
click at [40, 63] on button "button" at bounding box center [44, 66] width 19 height 19
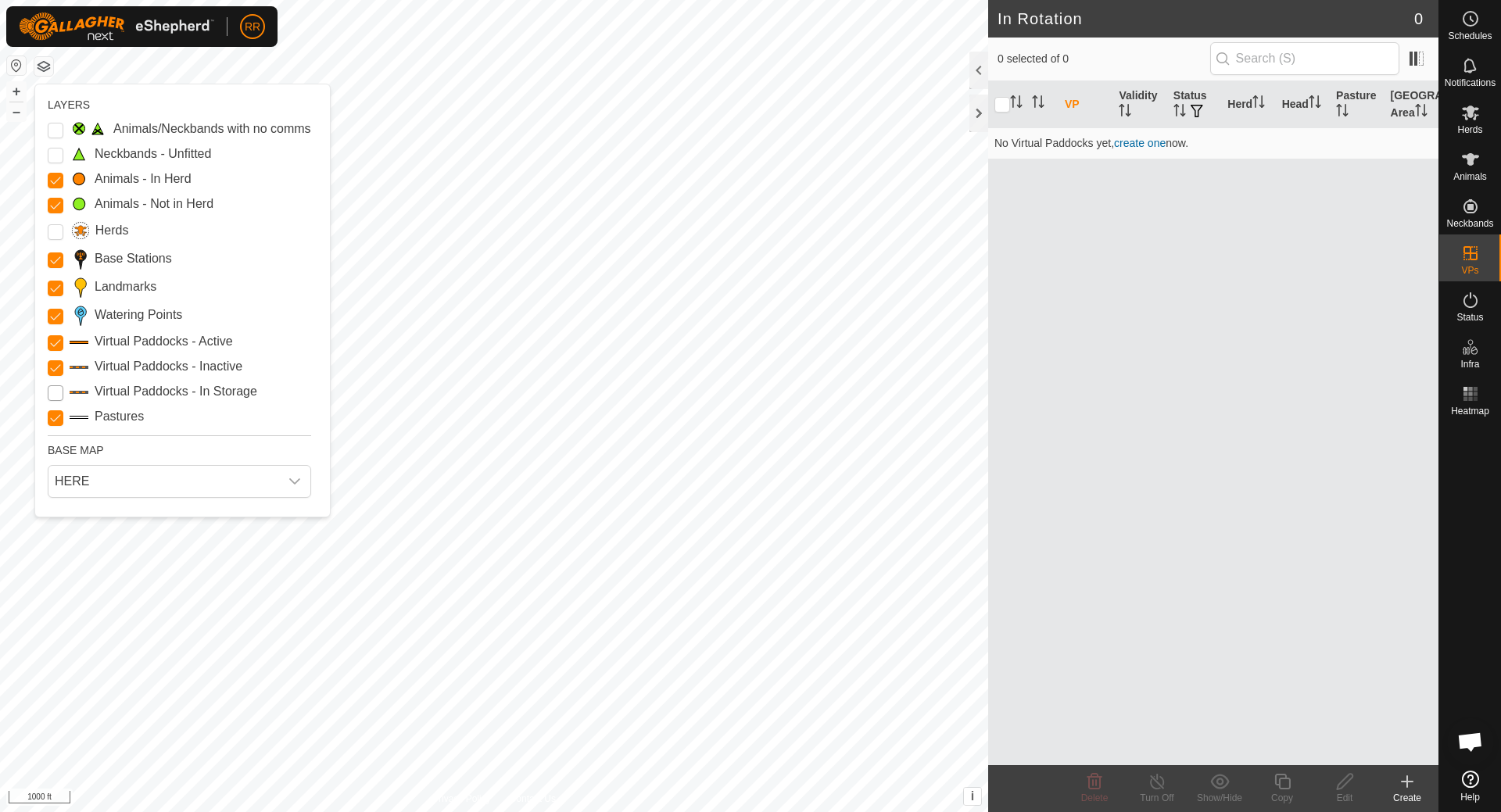
click at [56, 398] on Storage "Virtual Paddocks - In Storage" at bounding box center [55, 393] width 16 height 16
drag, startPoint x: 59, startPoint y: 234, endPoint x: 54, endPoint y: 219, distance: 15.8
click at [59, 233] on input "Herds" at bounding box center [55, 232] width 16 height 16
click at [50, 154] on Unfitted "Neckbands - Unfitted" at bounding box center [55, 155] width 16 height 16
click at [60, 130] on Issue "Animals/Neckbands with no comms" at bounding box center [55, 130] width 16 height 16
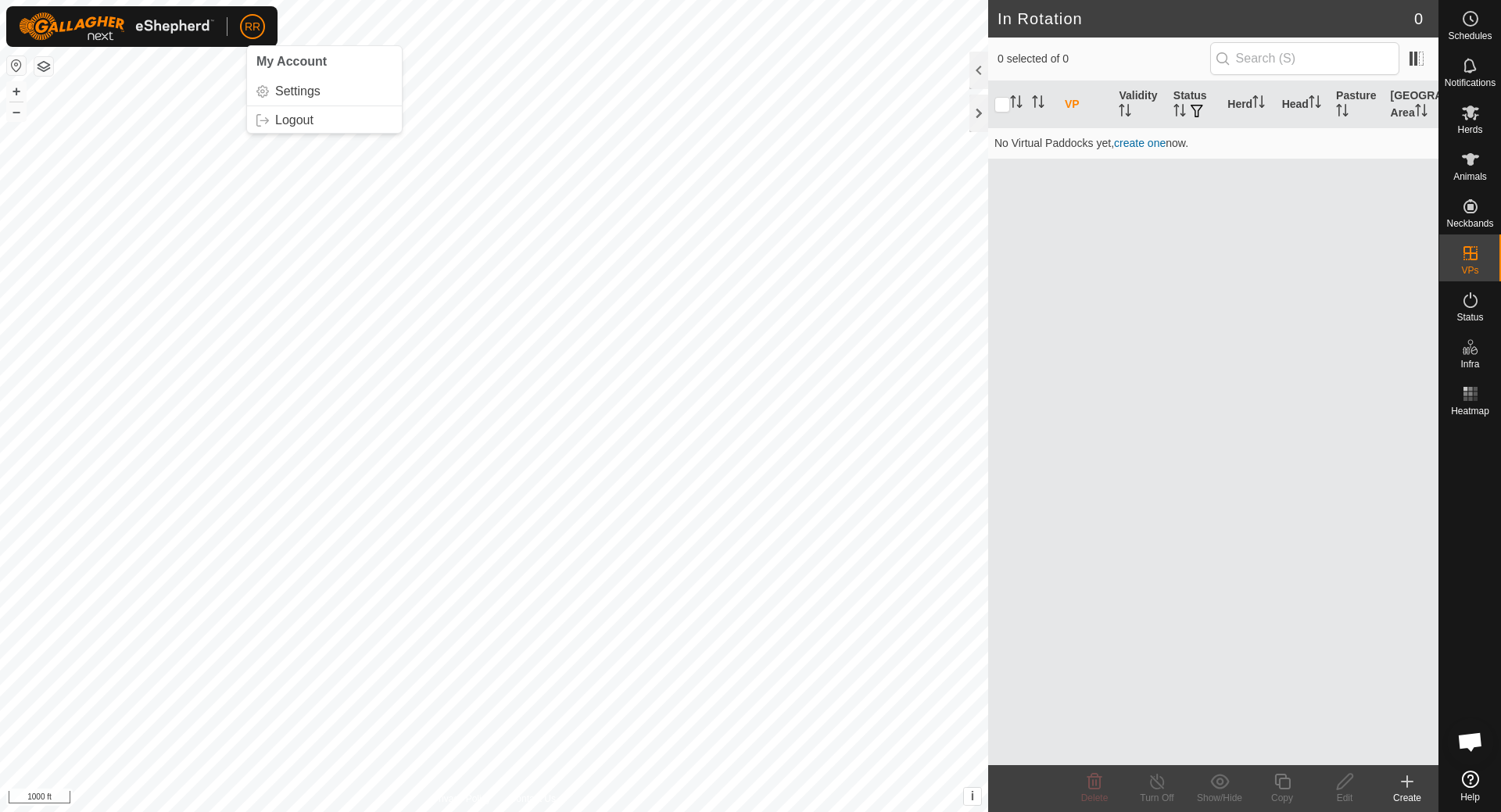
click at [255, 22] on span "RR" at bounding box center [252, 27] width 16 height 17
click at [295, 94] on link "Settings" at bounding box center [324, 92] width 155 height 25
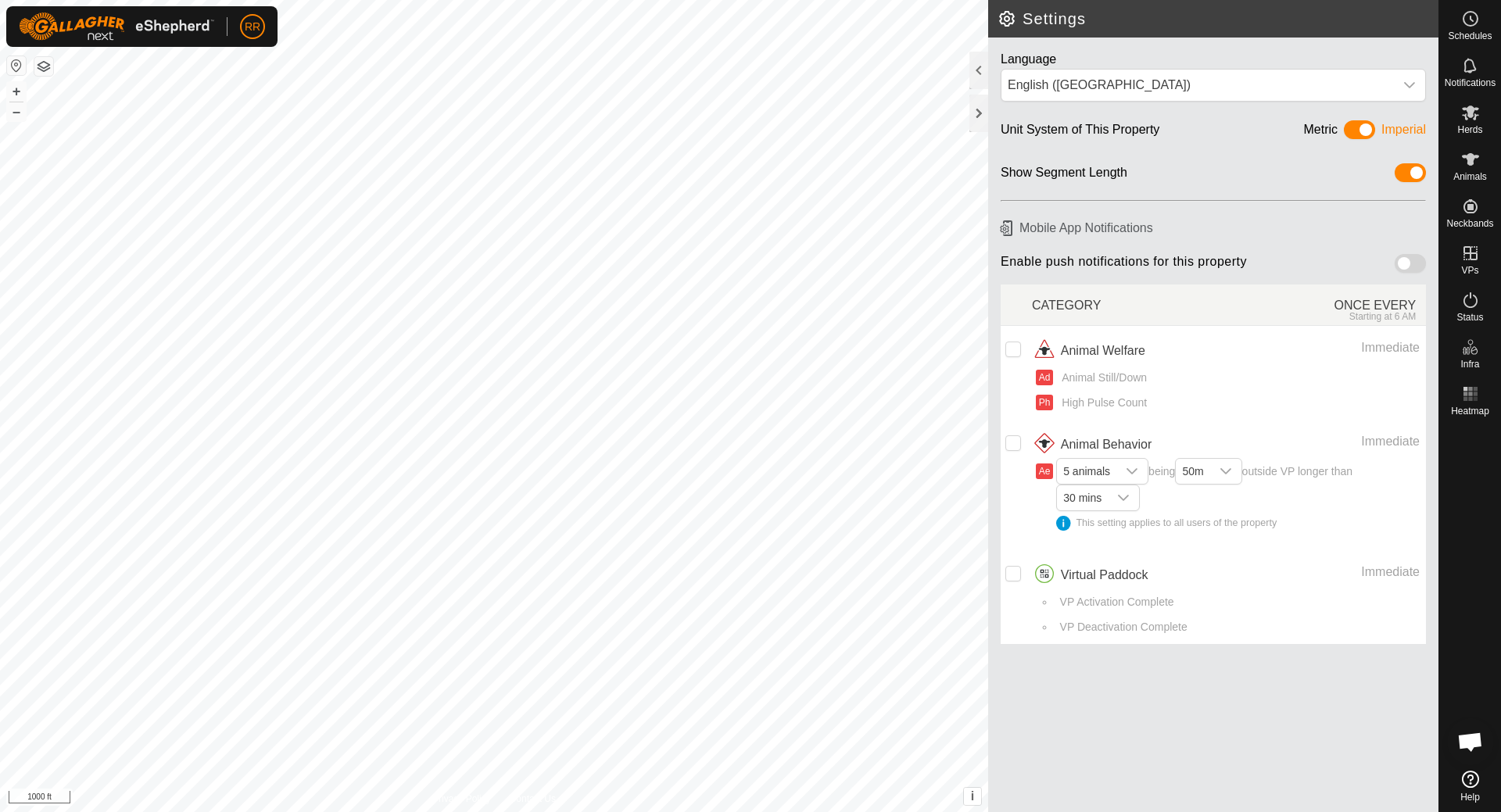
click at [1416, 267] on span at bounding box center [1411, 263] width 31 height 19
click at [1014, 570] on input "checkbox" at bounding box center [1013, 574] width 16 height 16
checkbox input "true"
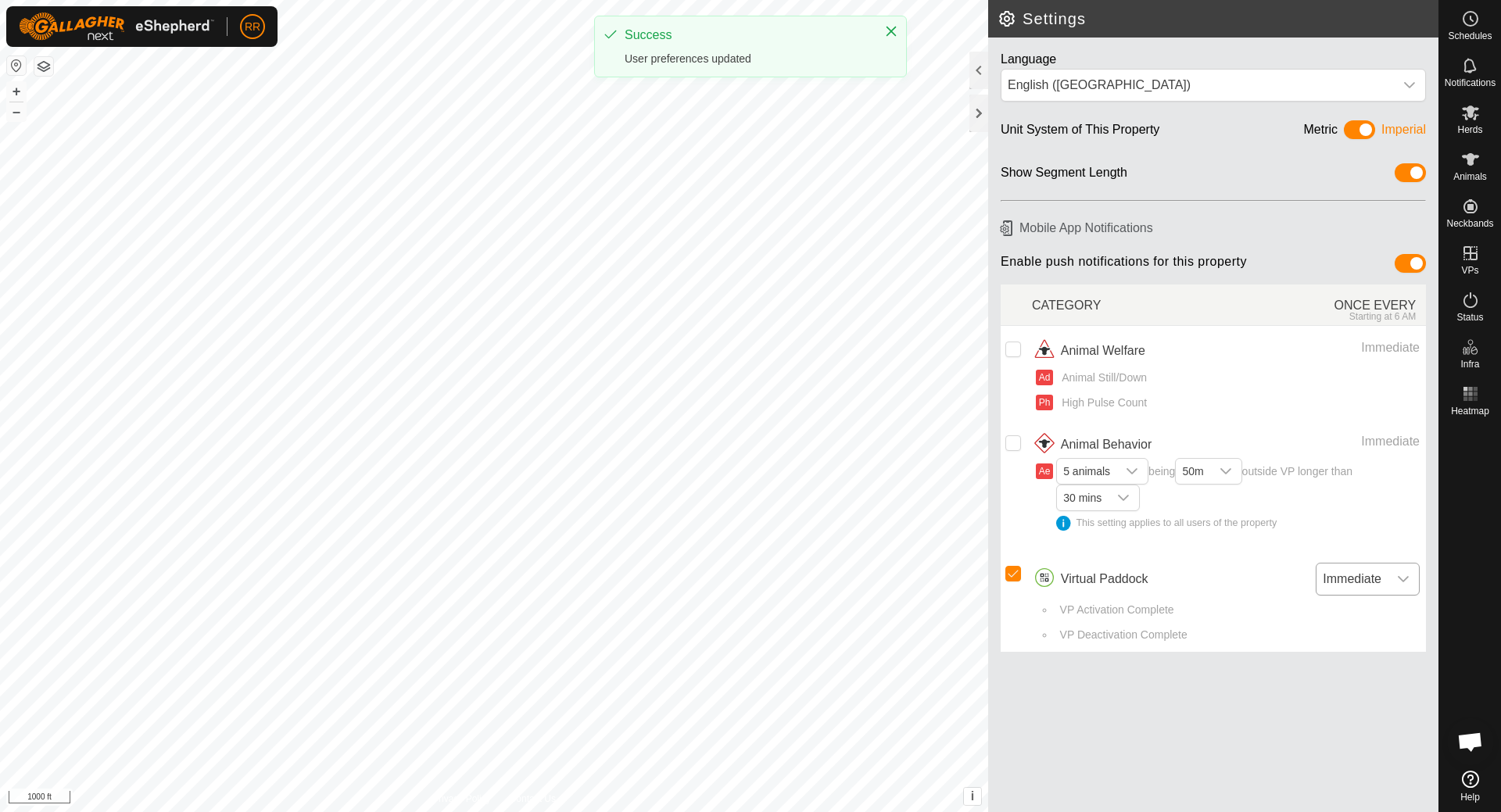
click at [1404, 575] on icon "dropdown trigger" at bounding box center [1403, 578] width 12 height 12
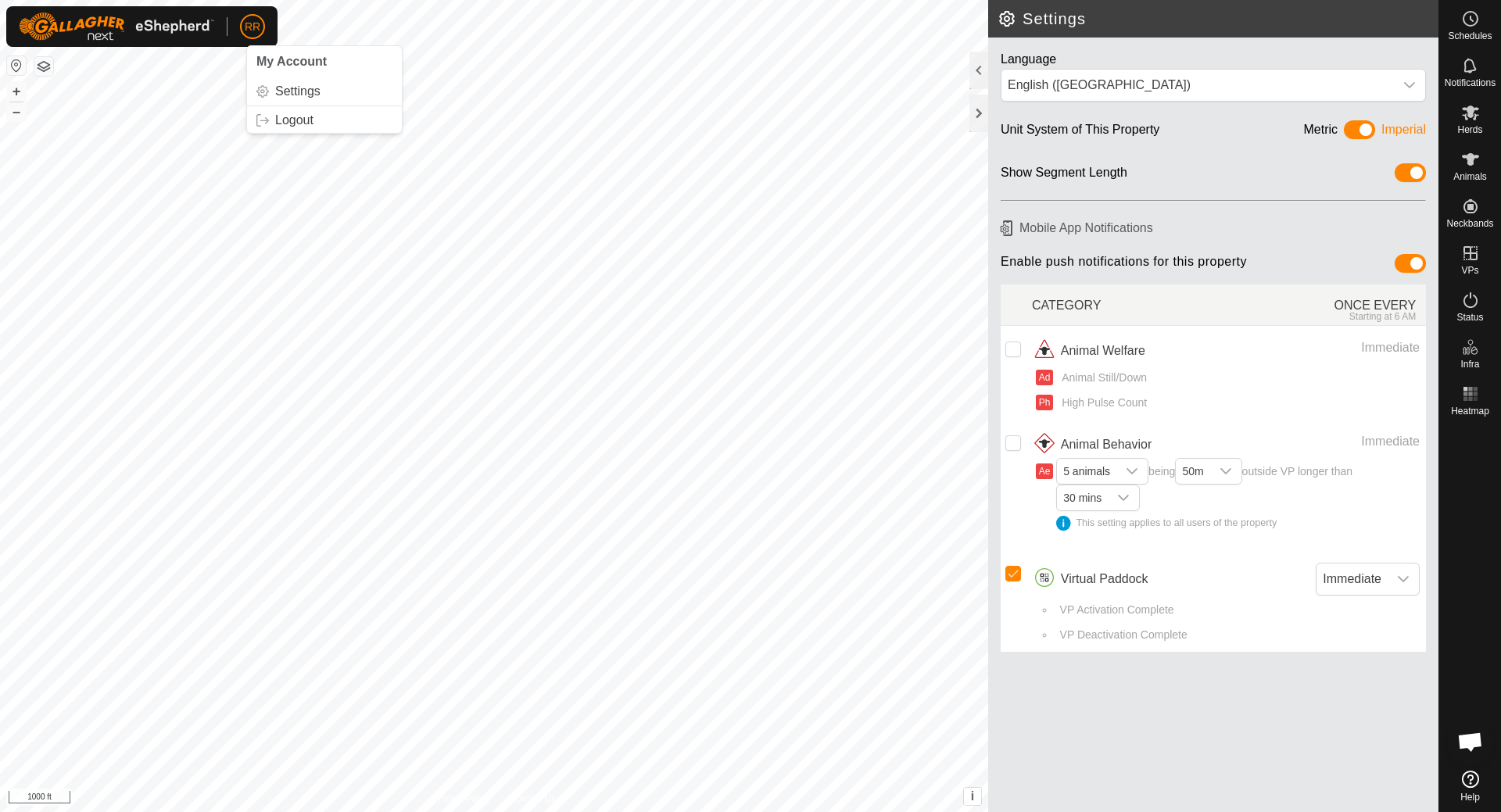
click at [287, 61] on span "My Account" at bounding box center [291, 61] width 70 height 13
click at [1000, 229] on h6 "Mobile App Notifications" at bounding box center [1214, 227] width 438 height 27
click at [971, 797] on span "i" at bounding box center [973, 796] width 3 height 13
click at [971, 798] on span "›" at bounding box center [972, 796] width 4 height 13
click at [1006, 18] on h2 "Settings" at bounding box center [1218, 18] width 441 height 19
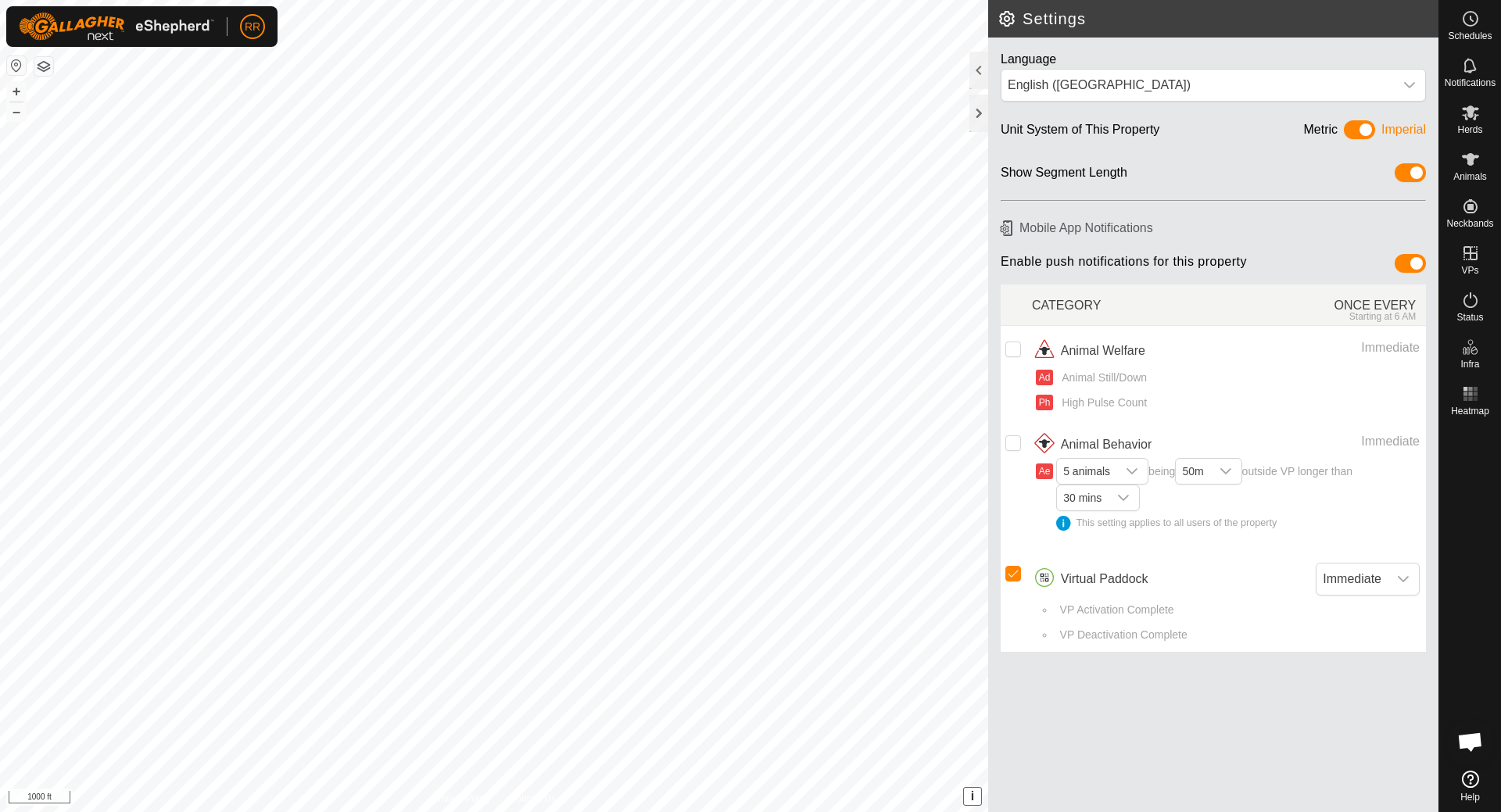
click at [1002, 18] on h2 "Settings" at bounding box center [1218, 18] width 441 height 19
click at [1008, 15] on h2 "Settings" at bounding box center [1218, 18] width 441 height 19
click at [252, 25] on span "RR" at bounding box center [252, 27] width 16 height 17
click at [286, 95] on link "Settings" at bounding box center [324, 92] width 155 height 25
click at [254, 31] on span "RR" at bounding box center [252, 27] width 16 height 17
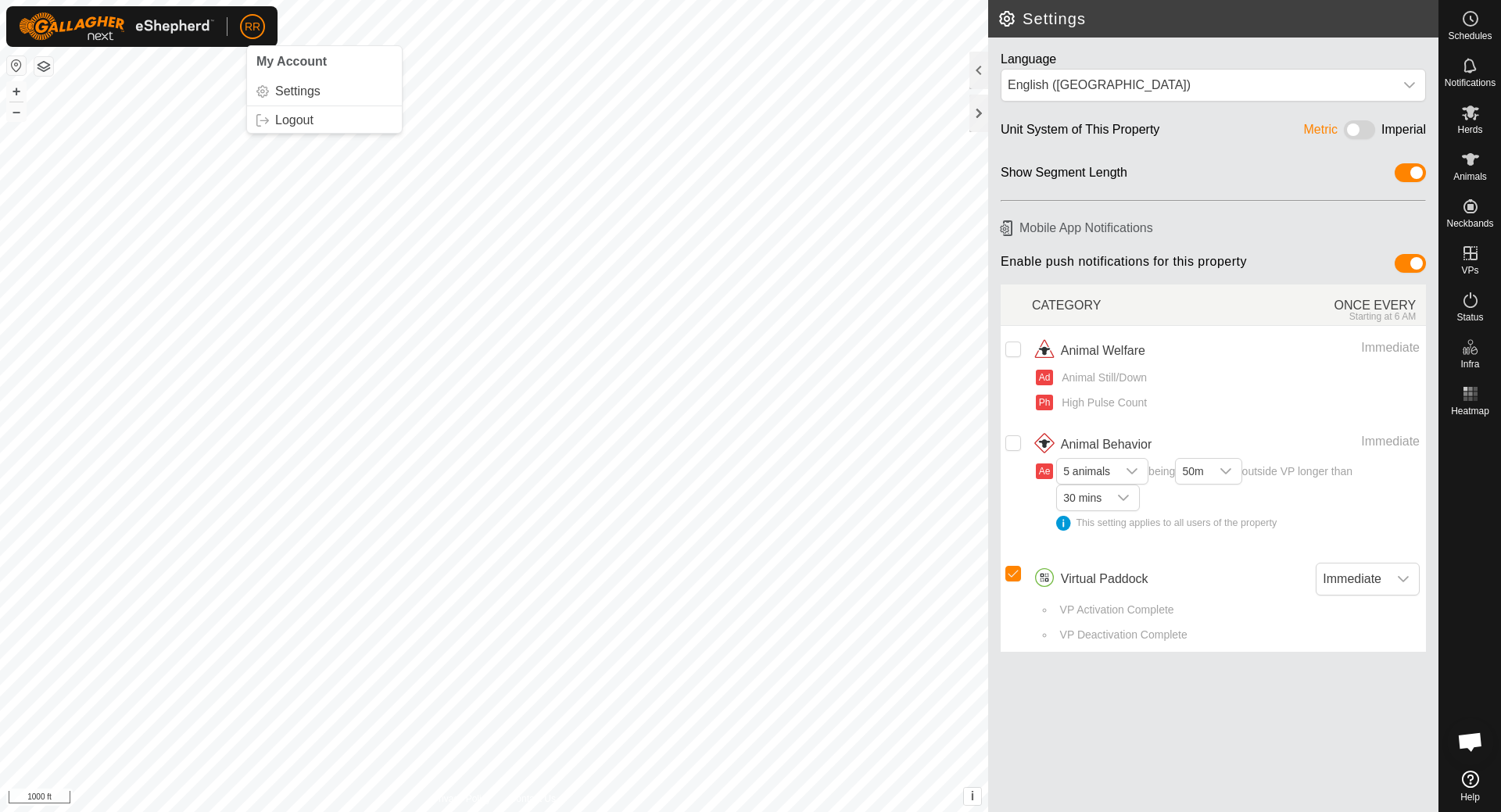
click at [273, 60] on span "My Account" at bounding box center [291, 61] width 70 height 13
click at [44, 67] on button "button" at bounding box center [44, 66] width 19 height 19
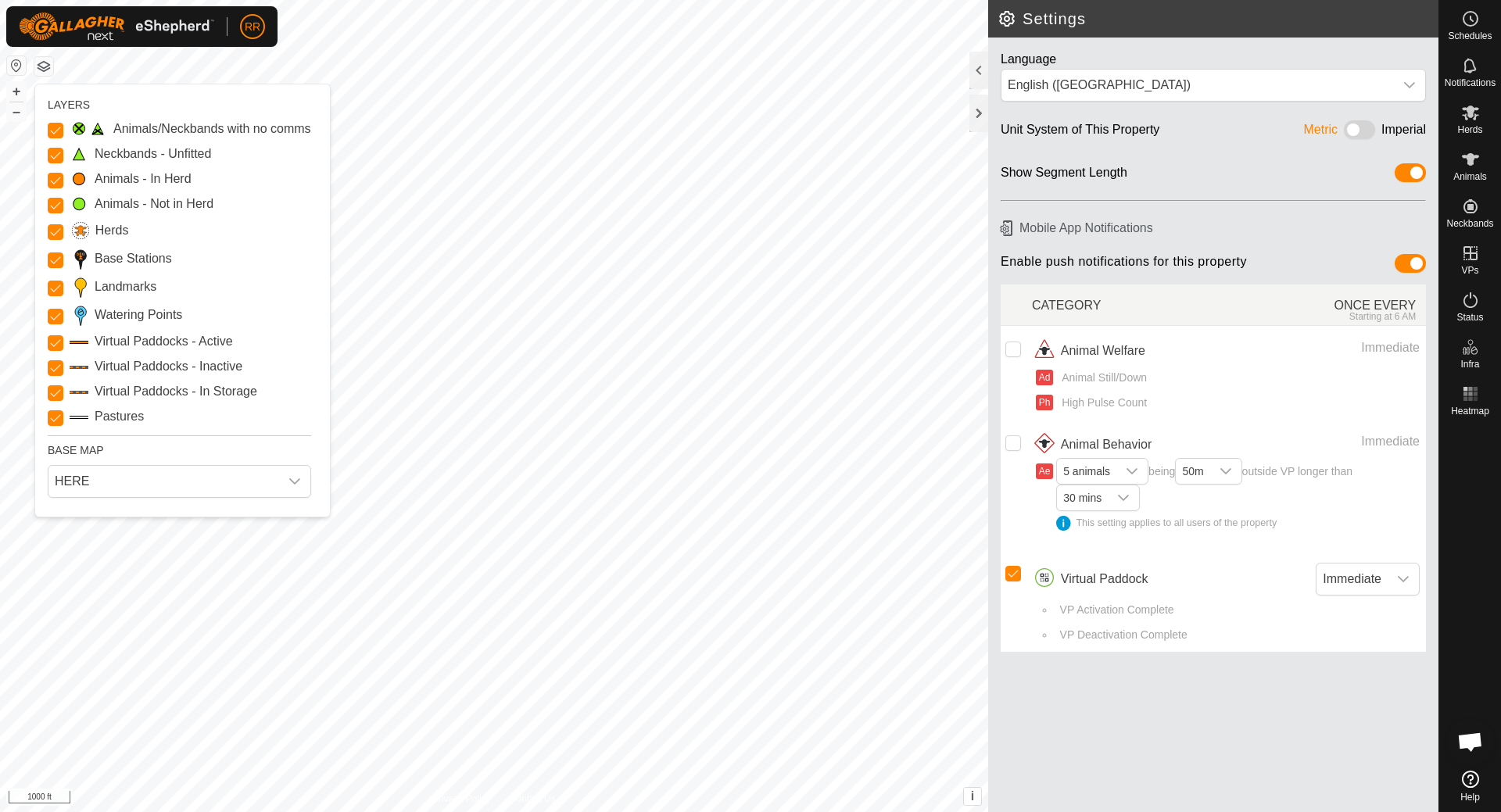
click at [295, 445] on div "BASE MAP" at bounding box center [179, 447] width 263 height 23
click at [81, 451] on div "BASE MAP" at bounding box center [179, 447] width 263 height 23
click at [81, 449] on div "BASE MAP" at bounding box center [179, 447] width 263 height 23
click at [76, 451] on div "BASE MAP" at bounding box center [179, 447] width 263 height 23
click at [290, 485] on icon "dropdown trigger" at bounding box center [294, 481] width 12 height 12
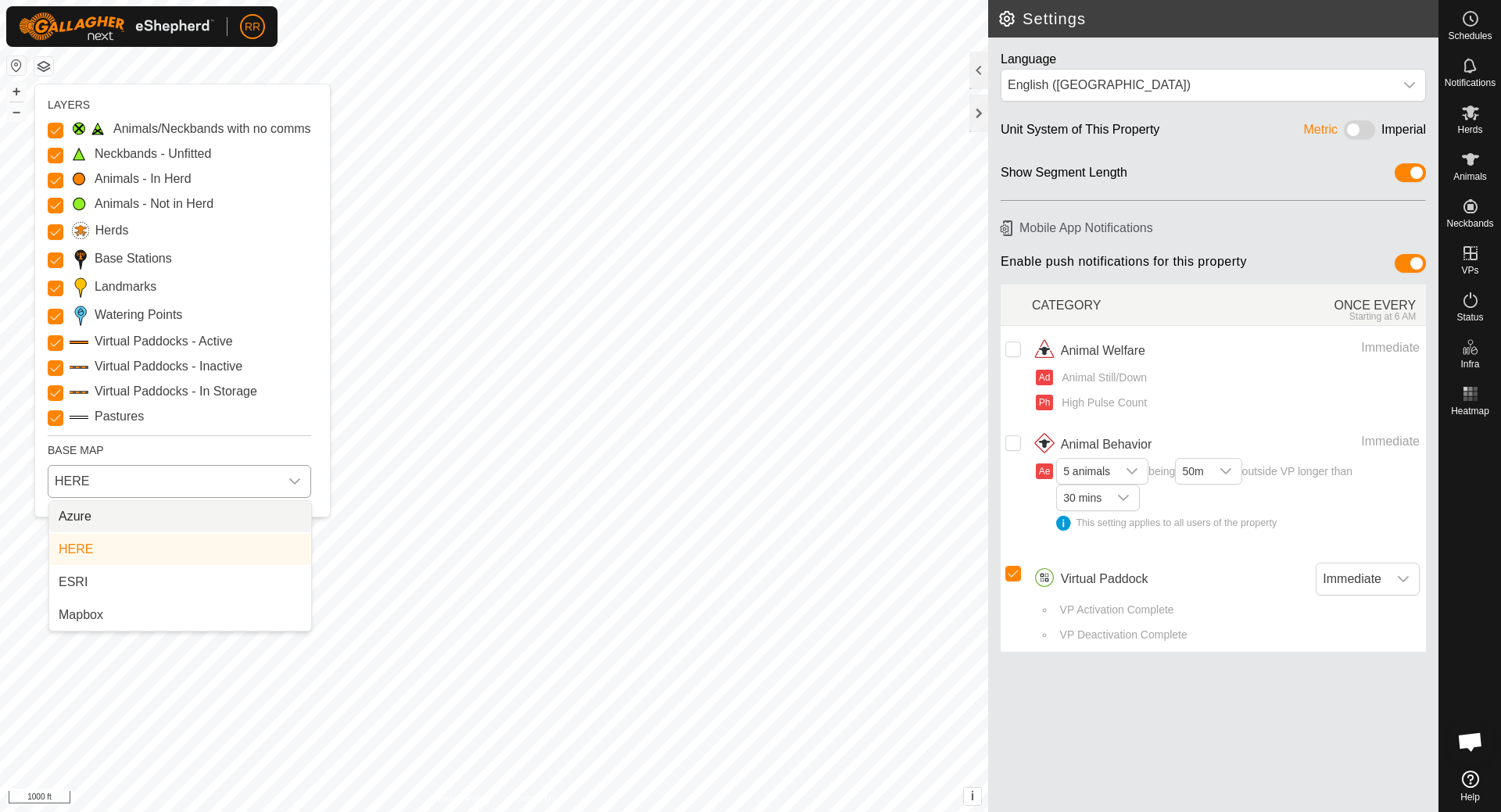
click at [99, 519] on li "Azure" at bounding box center [180, 517] width 262 height 31
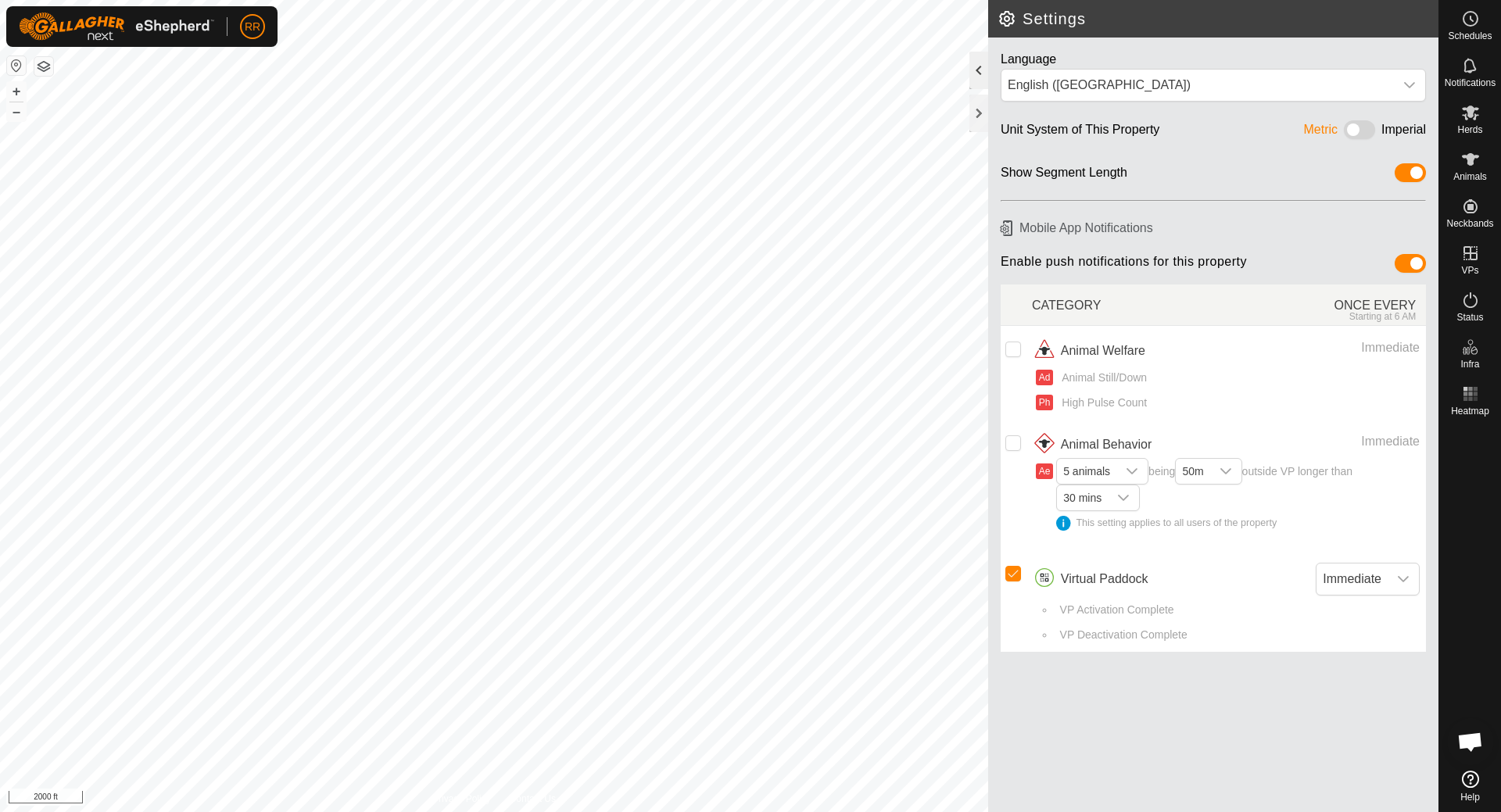
click at [978, 75] on div at bounding box center [978, 70] width 19 height 37
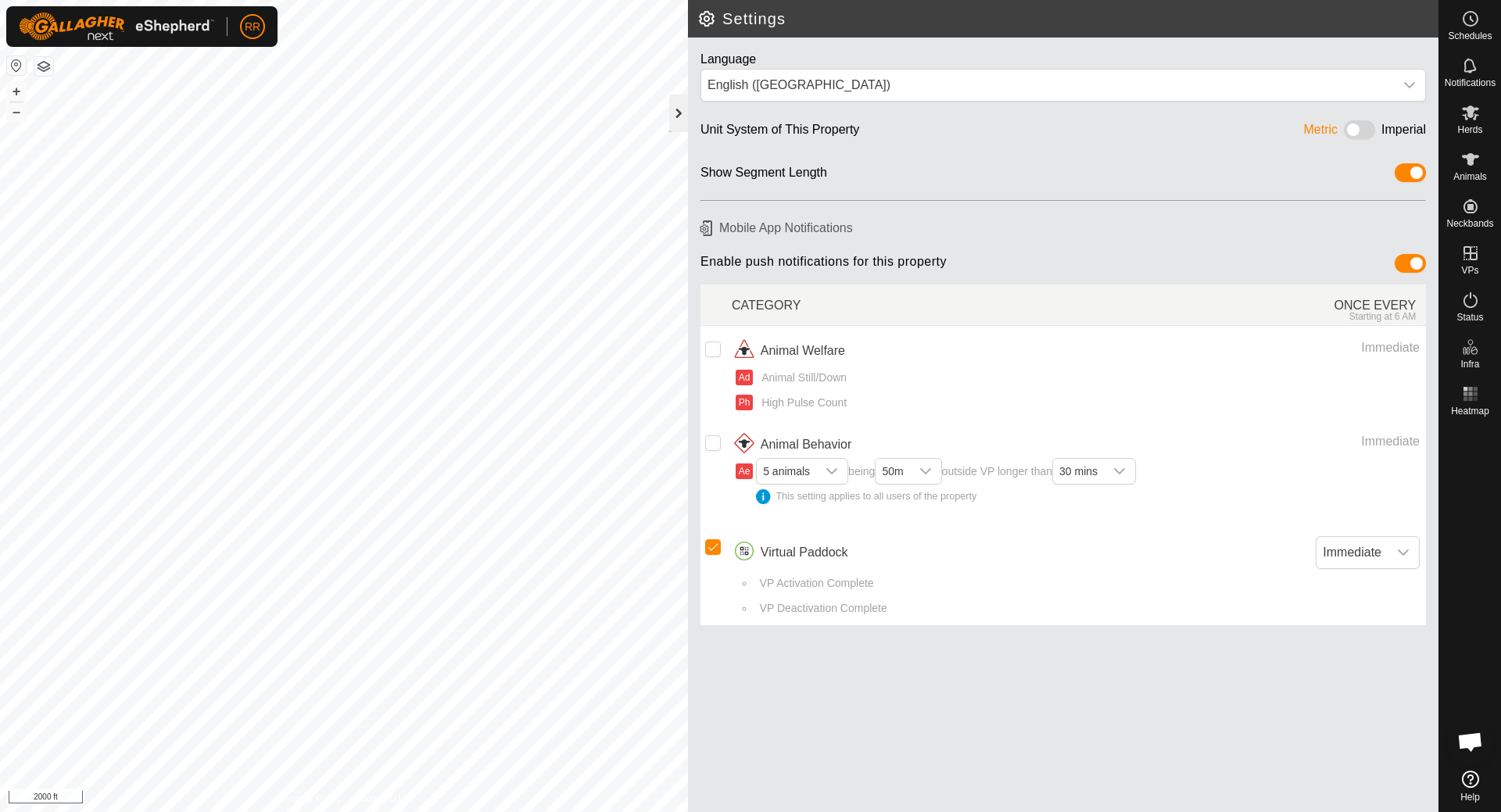
click at [679, 116] on div at bounding box center [679, 113] width 19 height 37
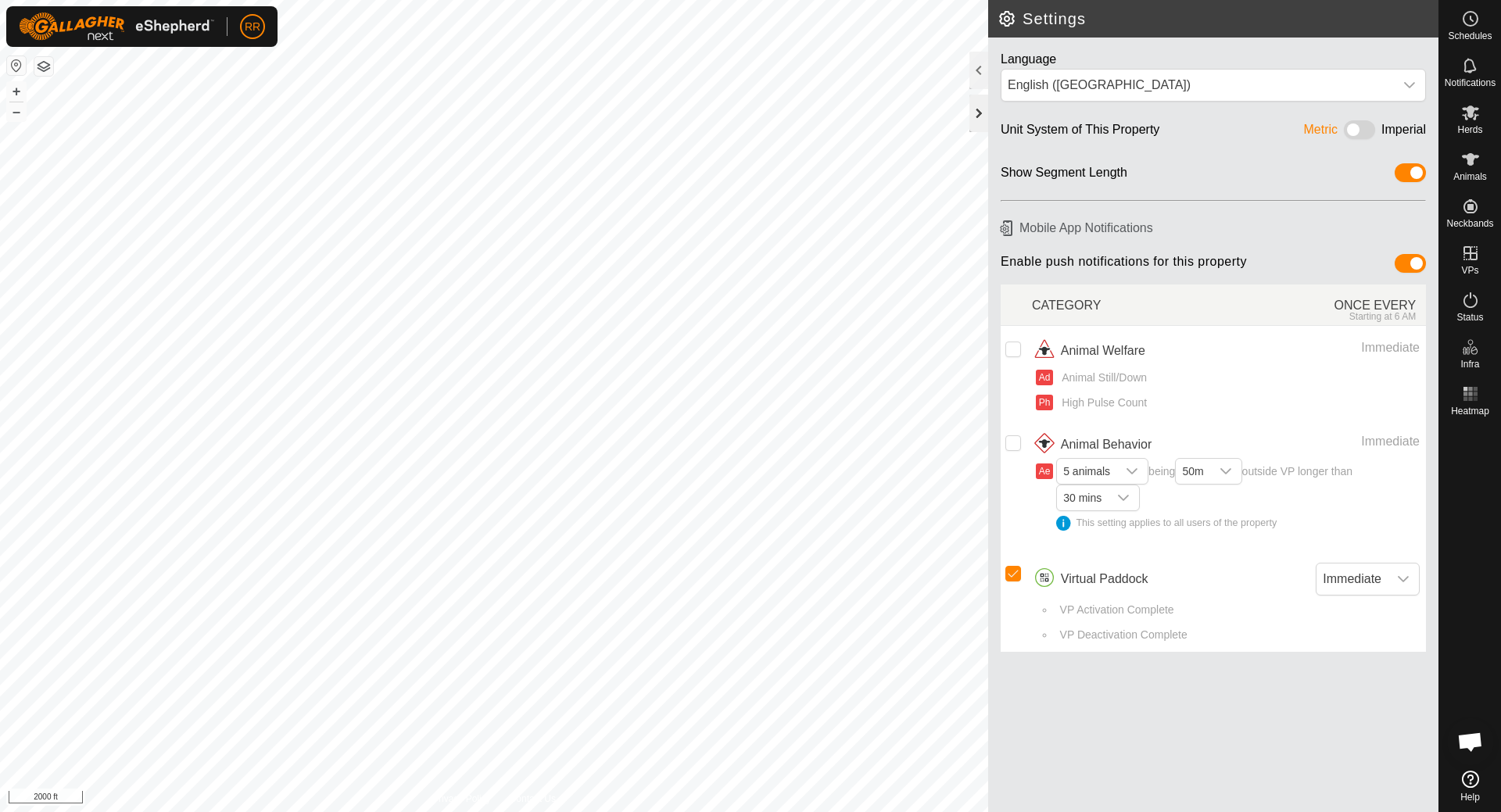
click at [981, 111] on div at bounding box center [978, 113] width 19 height 37
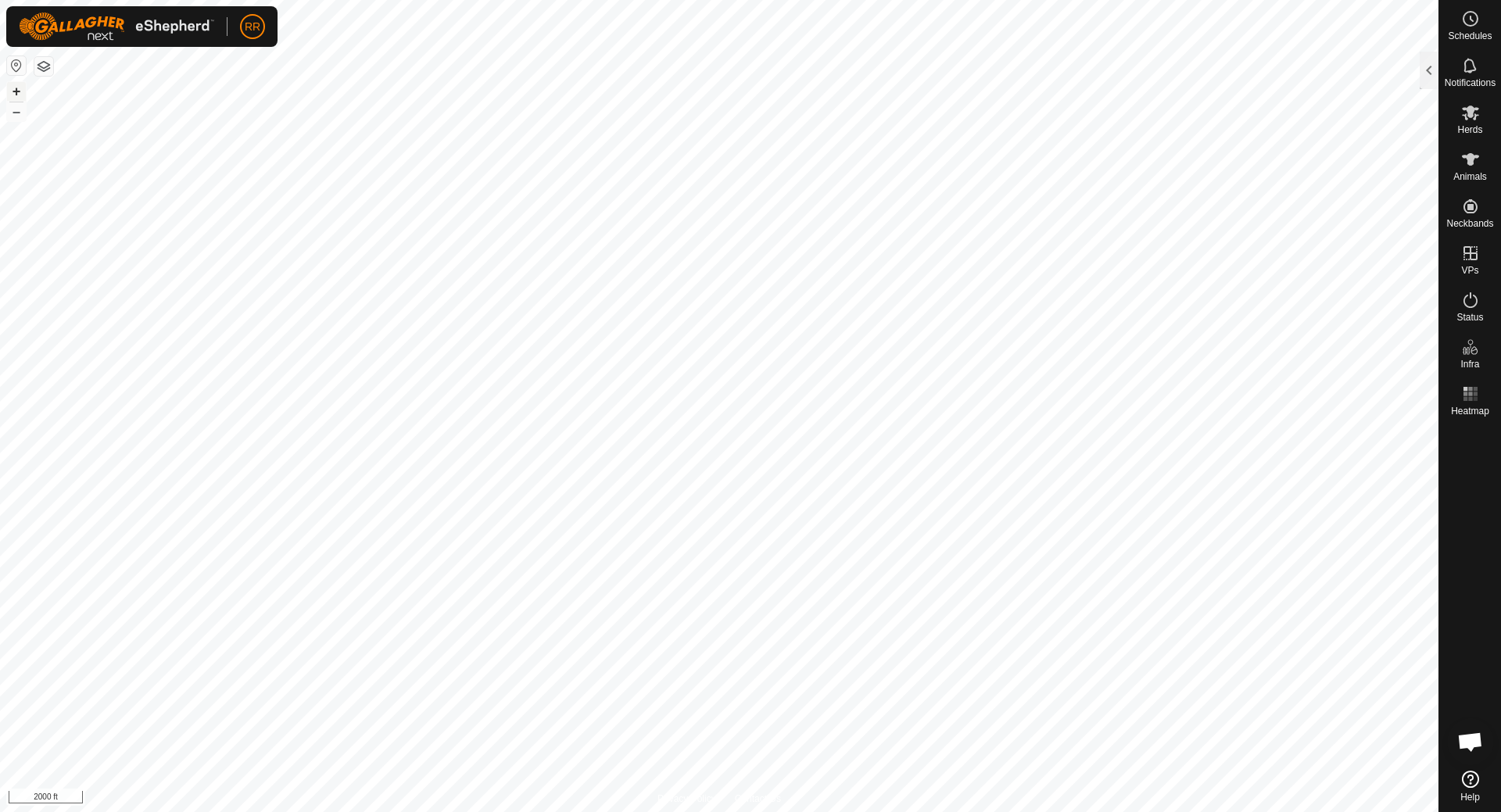
click at [13, 92] on button "+" at bounding box center [17, 91] width 19 height 19
click at [158, 32] on img at bounding box center [116, 26] width 196 height 28
click at [159, 22] on img at bounding box center [116, 26] width 196 height 28
click at [95, 21] on img at bounding box center [116, 26] width 196 height 28
click at [97, 36] on img at bounding box center [116, 26] width 196 height 28
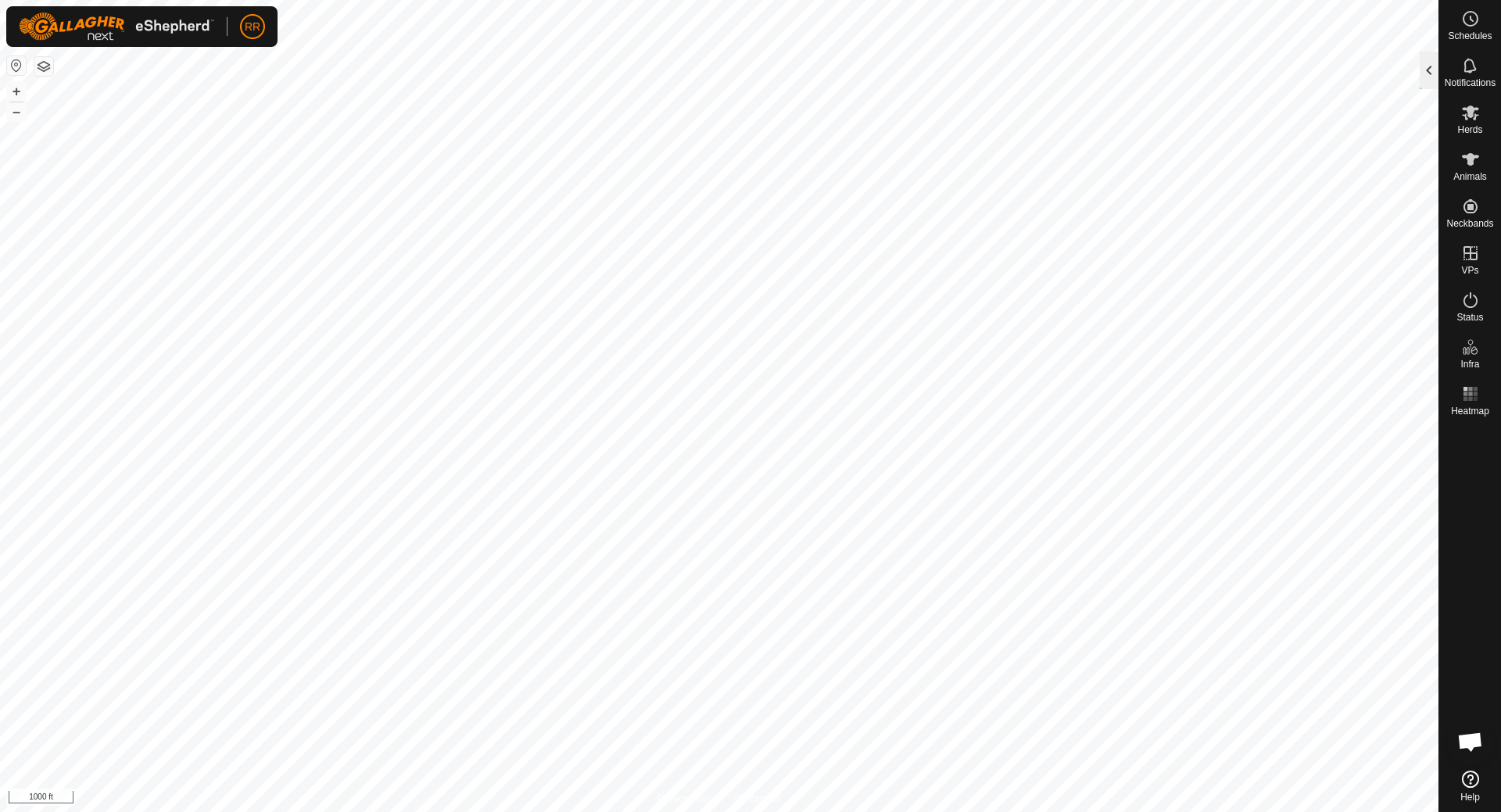
click at [1428, 65] on div at bounding box center [1429, 70] width 19 height 37
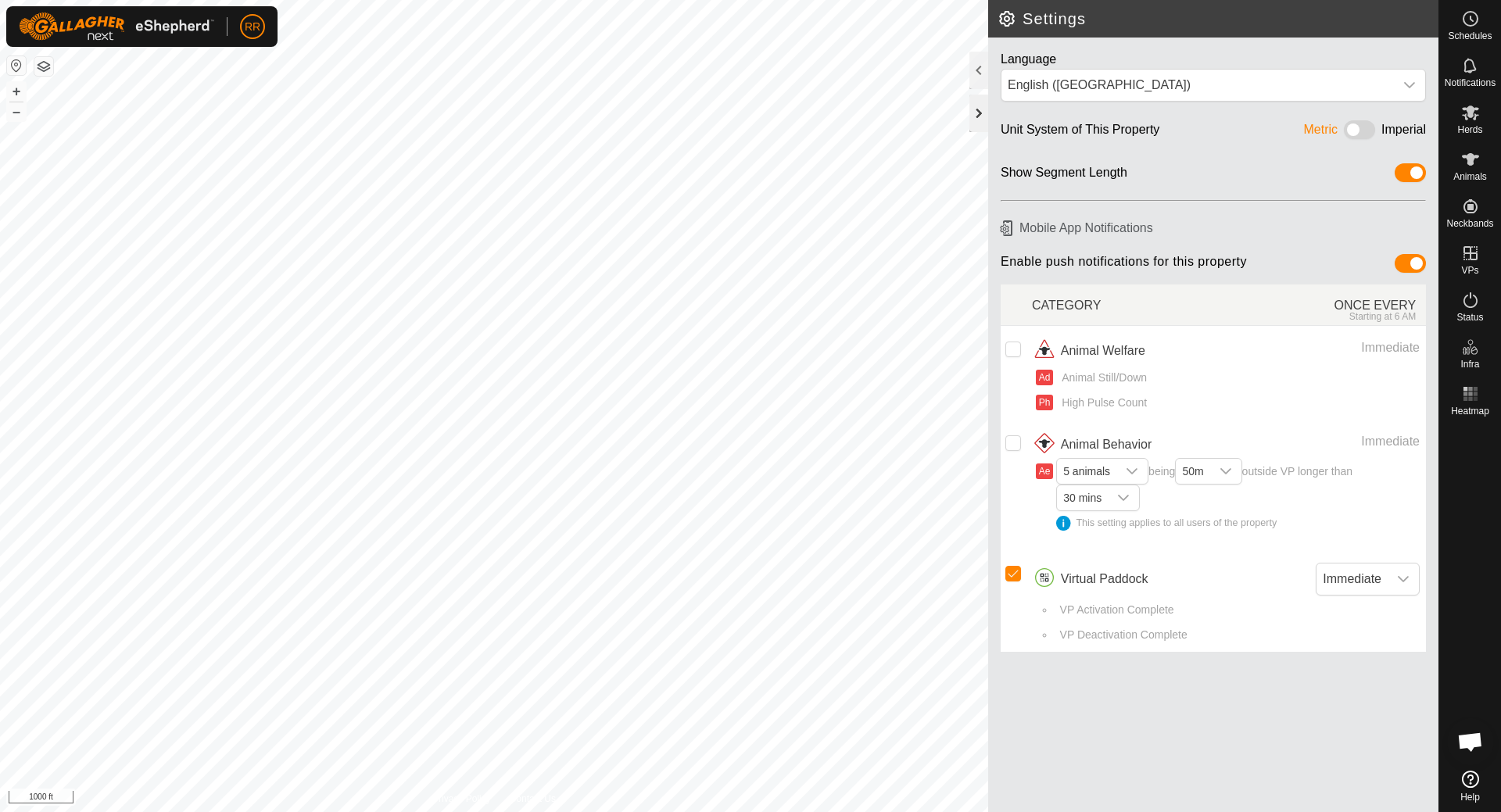
click at [976, 115] on div at bounding box center [978, 113] width 19 height 37
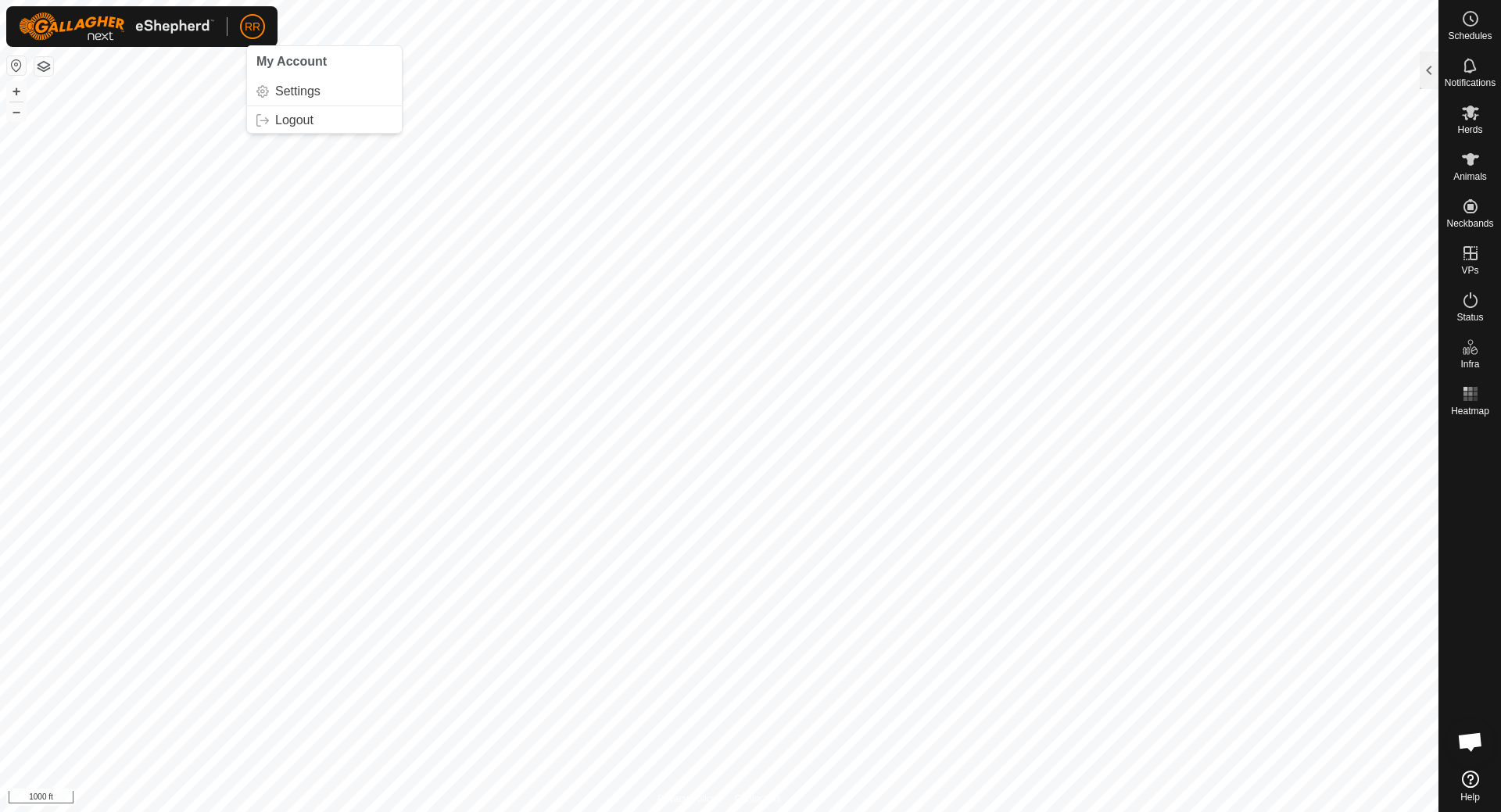
click at [250, 28] on span "RR" at bounding box center [252, 27] width 16 height 17
click at [279, 91] on link "Settings" at bounding box center [324, 92] width 155 height 25
click at [286, 95] on link "Settings" at bounding box center [324, 92] width 155 height 25
click at [1444, 65] on div "Notifications" at bounding box center [1470, 70] width 62 height 47
click at [1420, 67] on div at bounding box center [1429, 70] width 19 height 37
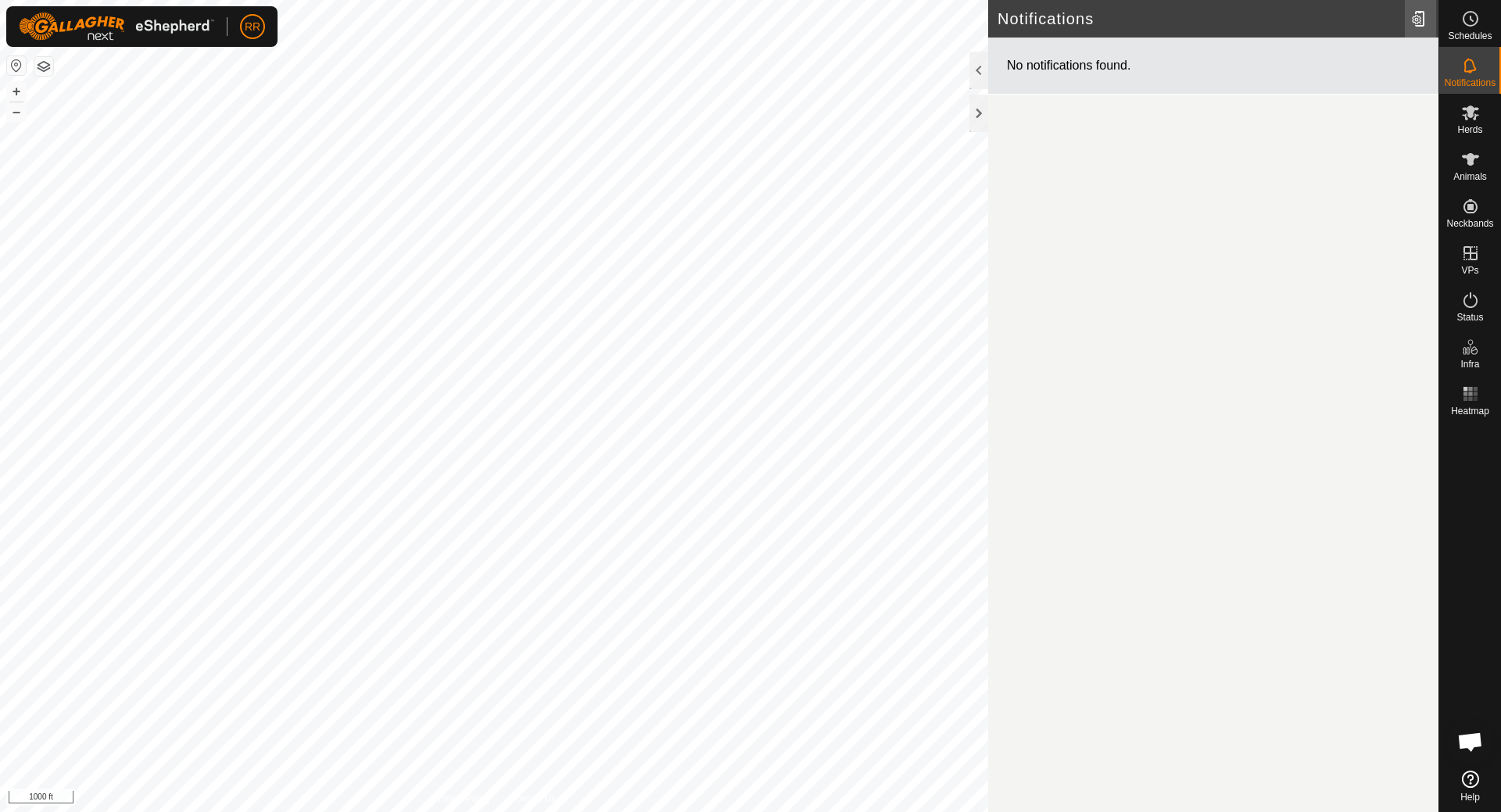
click at [1418, 17] on div at bounding box center [1421, 18] width 31 height 44
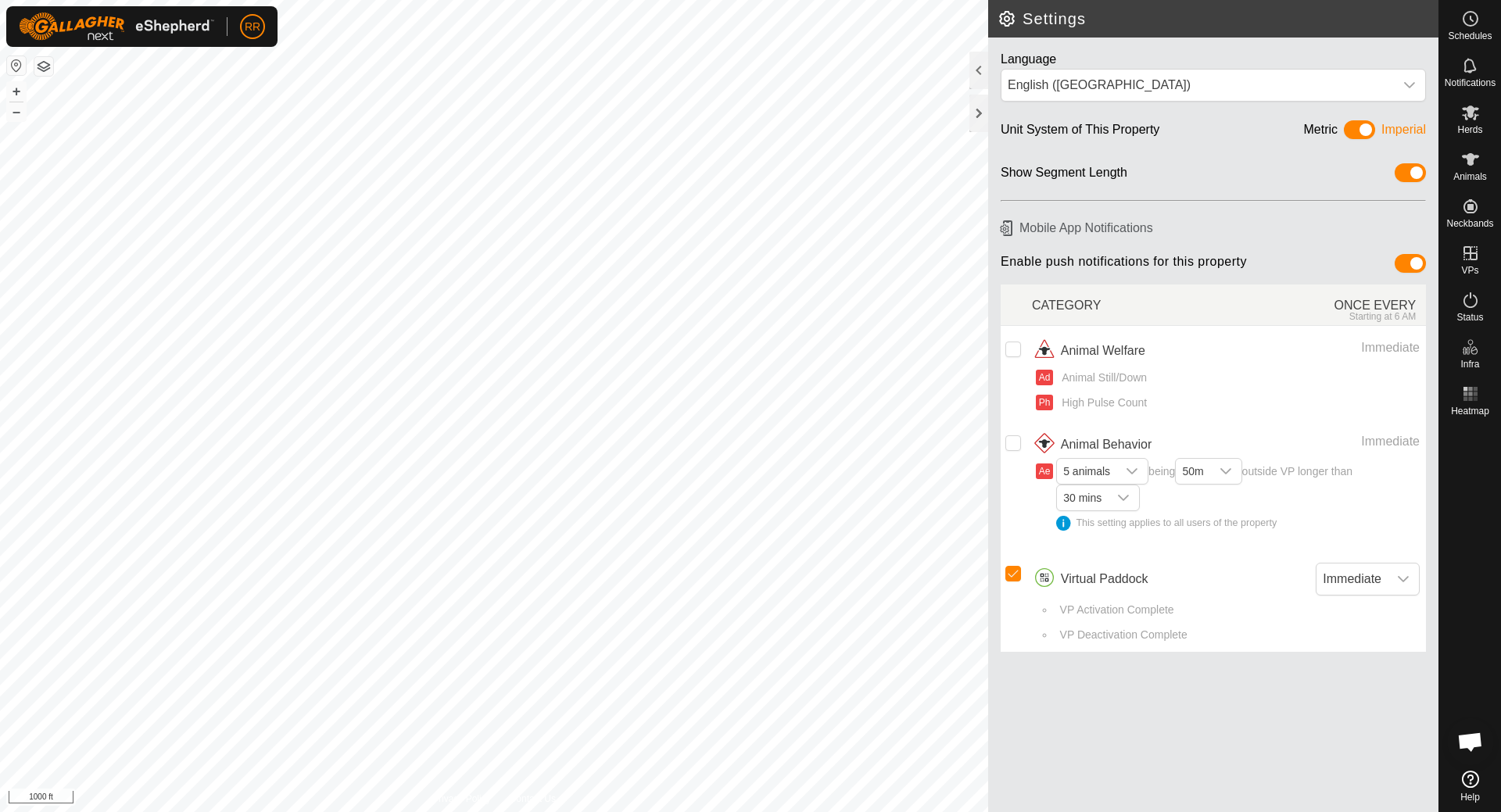
click at [1032, 174] on div "Show Segment Length" at bounding box center [1063, 175] width 126 height 24
click at [1403, 172] on span at bounding box center [1411, 172] width 31 height 19
click at [1418, 170] on span at bounding box center [1411, 172] width 31 height 19
click at [1106, 616] on span "VP Activation Complete" at bounding box center [1115, 610] width 120 height 17
drag, startPoint x: 1152, startPoint y: 649, endPoint x: 1278, endPoint y: 611, distance: 131.6
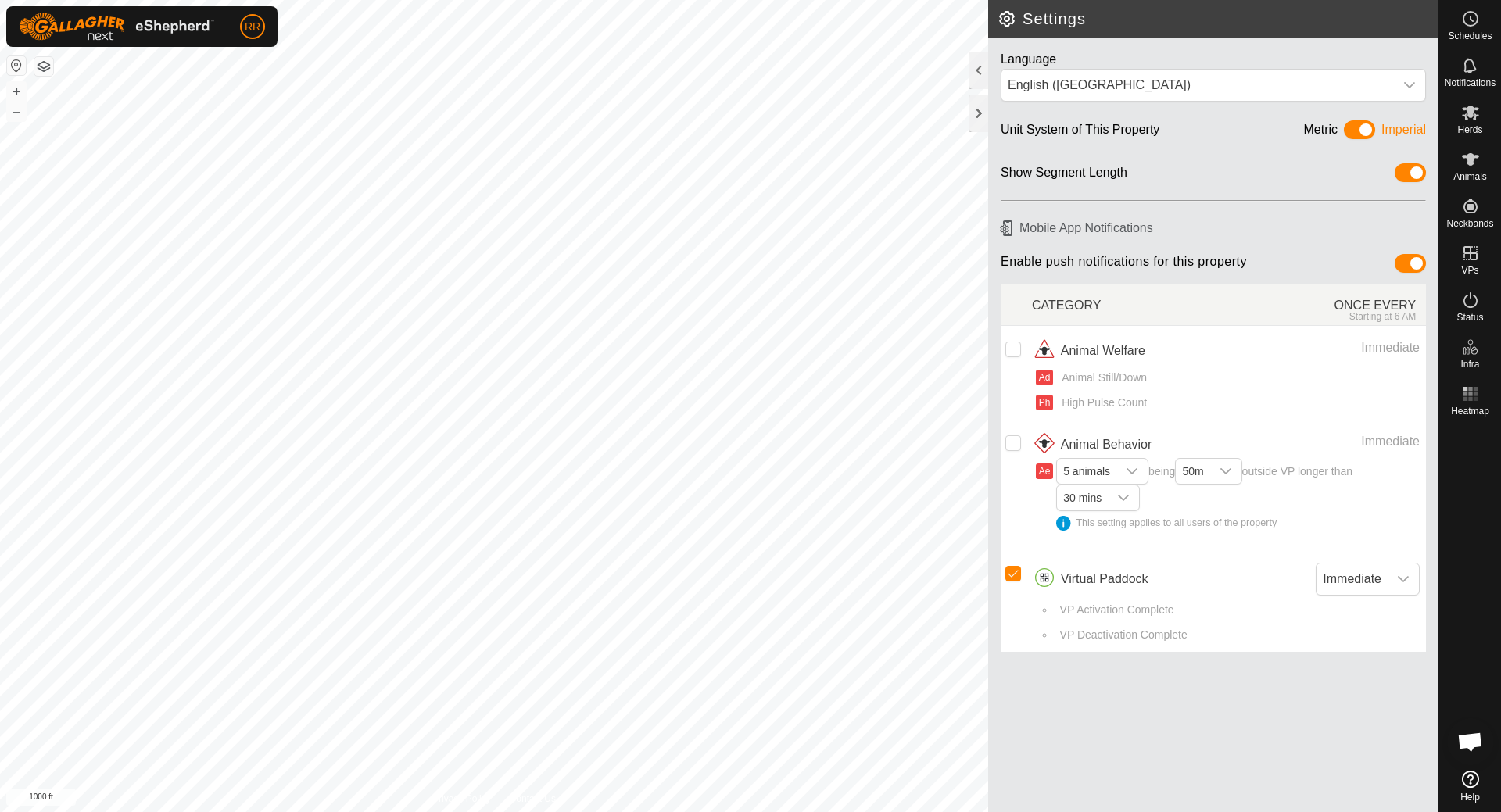
click at [1172, 643] on li "VP Deactivation Complete" at bounding box center [1238, 640] width 365 height 25
click at [1425, 581] on td "Virtual Paddock Immediate VP Activation Complete VP Deactivation Complete" at bounding box center [1229, 601] width 394 height 102
click at [1389, 583] on div "dropdown trigger" at bounding box center [1404, 579] width 31 height 31
click at [1397, 578] on icon "dropdown trigger" at bounding box center [1403, 578] width 12 height 12
drag, startPoint x: 1034, startPoint y: 55, endPoint x: 1006, endPoint y: 22, distance: 43.3
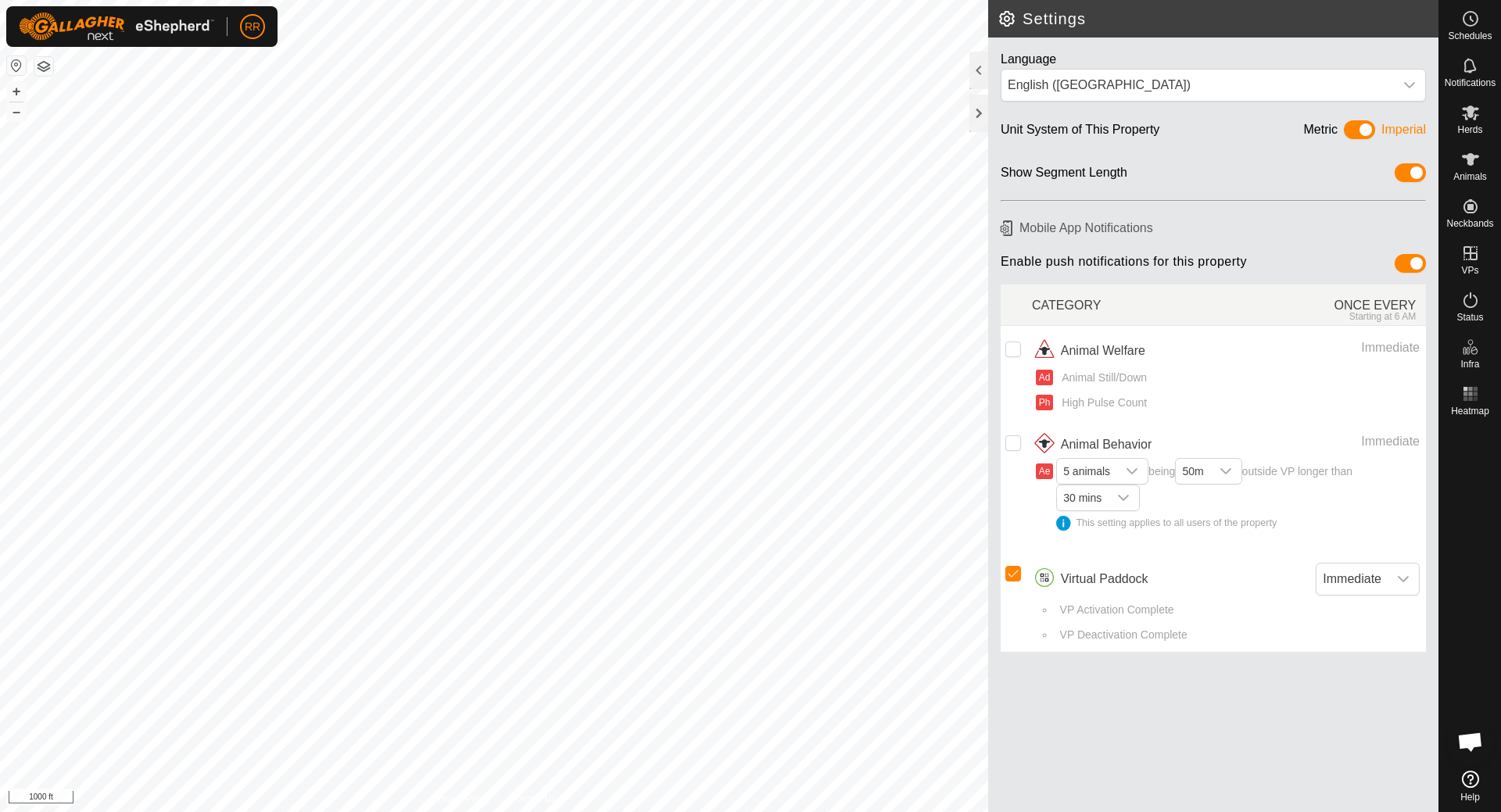
click at [1006, 22] on h2 "Settings" at bounding box center [1218, 18] width 441 height 19
